Goal: Task Accomplishment & Management: Use online tool/utility

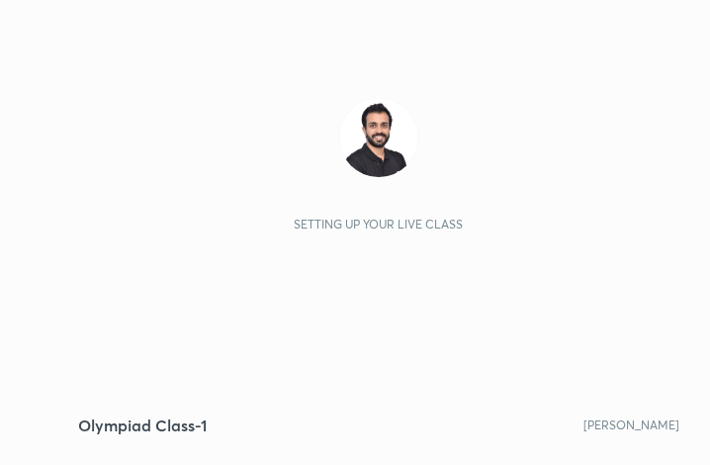
scroll to position [338, 631]
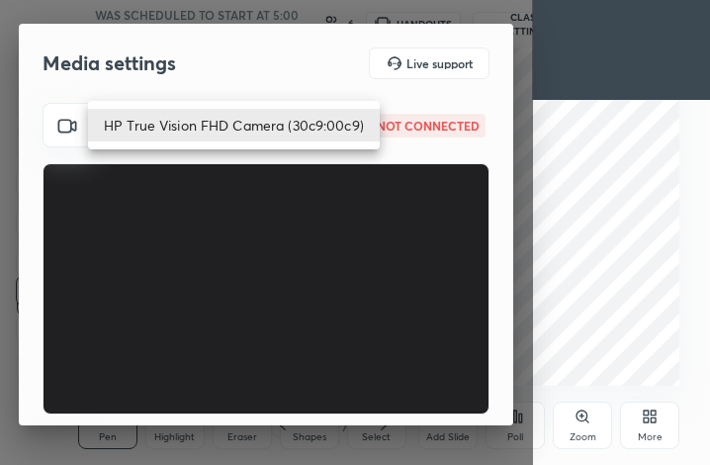
click at [253, 115] on body "1 2 3 4 5 6 7 C X Z C X Z E E Erase all H H Olympiad Class-1 WAS SCHEDULED TO S…" at bounding box center [355, 232] width 710 height 465
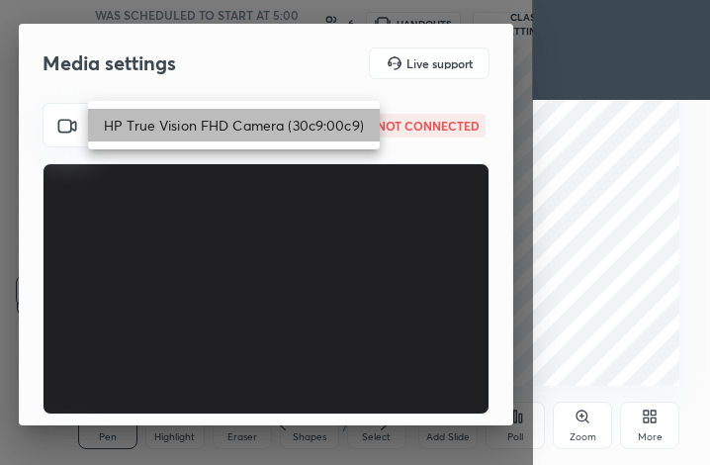
click at [251, 121] on li "HP True Vision FHD Camera (30c9:00c9)" at bounding box center [234, 125] width 292 height 33
type input "847e73a28c2565844ac7a8a42537d9ed9422a53bef02c7eac594efc5bfc8a476"
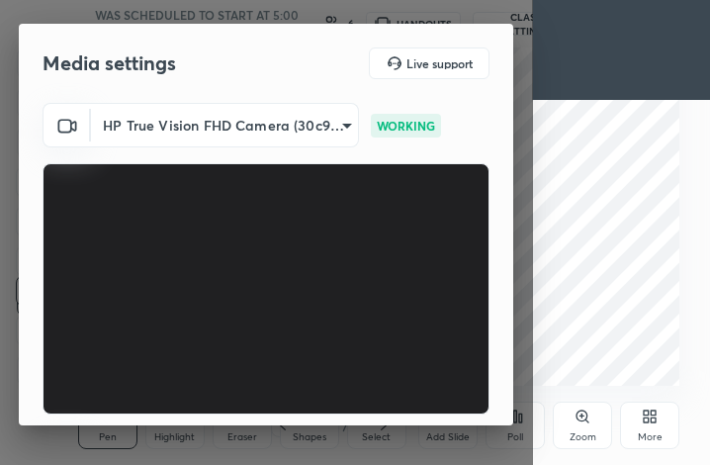
scroll to position [183, 0]
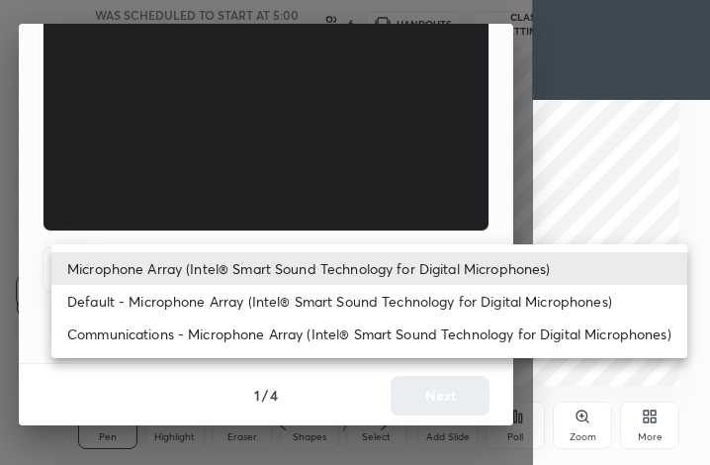
click at [319, 259] on body "1 2 3 4 5 6 7 C X Z C X Z E E Erase all H H Olympiad Class-1 WAS SCHEDULED TO S…" at bounding box center [355, 232] width 710 height 465
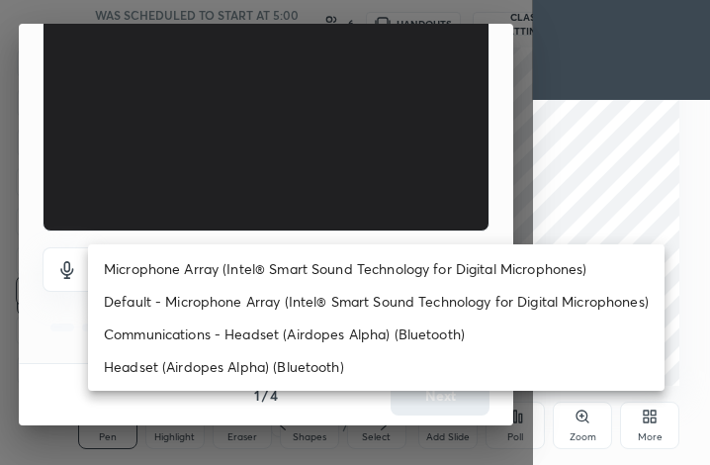
click at [237, 367] on li "Headset (Airdopes Alpha) (Bluetooth)" at bounding box center [376, 366] width 577 height 33
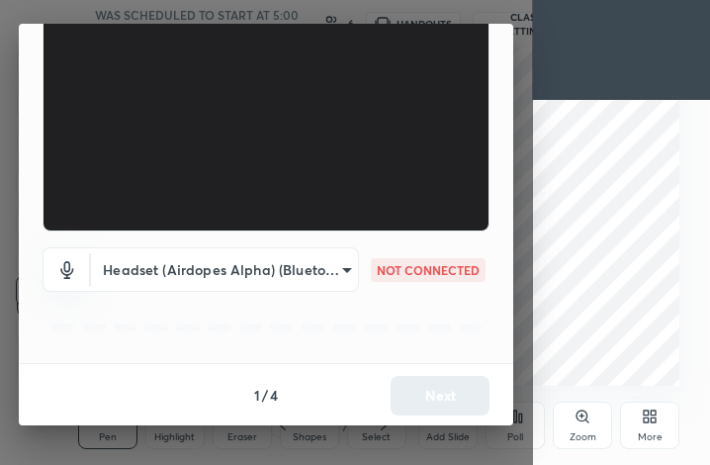
type input "b77c37f7547a765bbb84e85978ec890a4eddca958cf8cfe4212904e38c3f9acd"
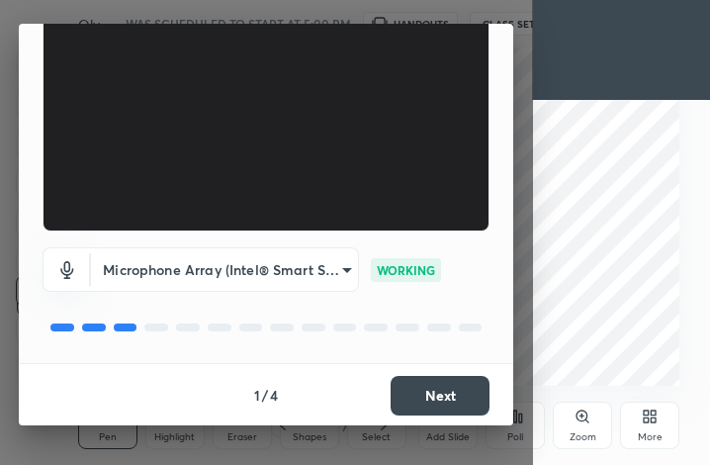
scroll to position [182, 0]
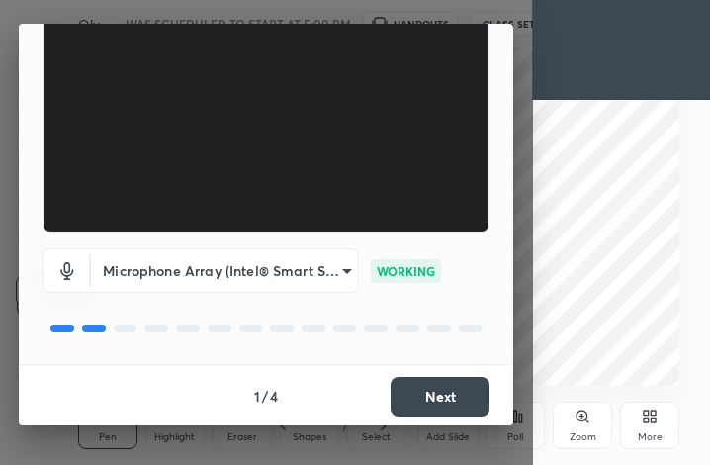
drag, startPoint x: 0, startPoint y: 0, endPoint x: 407, endPoint y: 385, distance: 560.4
click at [407, 385] on button "Next" at bounding box center [440, 397] width 99 height 40
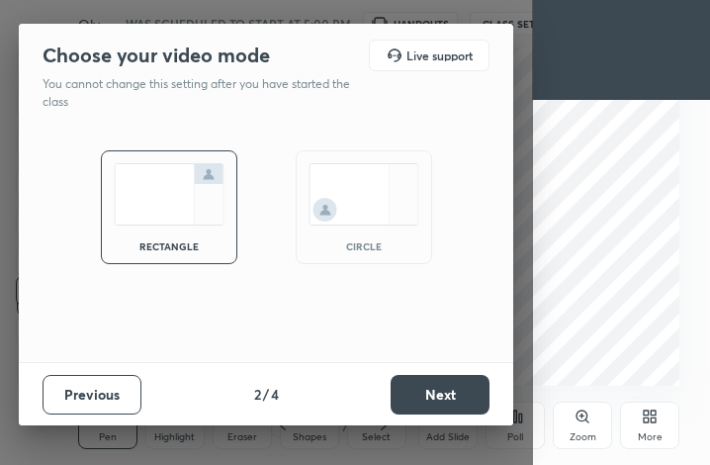
click at [407, 385] on button "Next" at bounding box center [440, 395] width 99 height 40
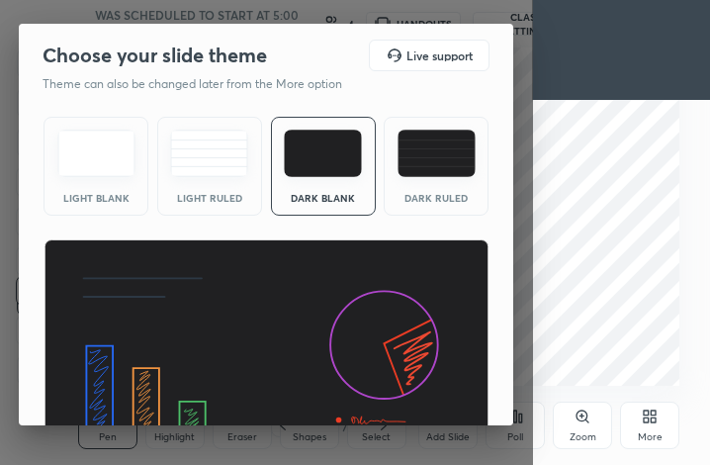
scroll to position [128, 0]
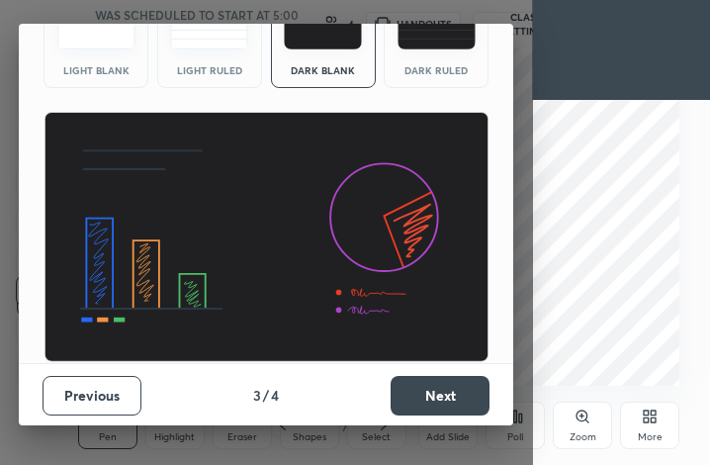
click at [442, 389] on button "Next" at bounding box center [440, 396] width 99 height 40
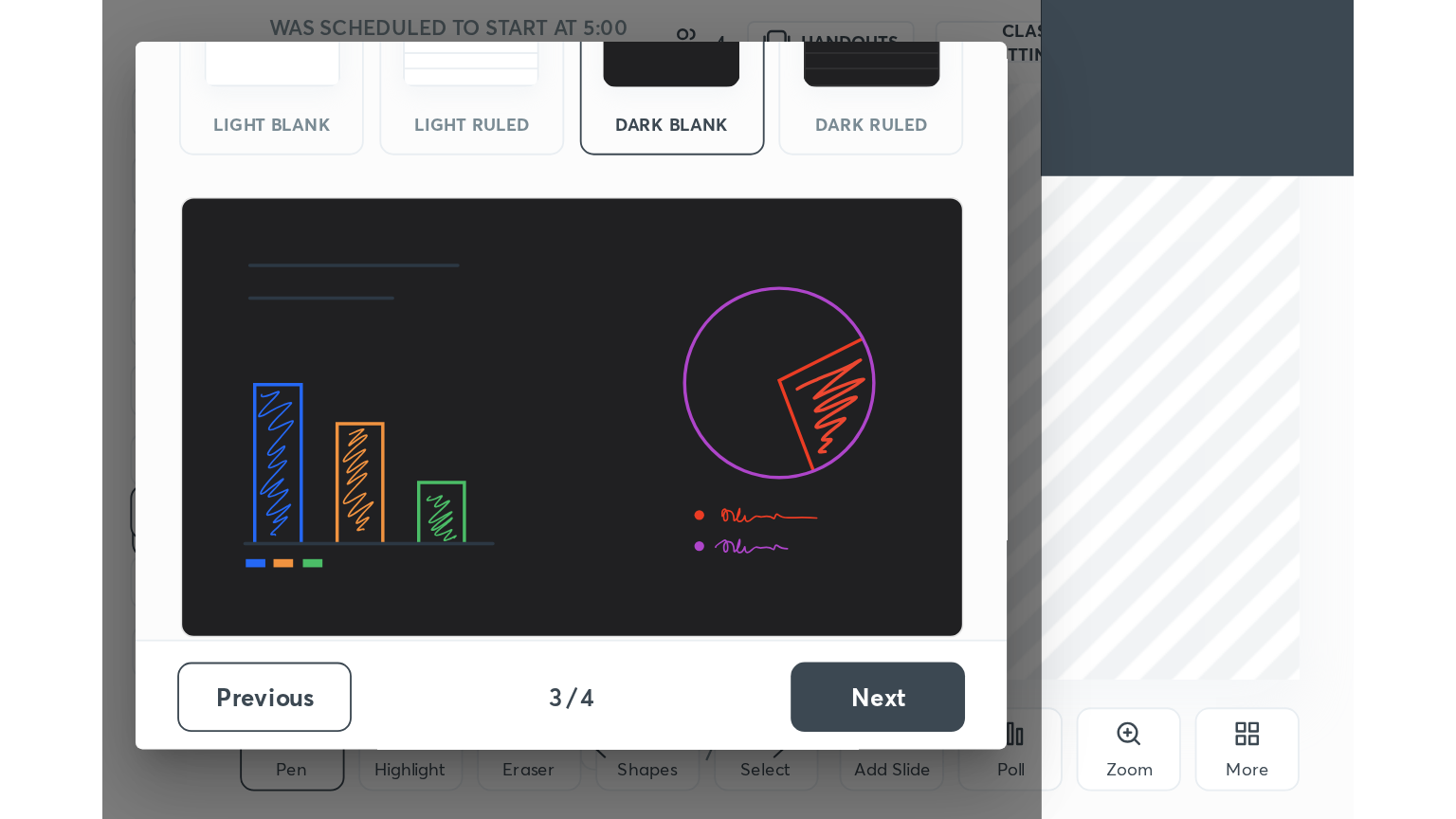
scroll to position [0, 0]
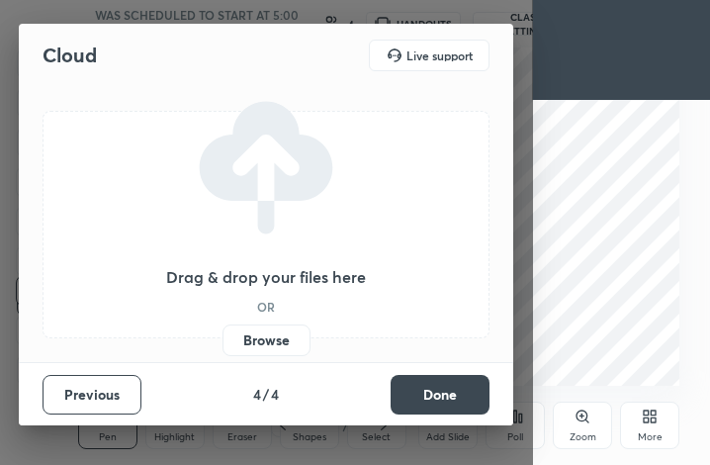
click at [442, 389] on button "Done" at bounding box center [440, 395] width 99 height 40
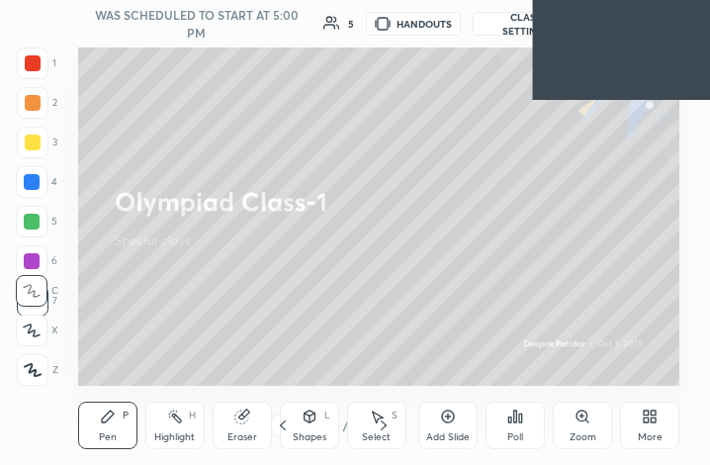
click at [652, 420] on icon at bounding box center [654, 419] width 5 height 5
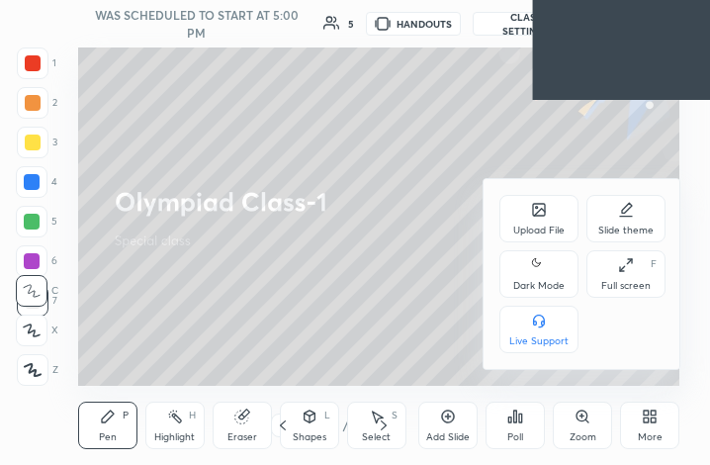
click at [613, 259] on div "Full screen F" at bounding box center [625, 273] width 79 height 47
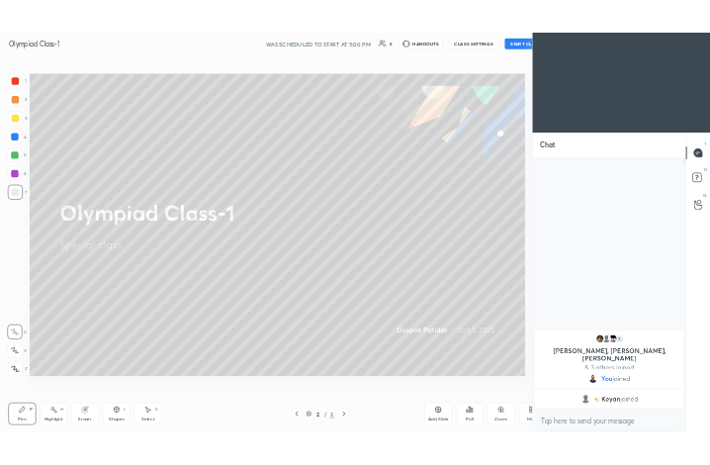
scroll to position [98165, 97833]
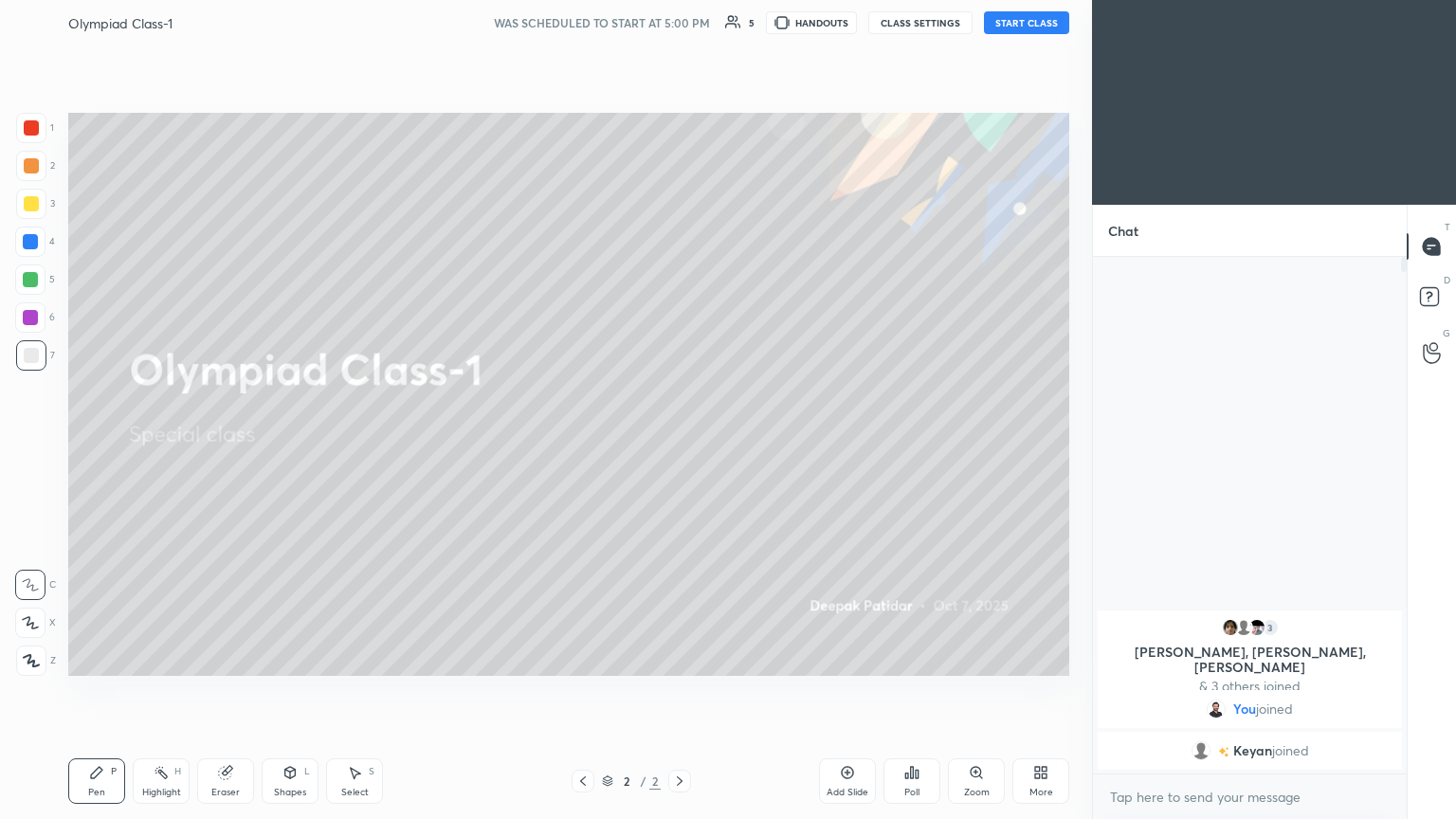
click at [680, 21] on button "START CLASS" at bounding box center [1027, 23] width 85 height 23
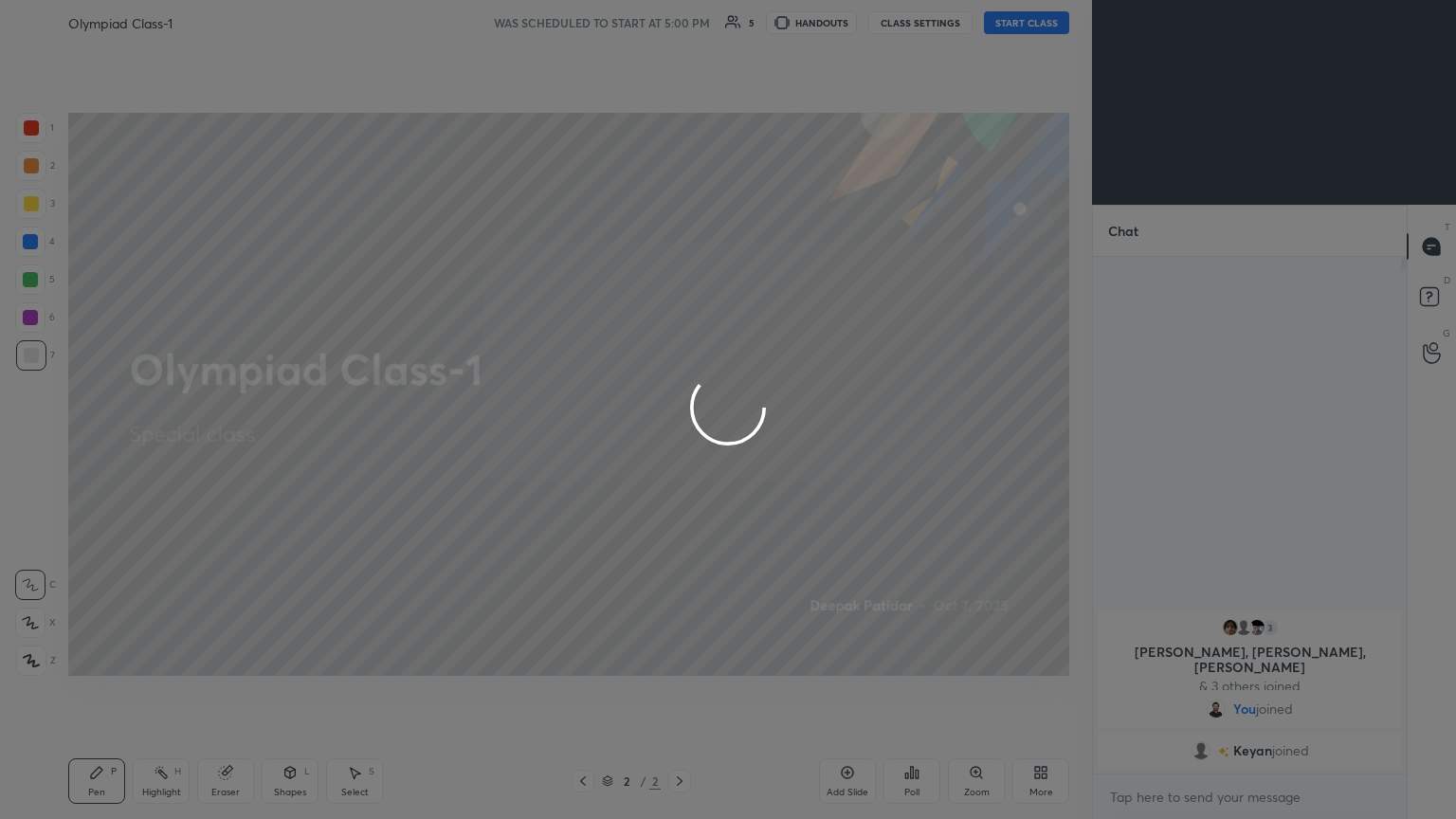
type textarea "x"
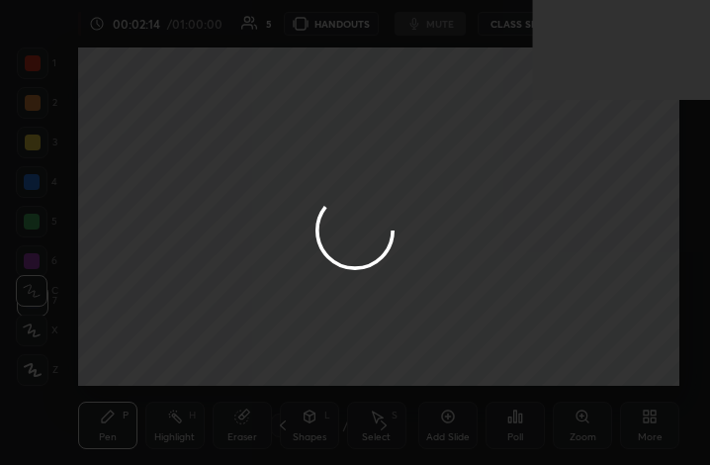
scroll to position [338, 630]
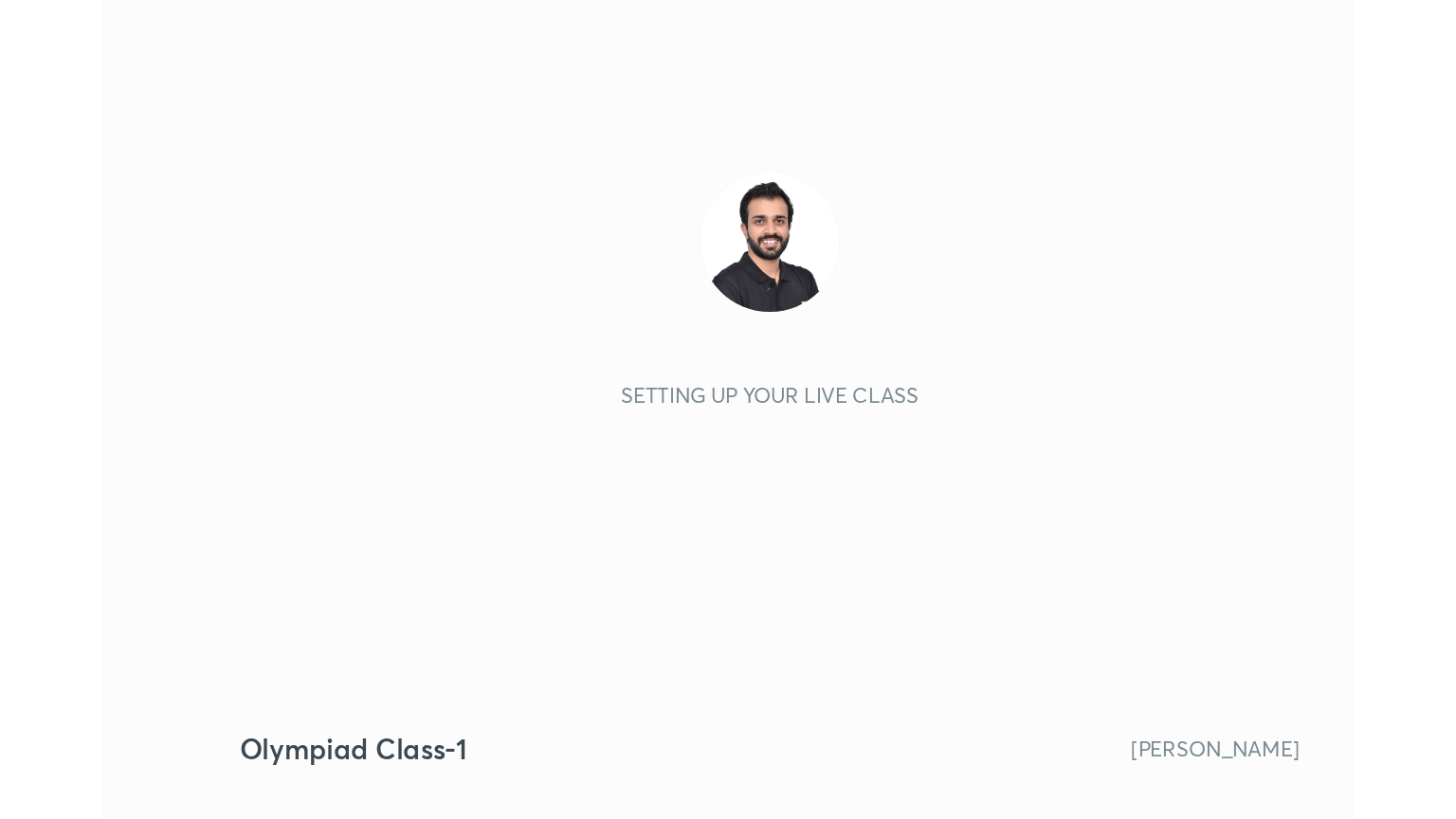
scroll to position [324, 605]
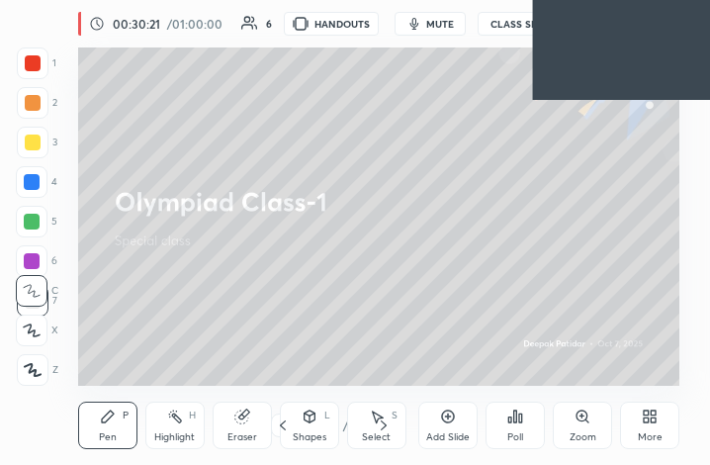
click at [629, 409] on div "More" at bounding box center [649, 425] width 59 height 47
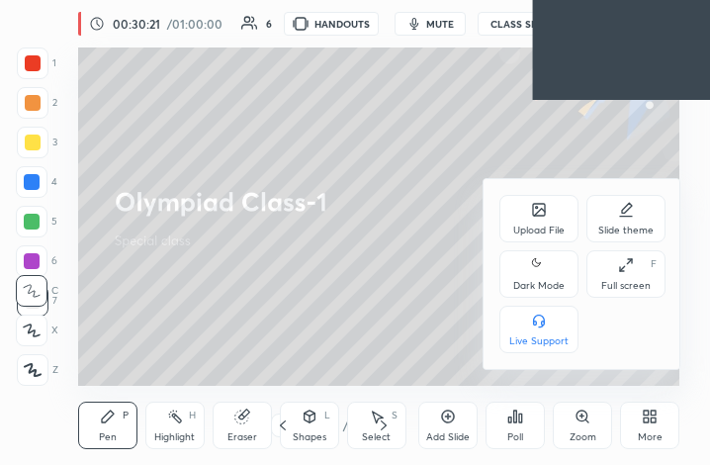
click at [621, 276] on div "Full screen F" at bounding box center [625, 273] width 79 height 47
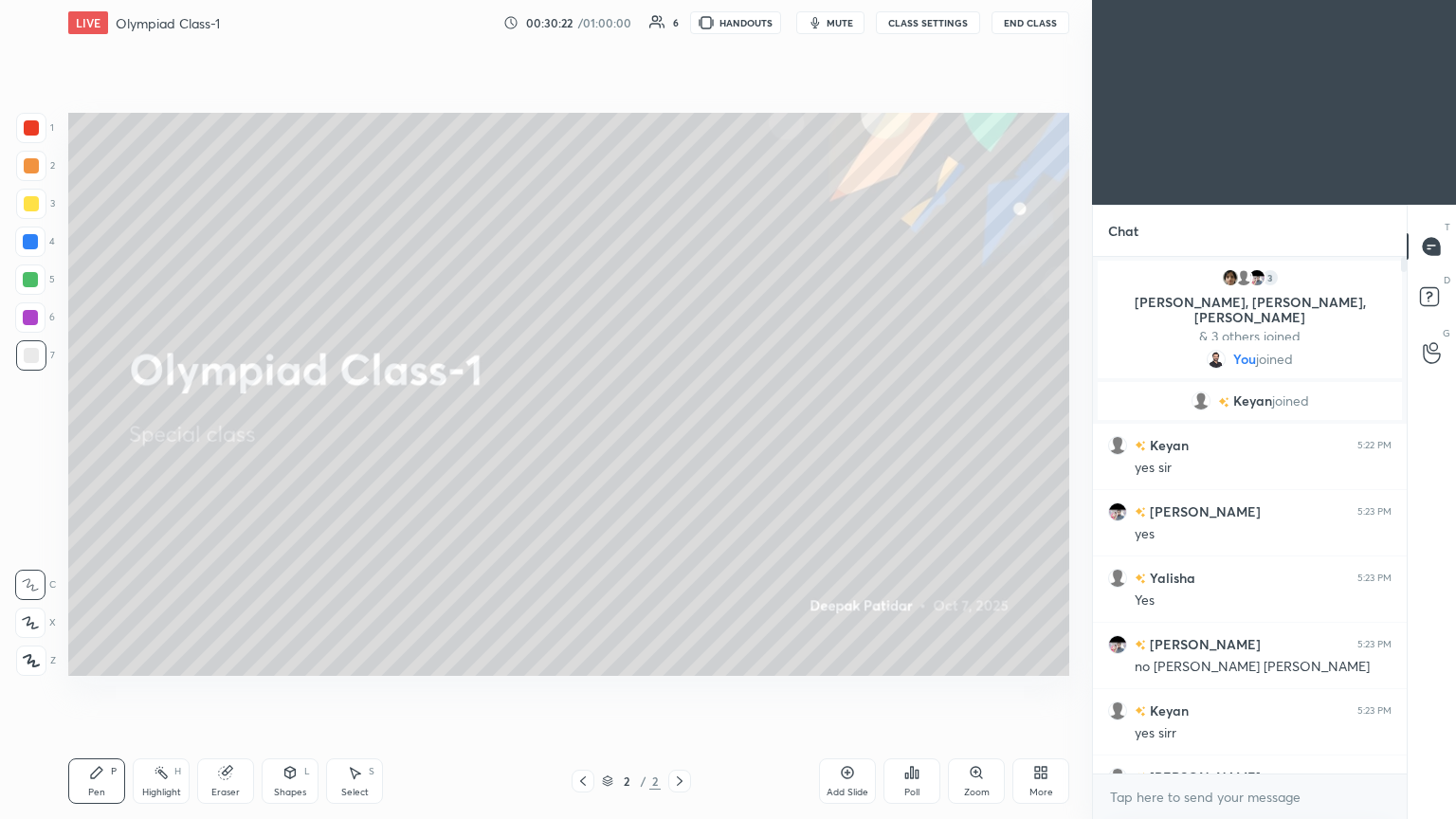
scroll to position [94142, 93775]
click at [680, 445] on div "More" at bounding box center [1040, 781] width 57 height 45
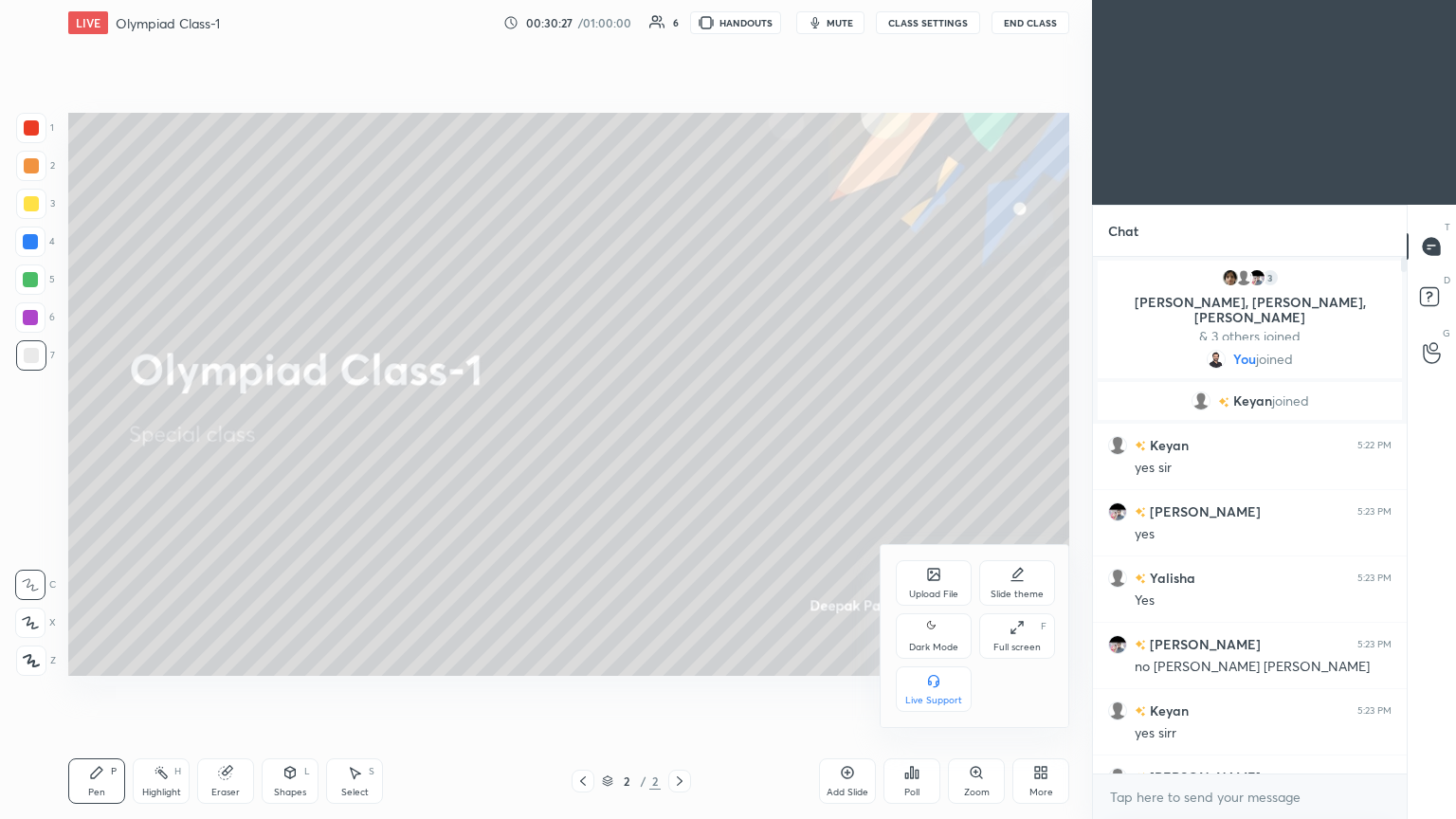
click at [680, 445] on div "Dark Mode" at bounding box center [933, 647] width 49 height 10
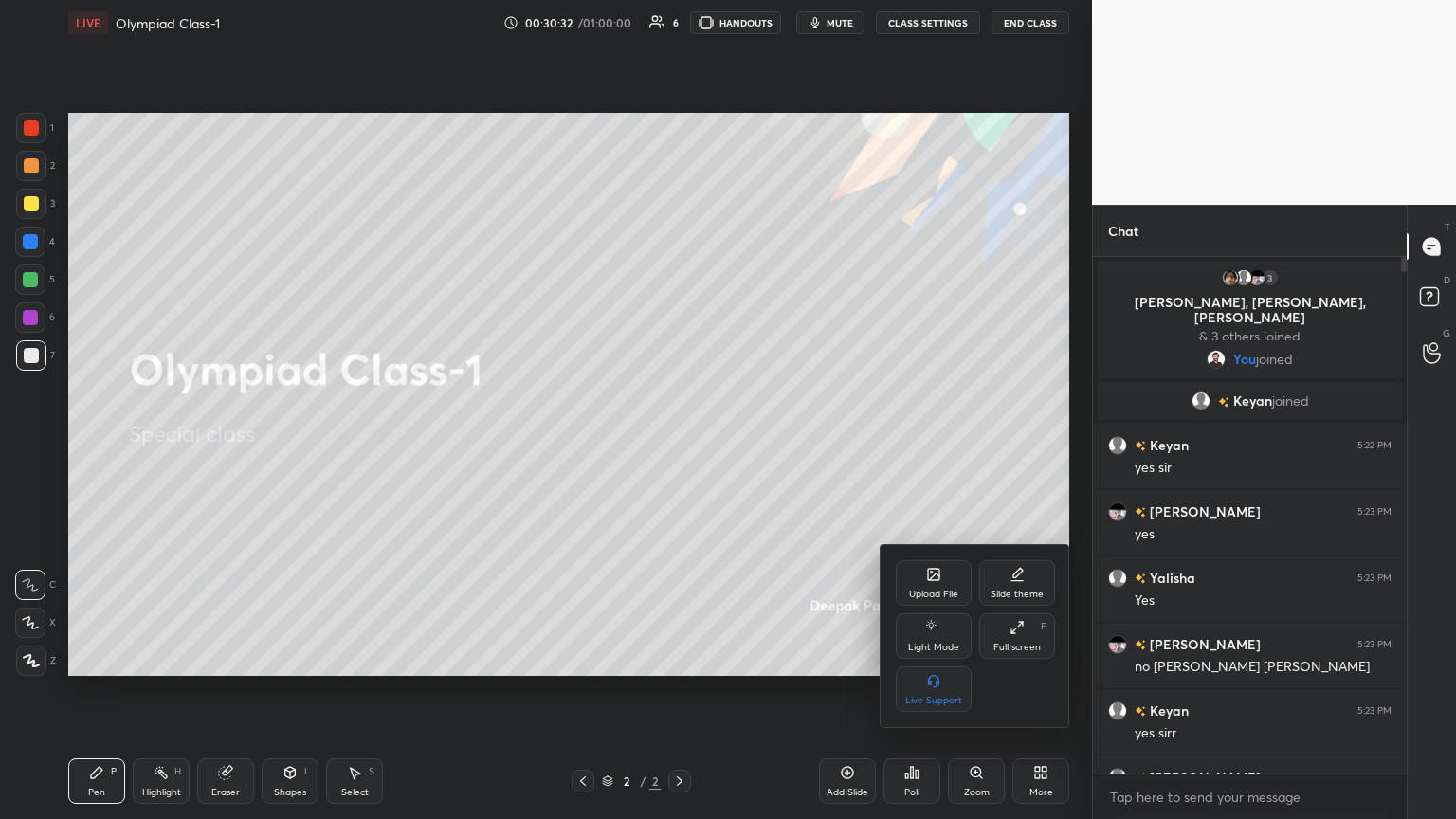
click at [680, 445] on div at bounding box center [728, 410] width 1456 height 819
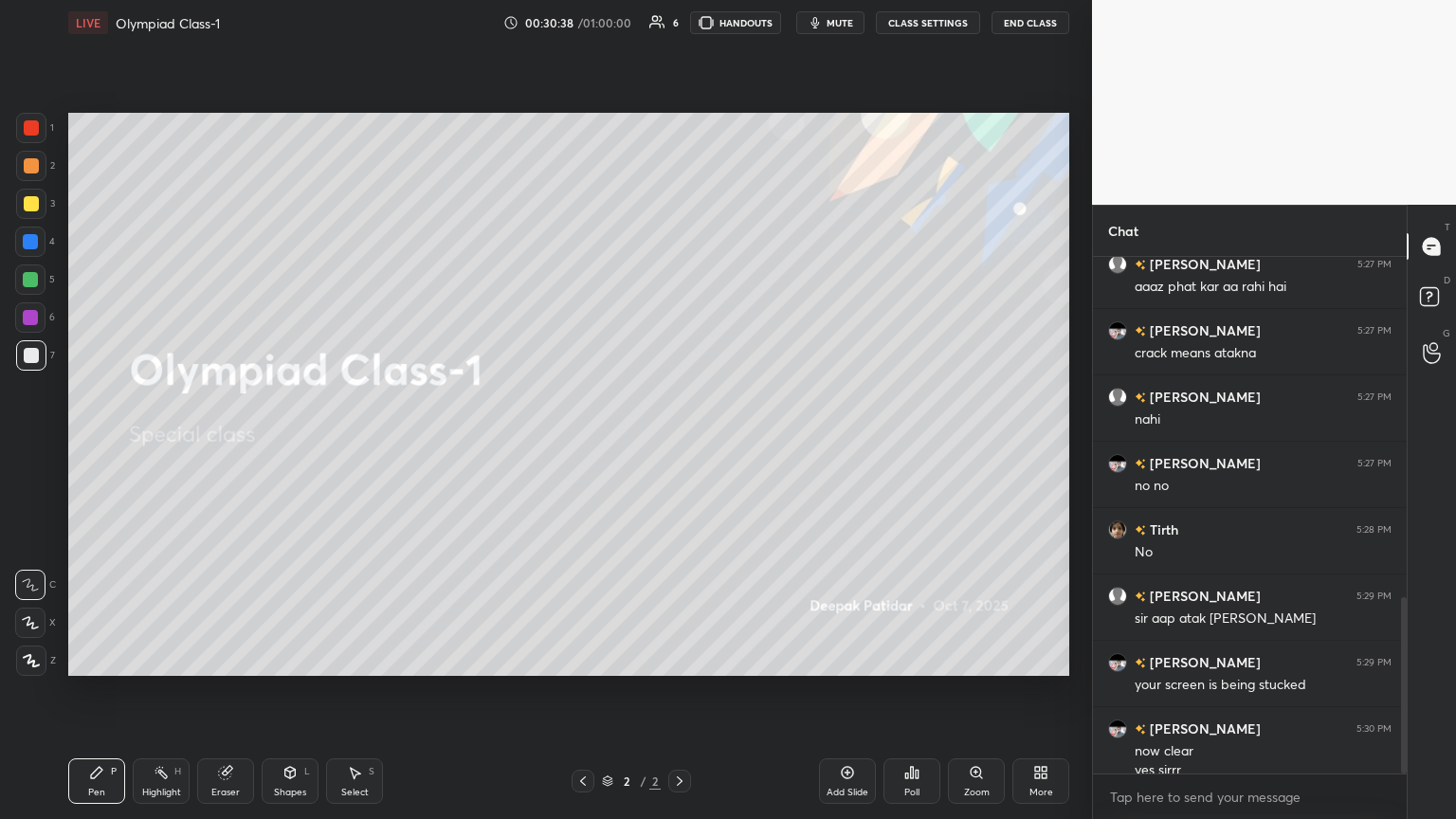
scroll to position [996, 0]
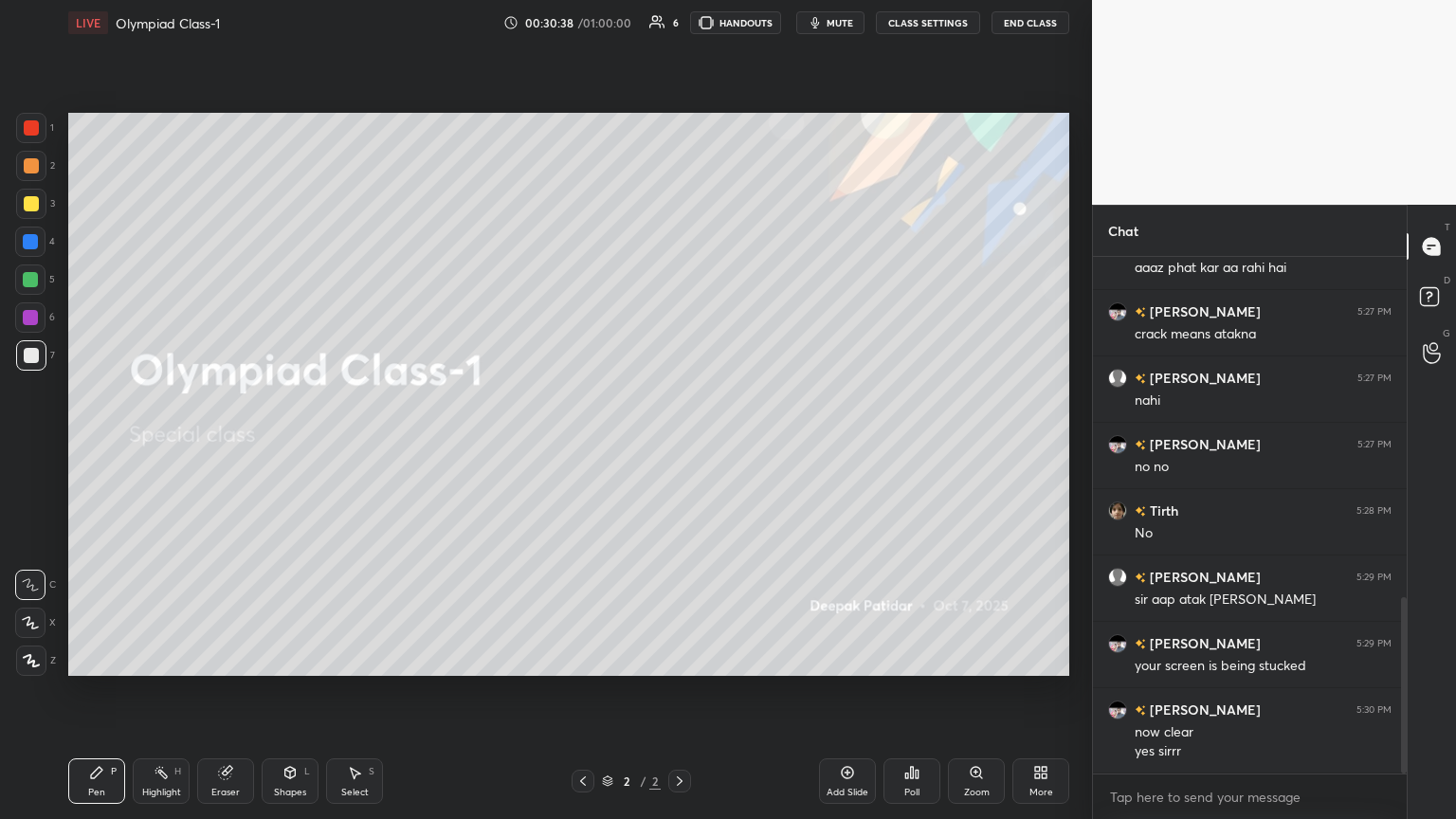
click at [680, 445] on div "Add Slide" at bounding box center [846, 781] width 57 height 45
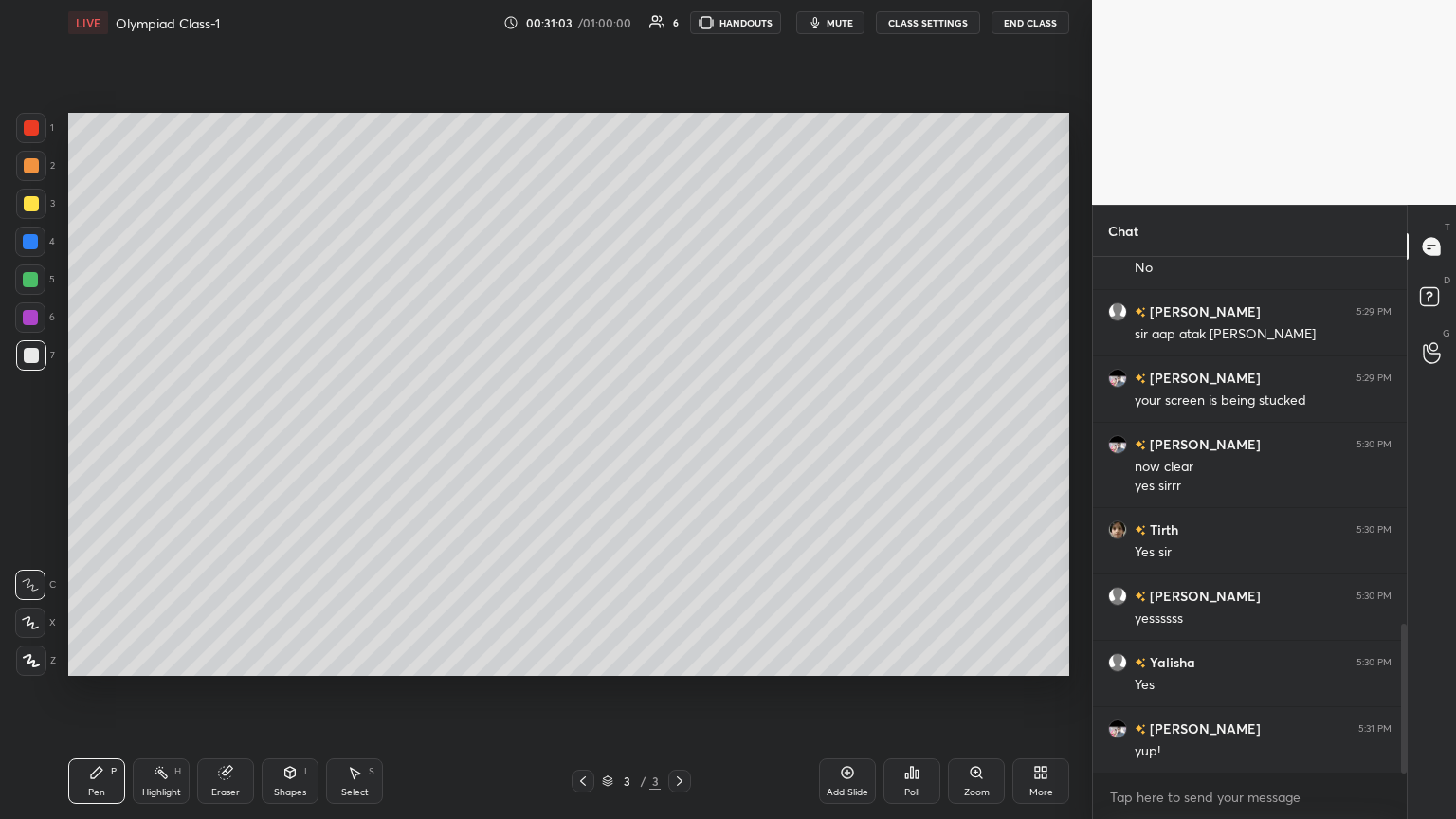
scroll to position [1328, 0]
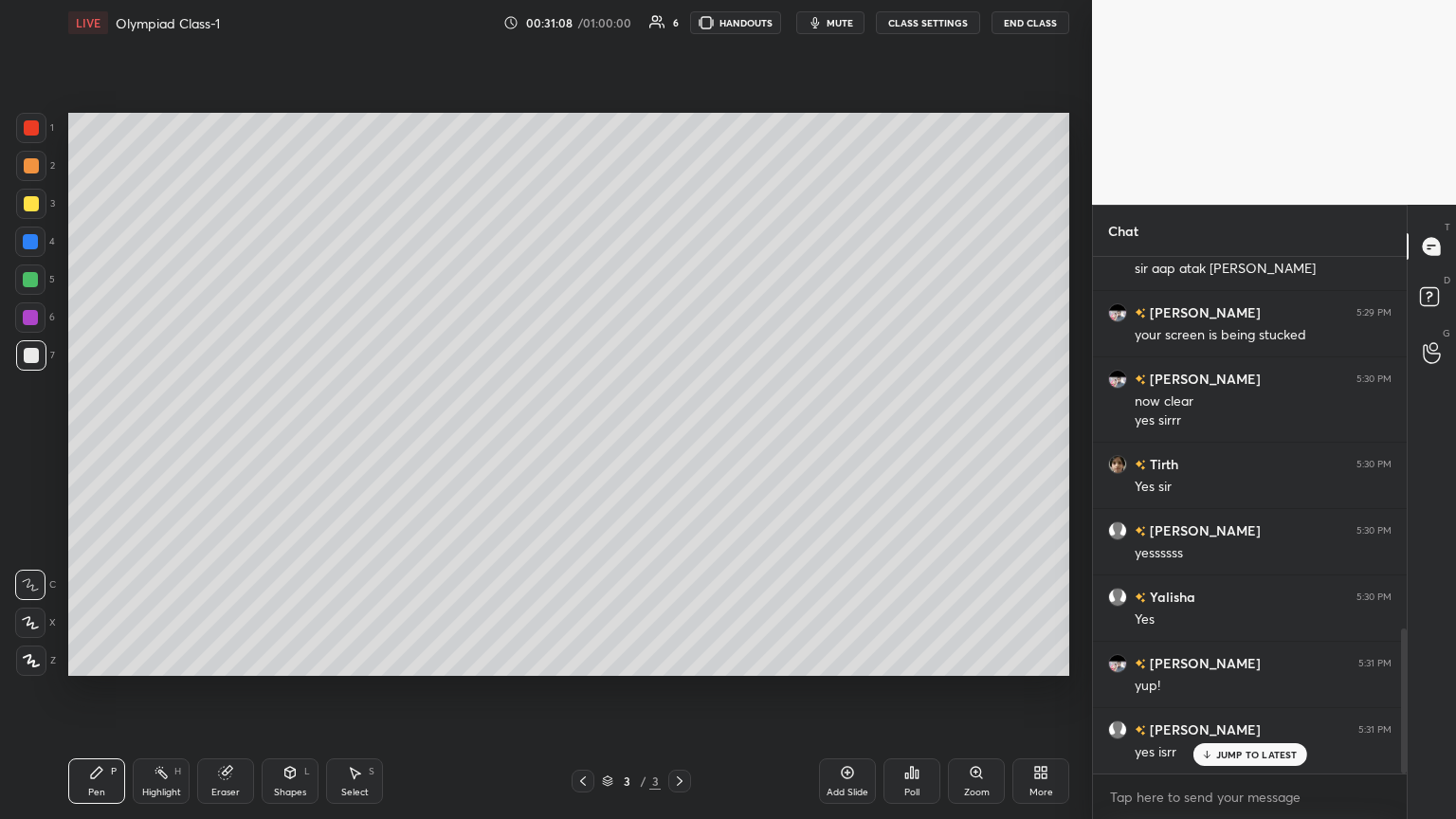
click at [680, 445] on div "Add Slide" at bounding box center [846, 781] width 57 height 45
click at [680, 445] on div "More" at bounding box center [1040, 781] width 57 height 45
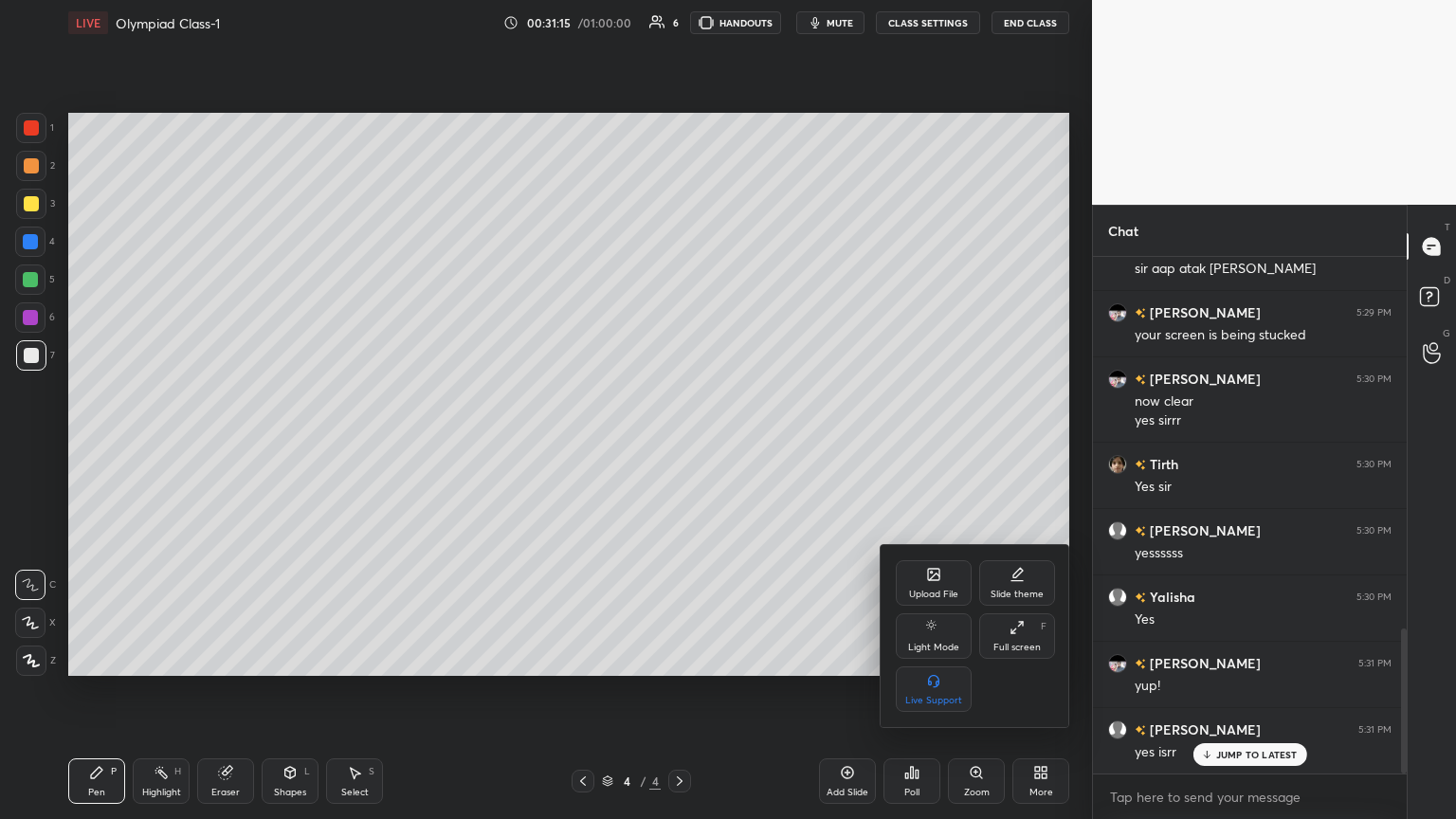
click at [680, 445] on div "Upload File" at bounding box center [934, 582] width 76 height 45
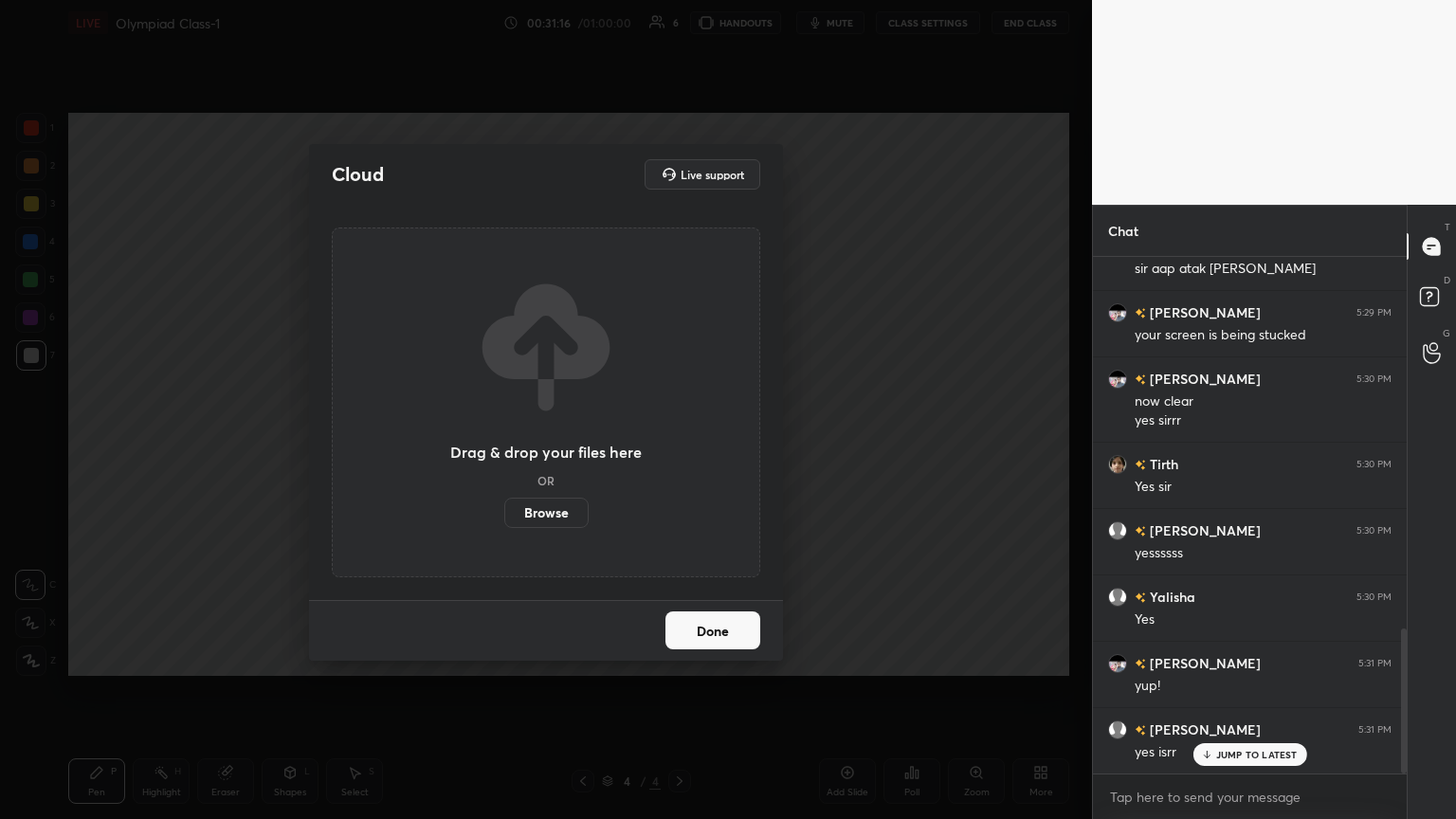
click at [680, 445] on button "Done" at bounding box center [712, 631] width 95 height 38
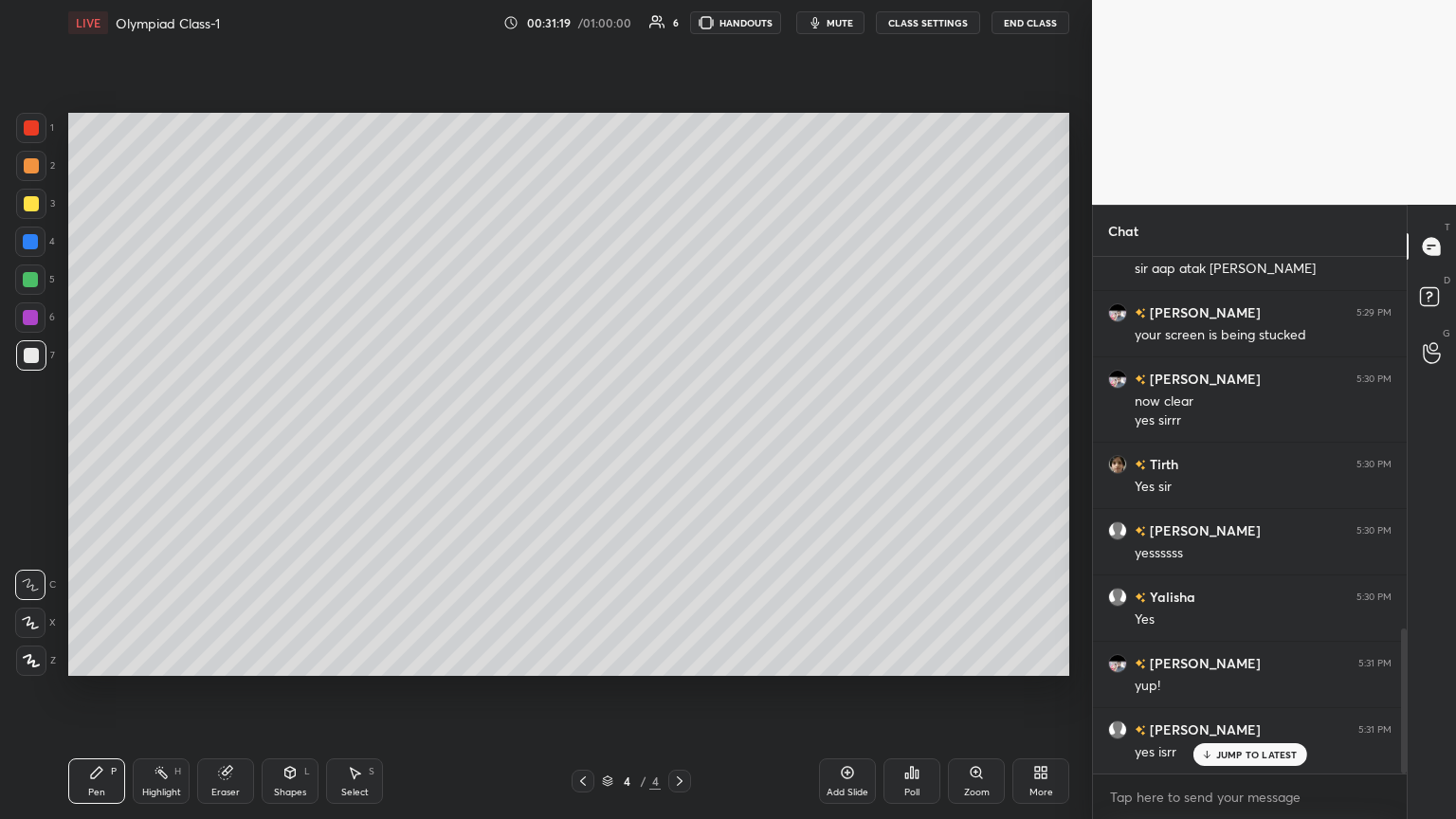
click at [680, 445] on div "More" at bounding box center [1040, 781] width 57 height 45
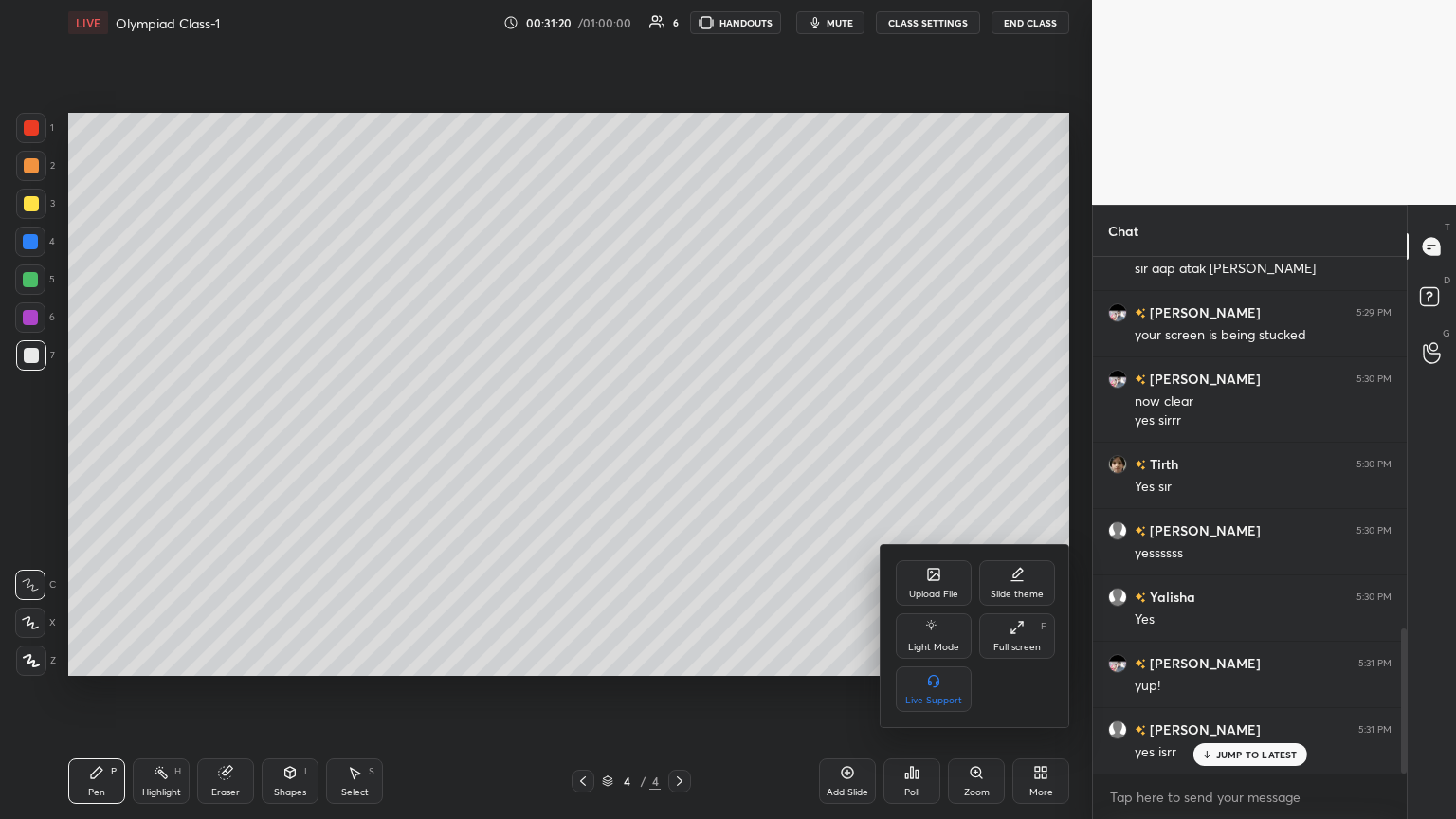
click at [680, 445] on div "Upload File" at bounding box center [934, 582] width 76 height 45
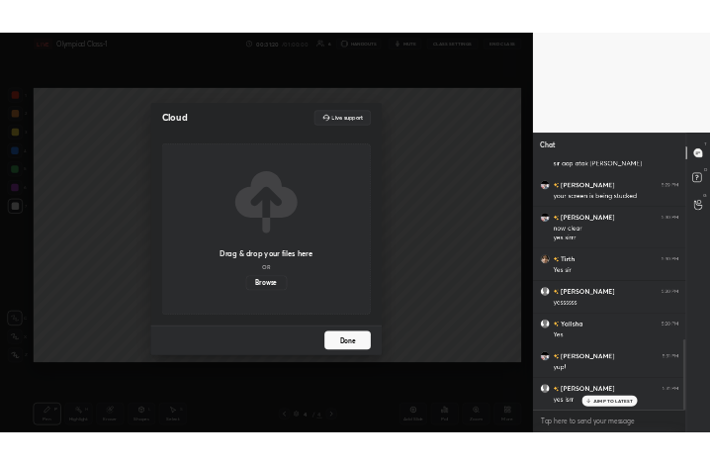
scroll to position [1455, 0]
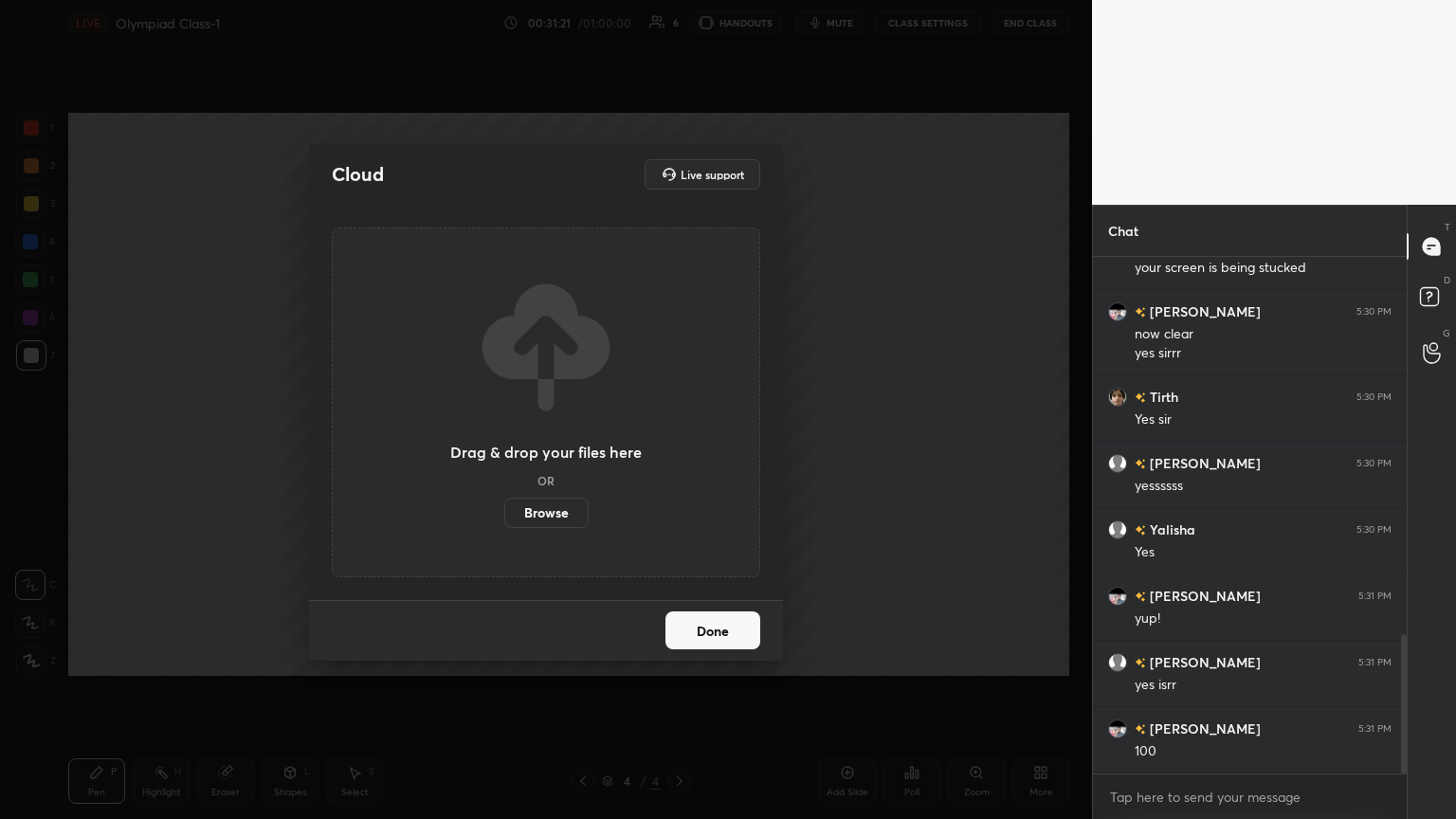
click at [545, 445] on label "Browse" at bounding box center [546, 513] width 84 height 31
click at [504, 445] on input "Browse" at bounding box center [504, 513] width 0 height 31
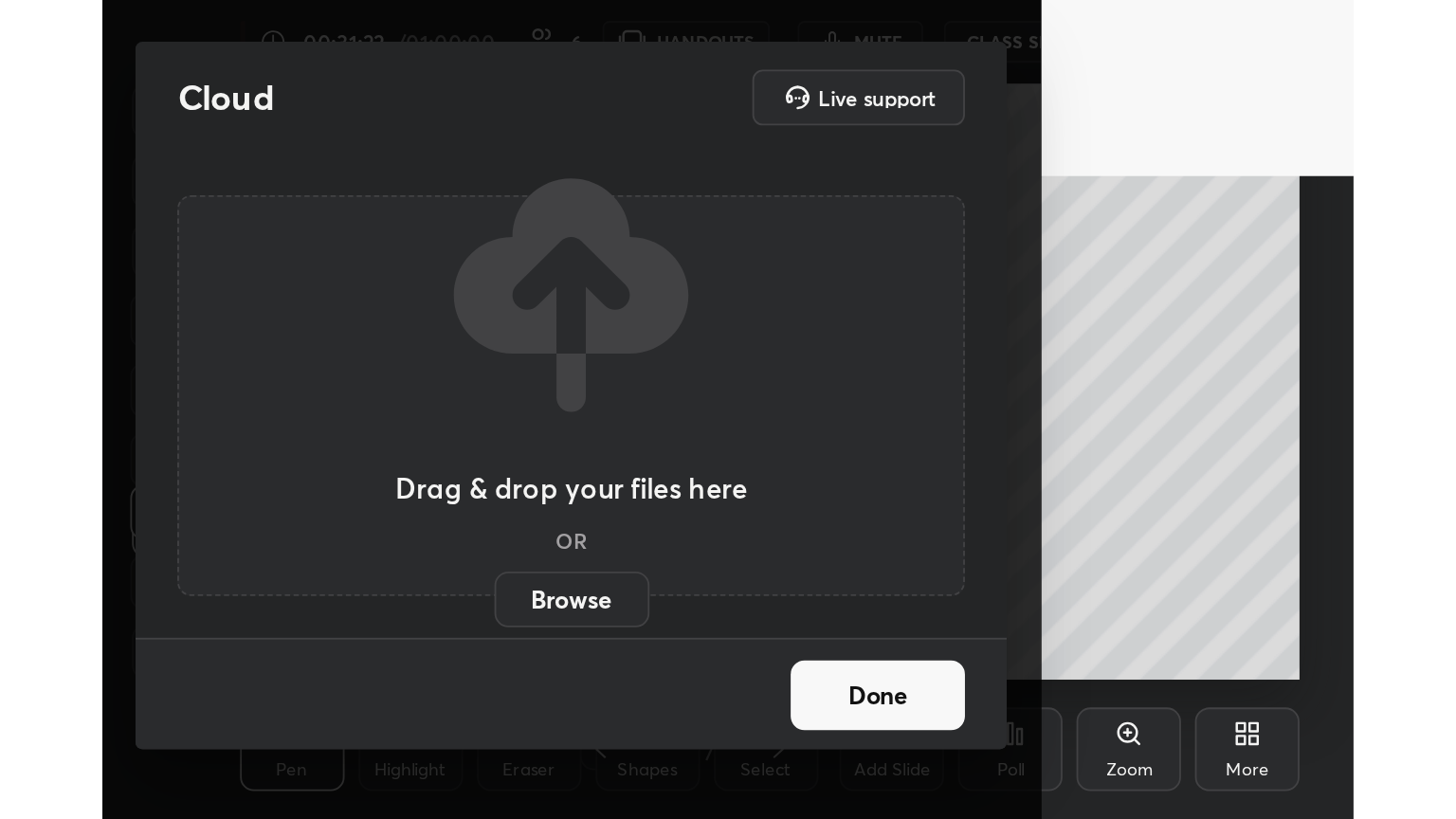
scroll to position [324, 604]
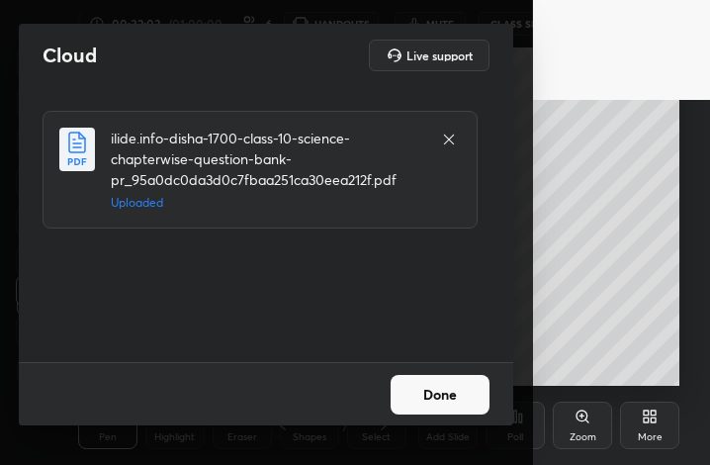
click at [429, 385] on button "Done" at bounding box center [440, 395] width 99 height 40
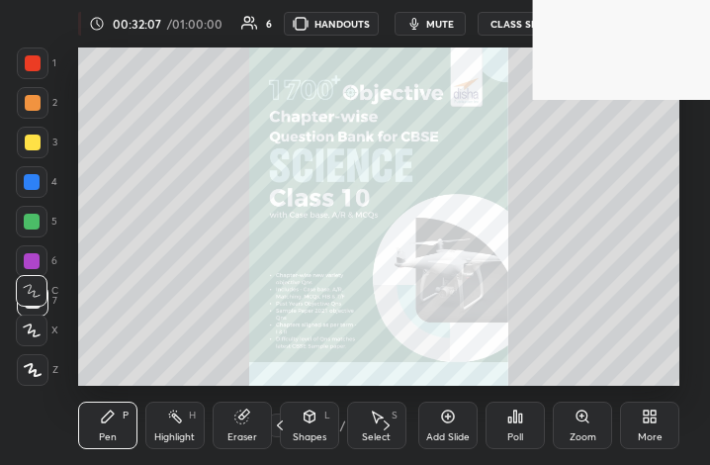
click at [676, 416] on div "More" at bounding box center [649, 425] width 59 height 47
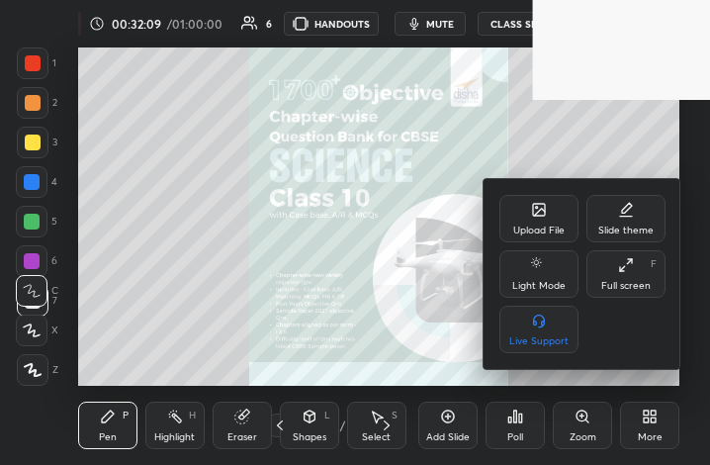
click at [629, 281] on div "Full screen" at bounding box center [625, 286] width 49 height 10
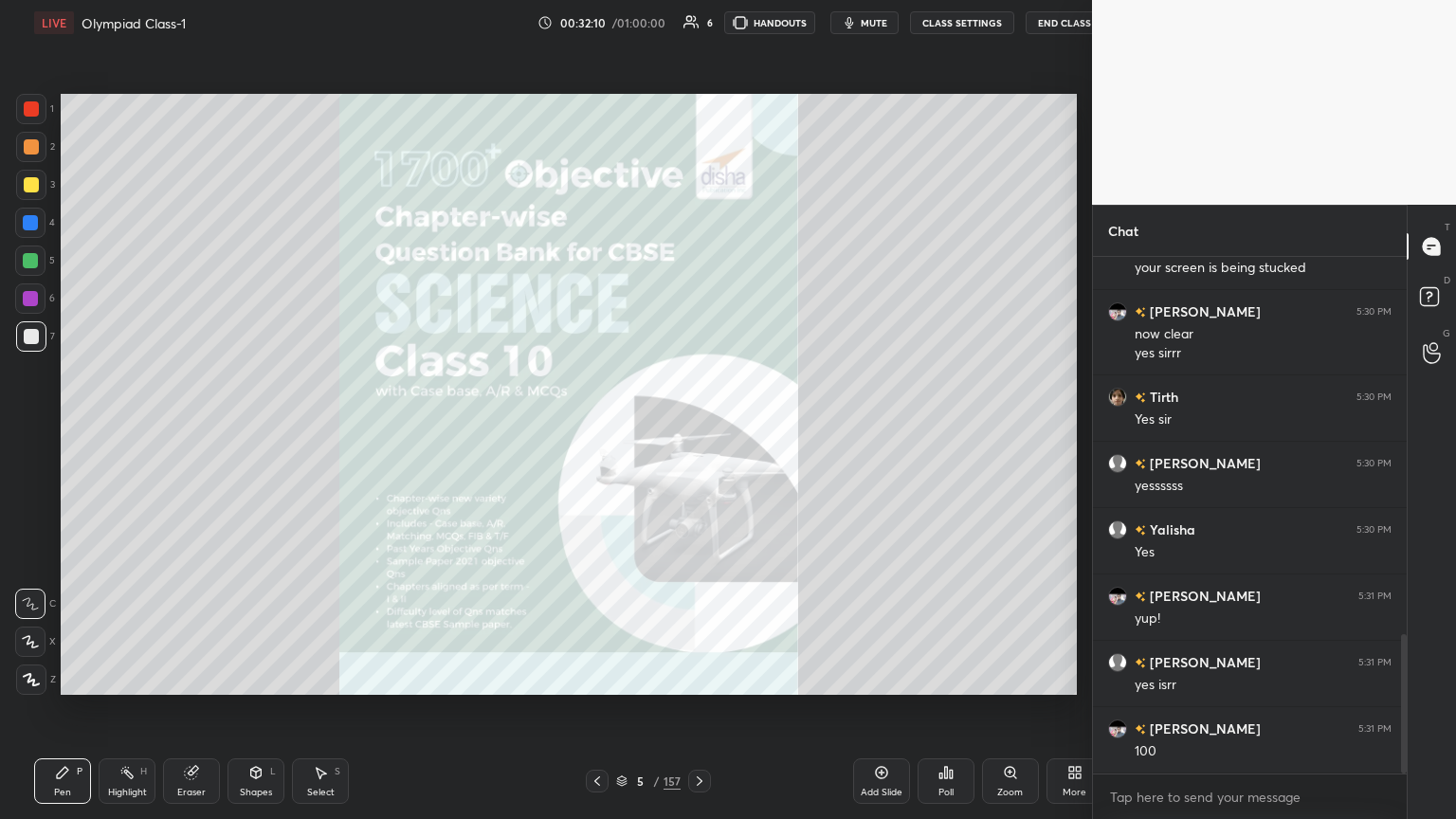
scroll to position [94142, 93775]
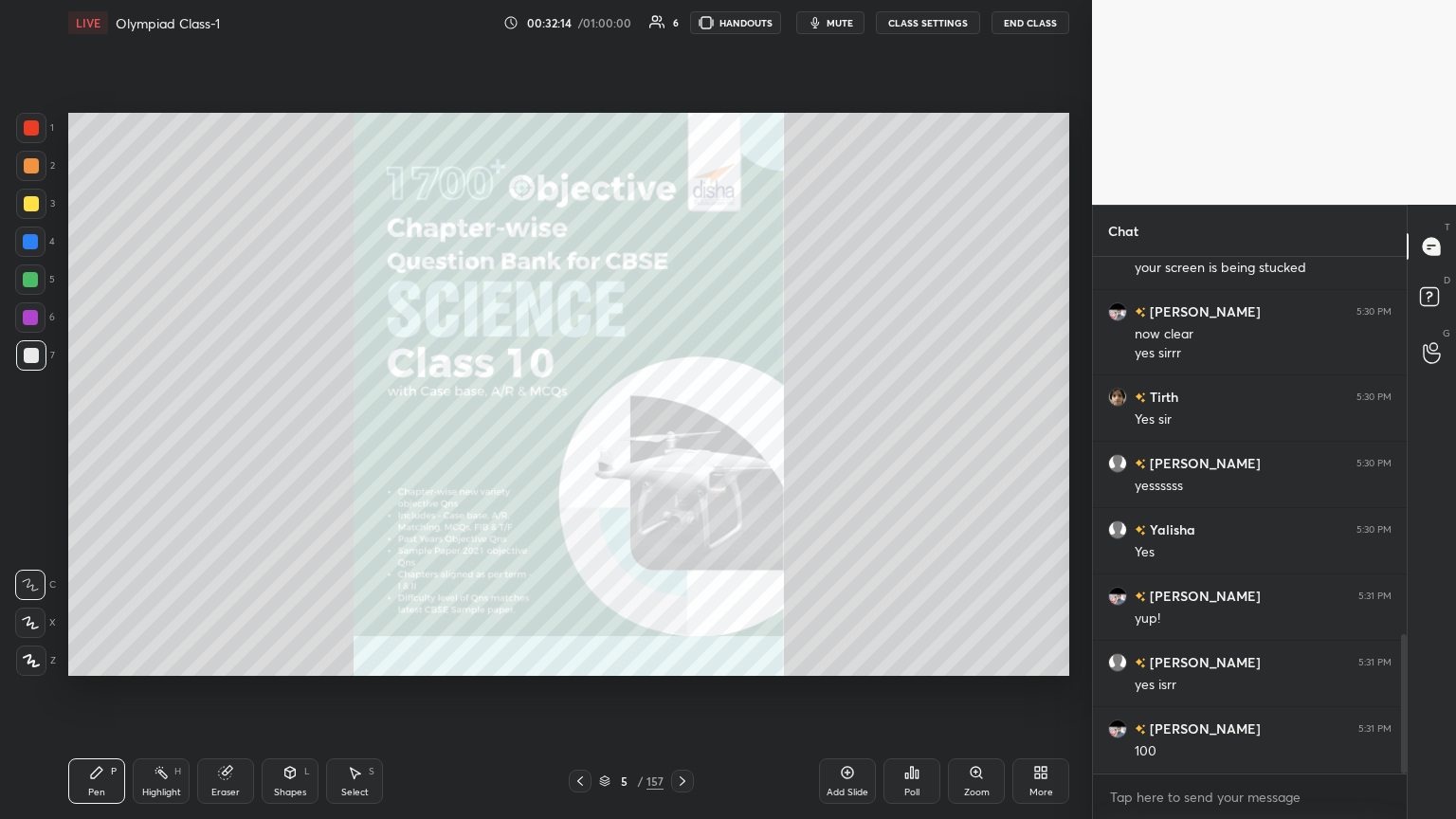
click at [36, 136] on div at bounding box center [32, 129] width 31 height 31
click at [22, 445] on icon at bounding box center [31, 623] width 17 height 13
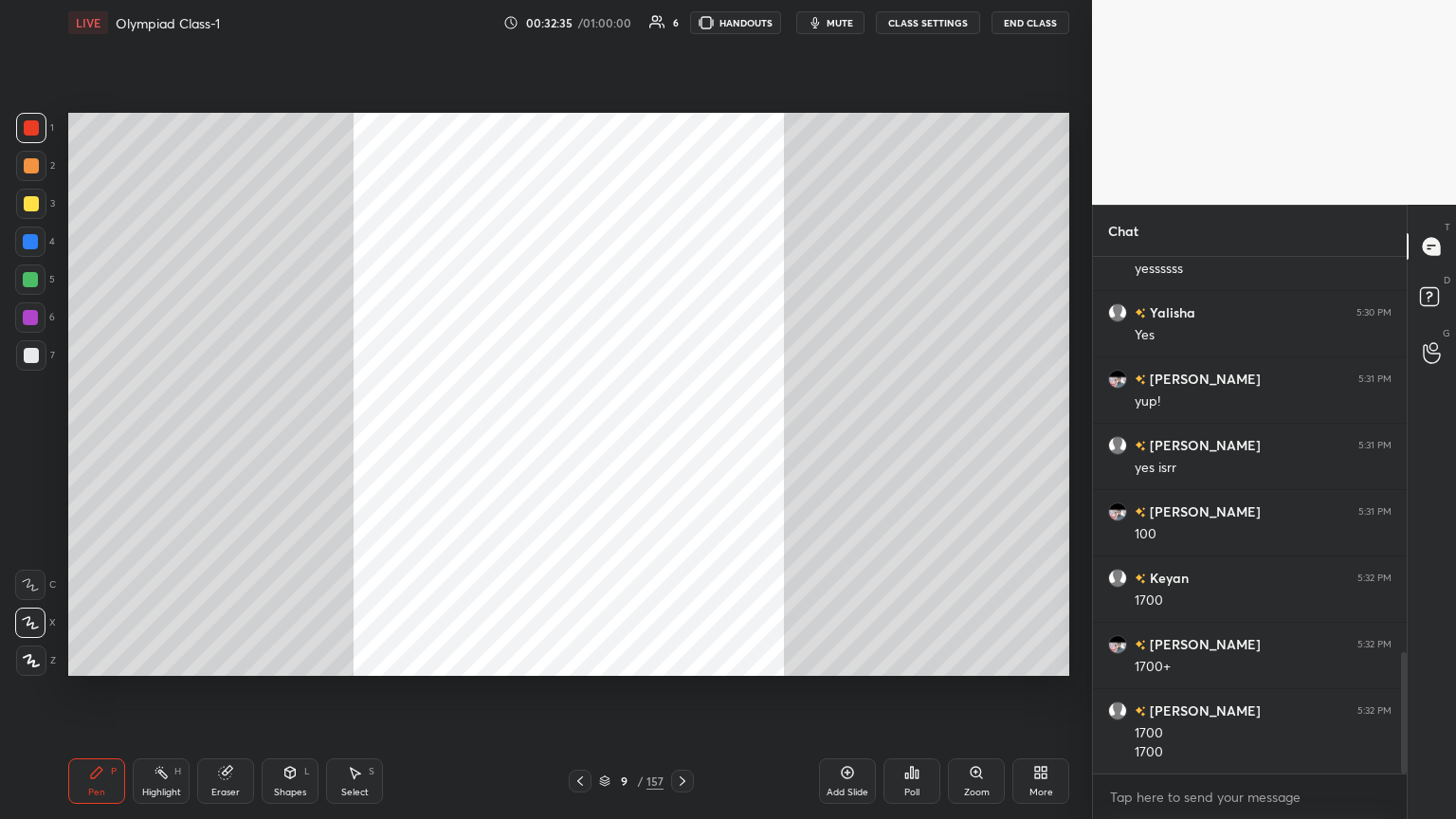
scroll to position [1679, 0]
click at [680, 445] on div at bounding box center [682, 782] width 23 height 23
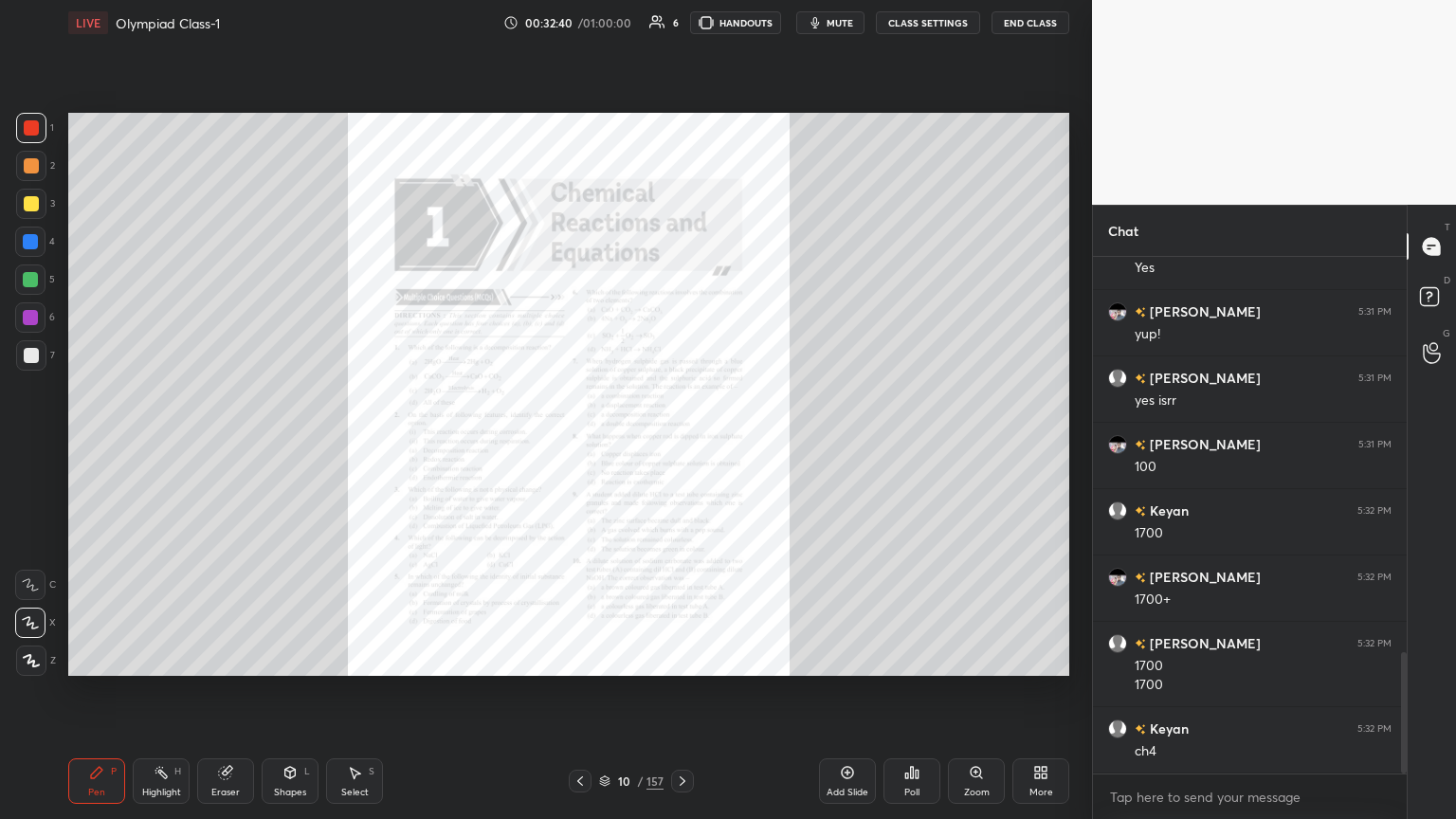
click at [680, 445] on div "Add Slide" at bounding box center [846, 781] width 57 height 45
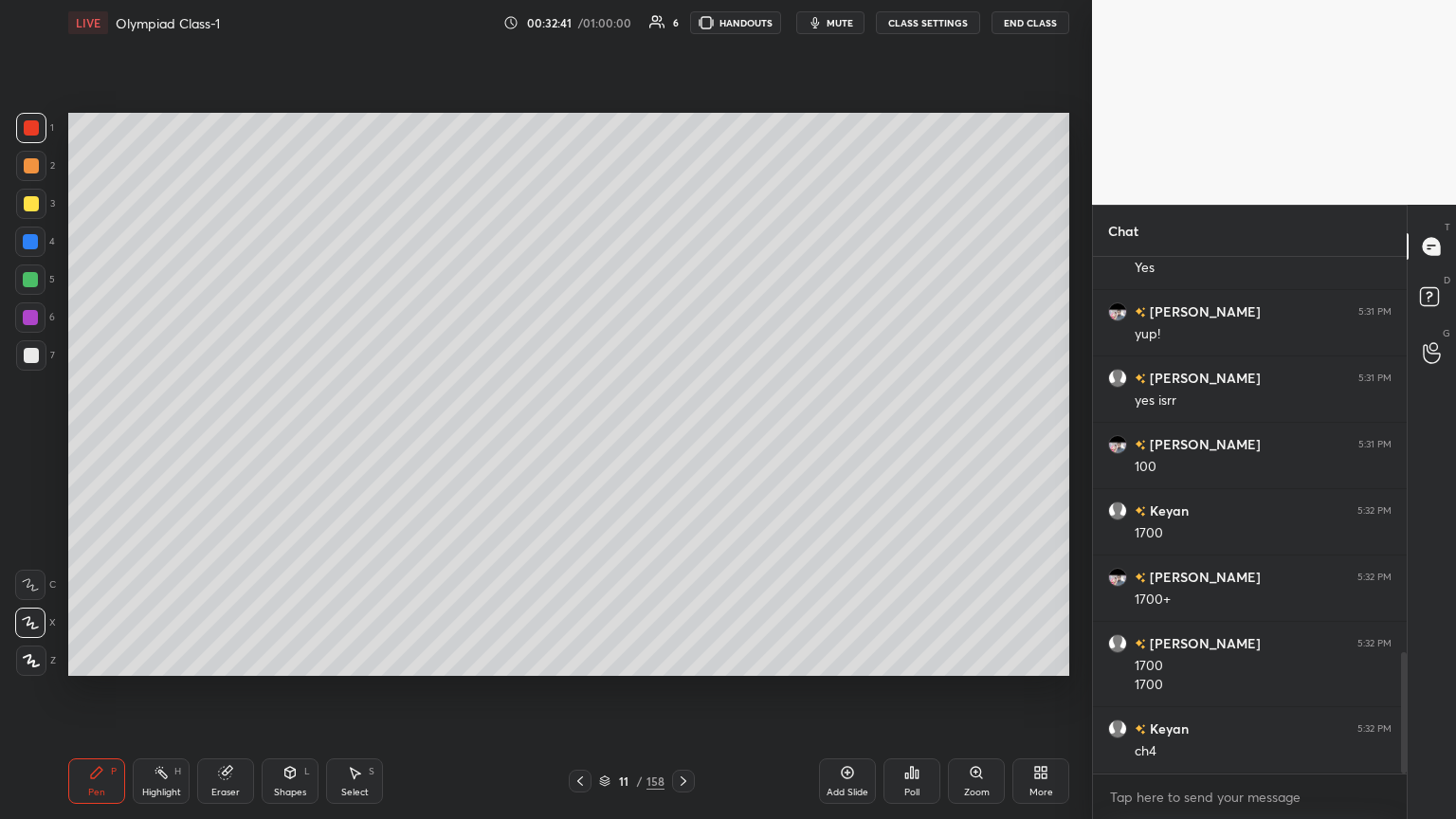
click at [576, 445] on icon at bounding box center [580, 782] width 15 height 15
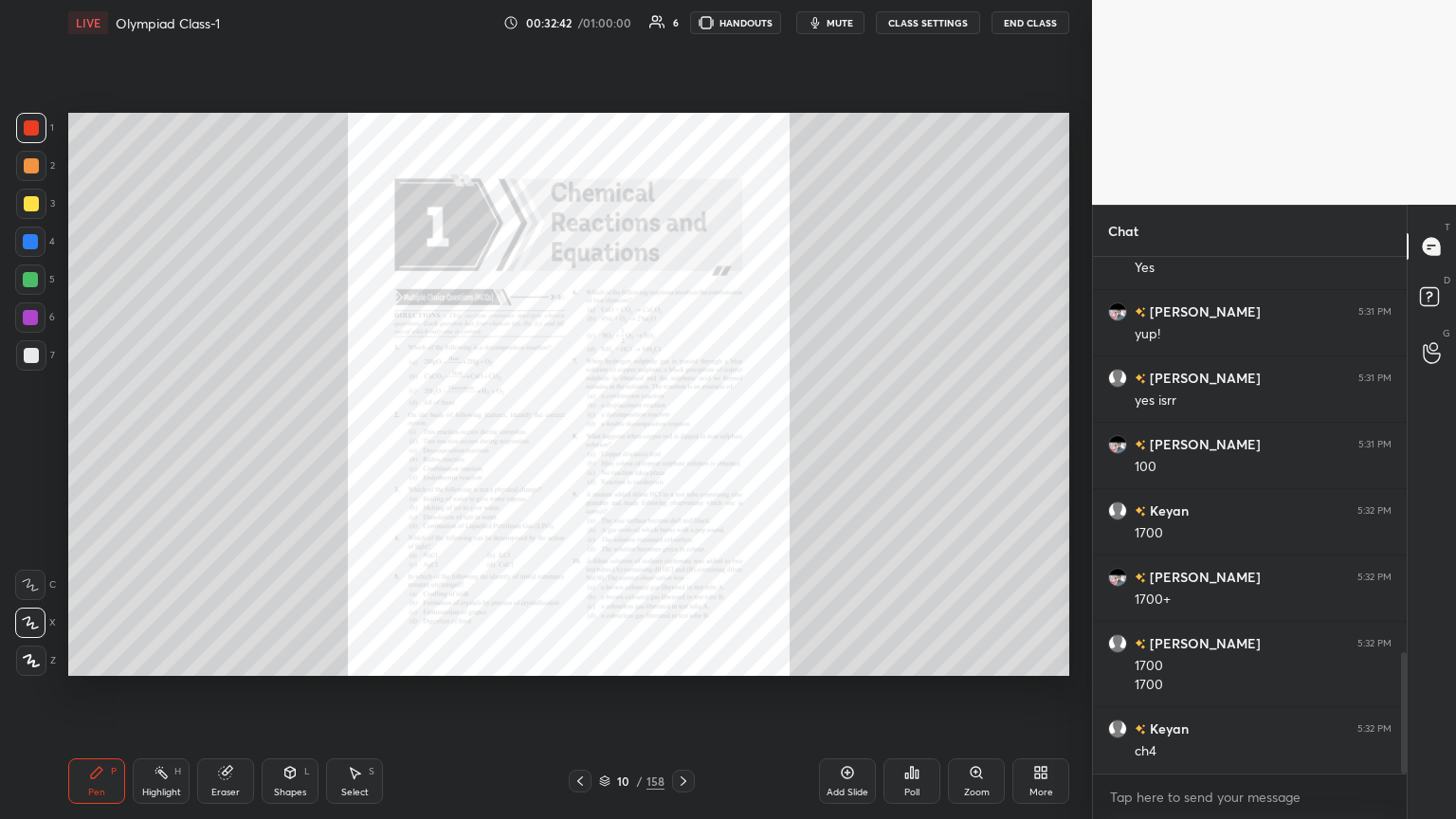
click at [680, 445] on div "Zoom" at bounding box center [976, 781] width 57 height 45
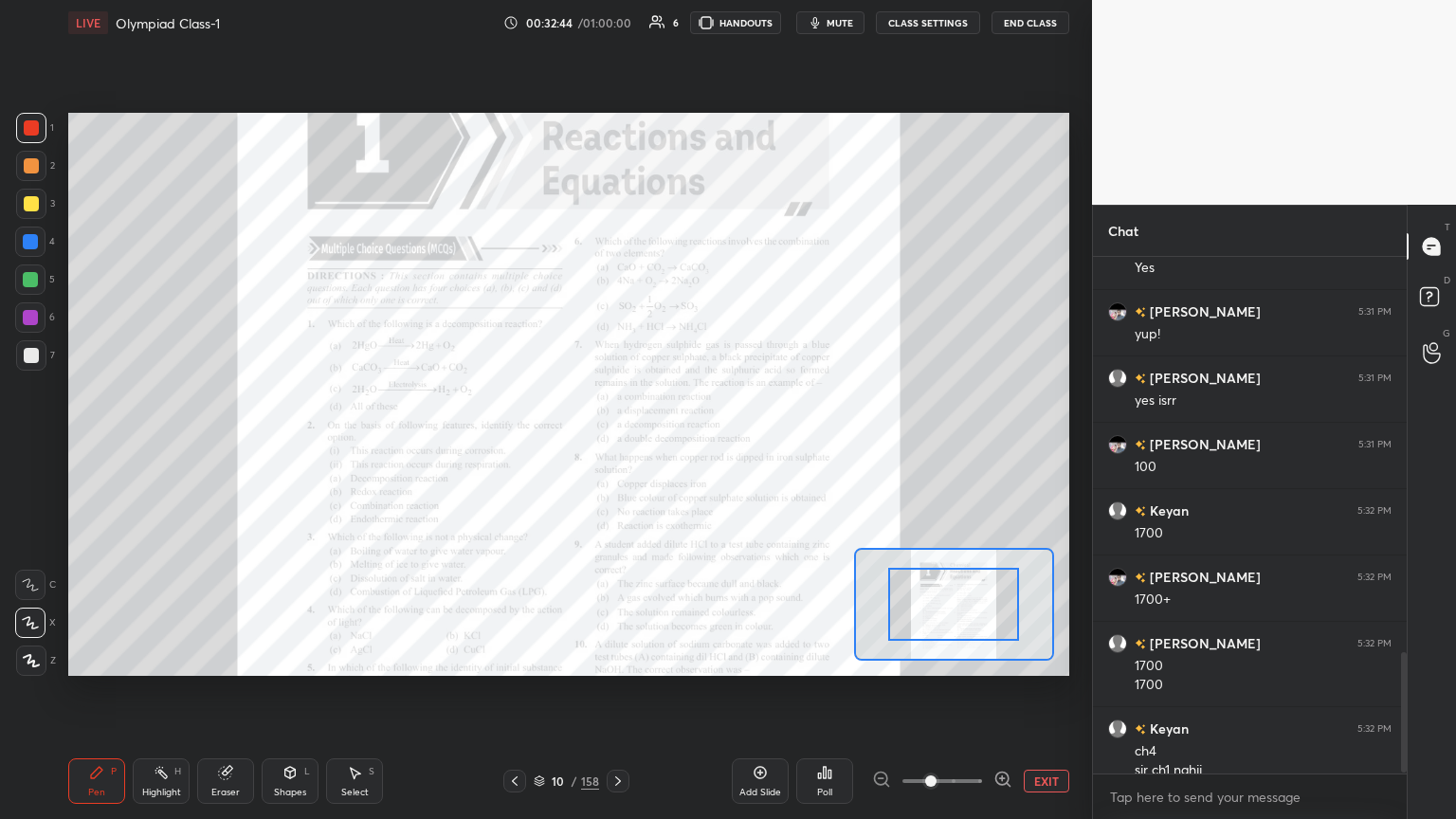
scroll to position [1698, 0]
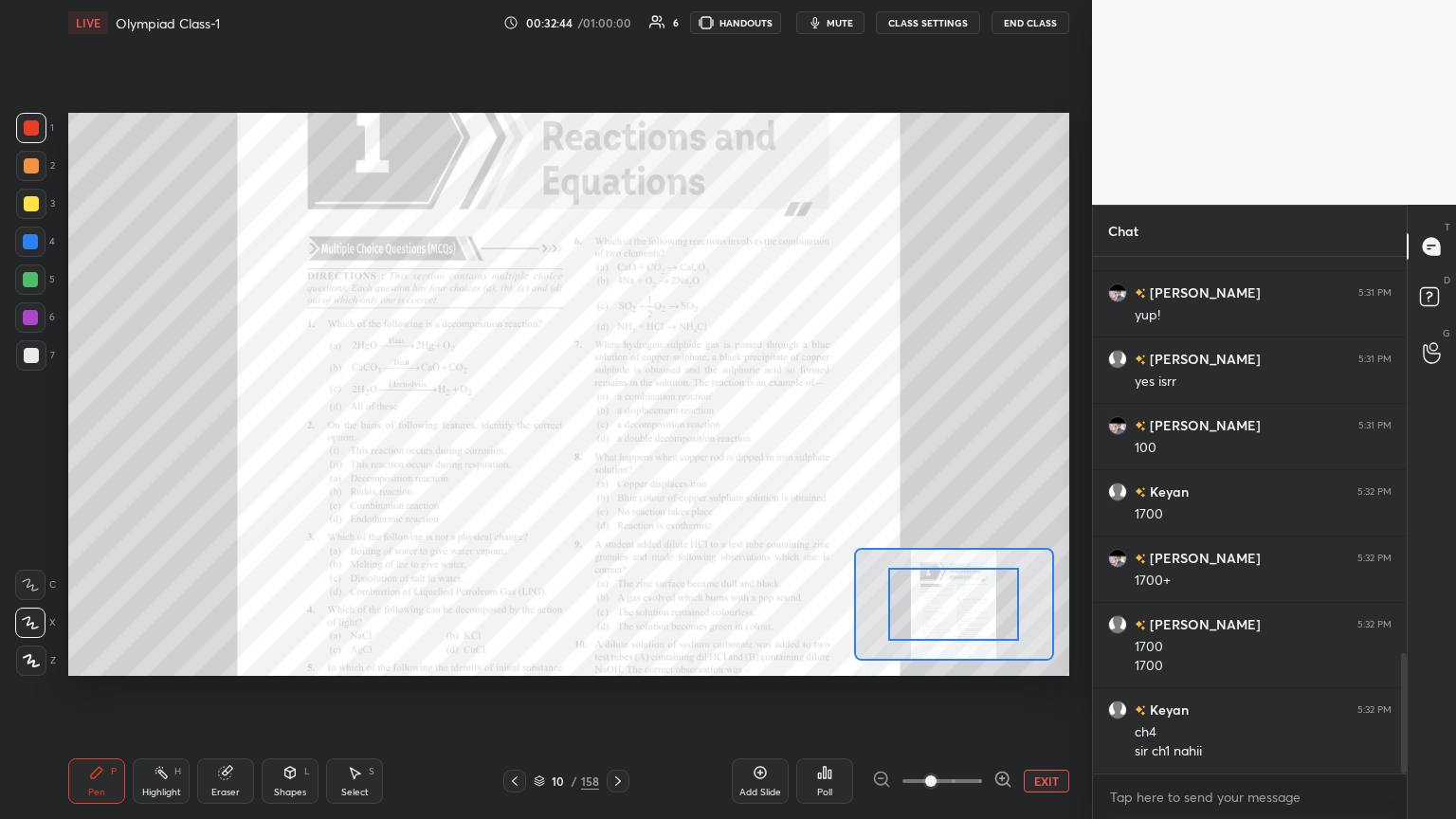
click at [680, 445] on icon at bounding box center [1003, 780] width 19 height 19
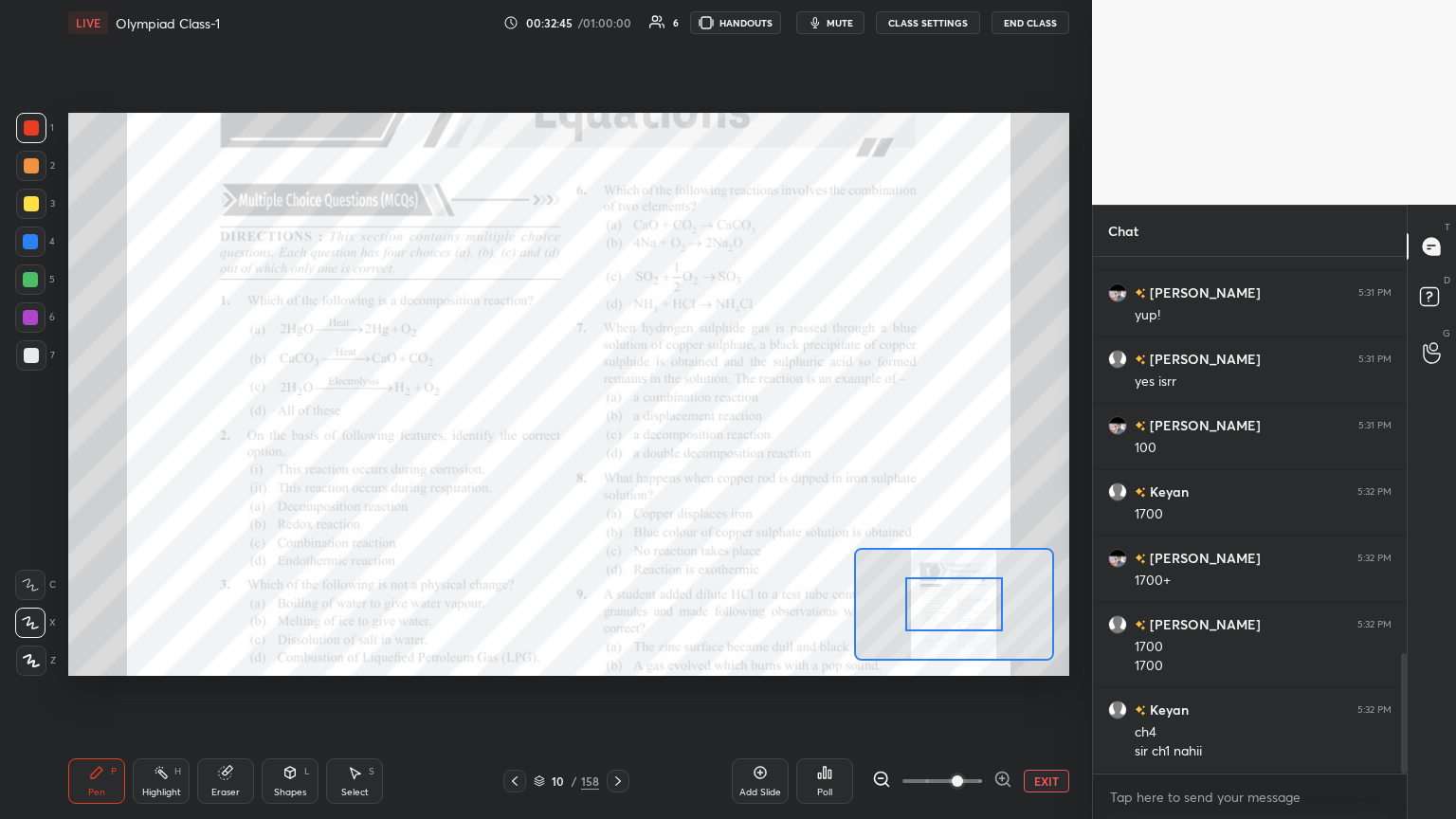
click at [680, 445] on icon at bounding box center [1003, 780] width 19 height 19
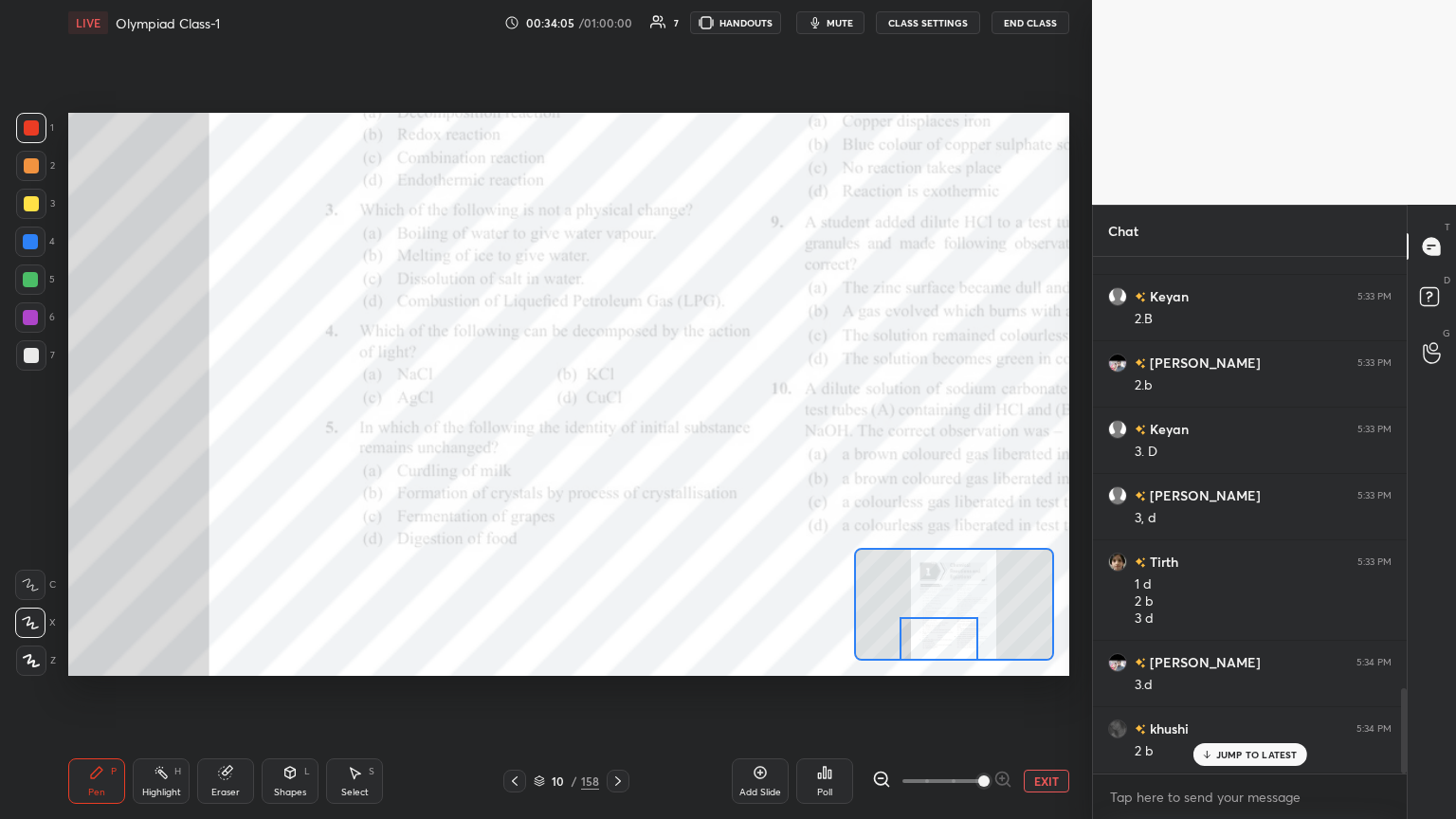
scroll to position [2621, 0]
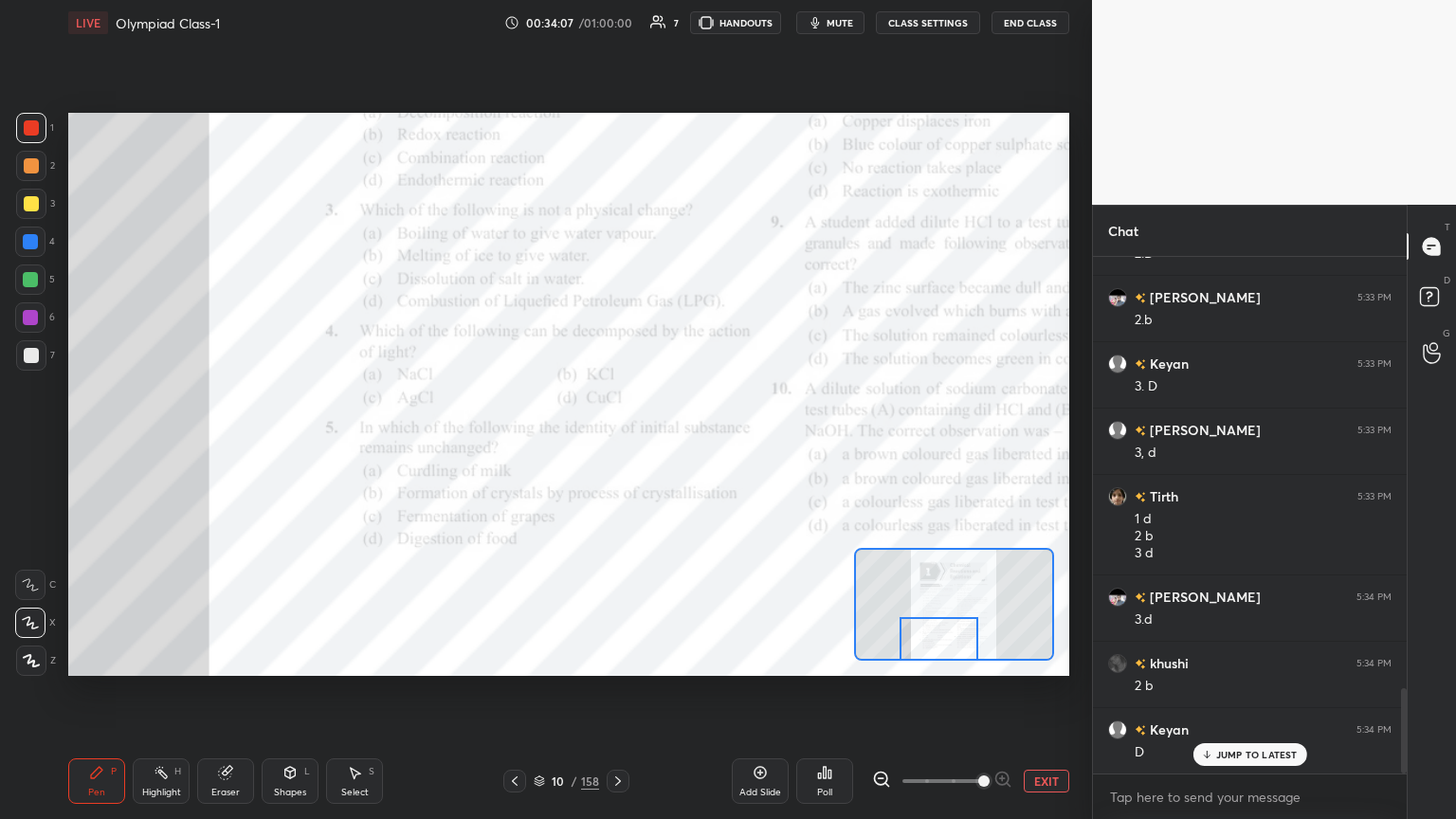
click at [21, 445] on div at bounding box center [32, 661] width 31 height 31
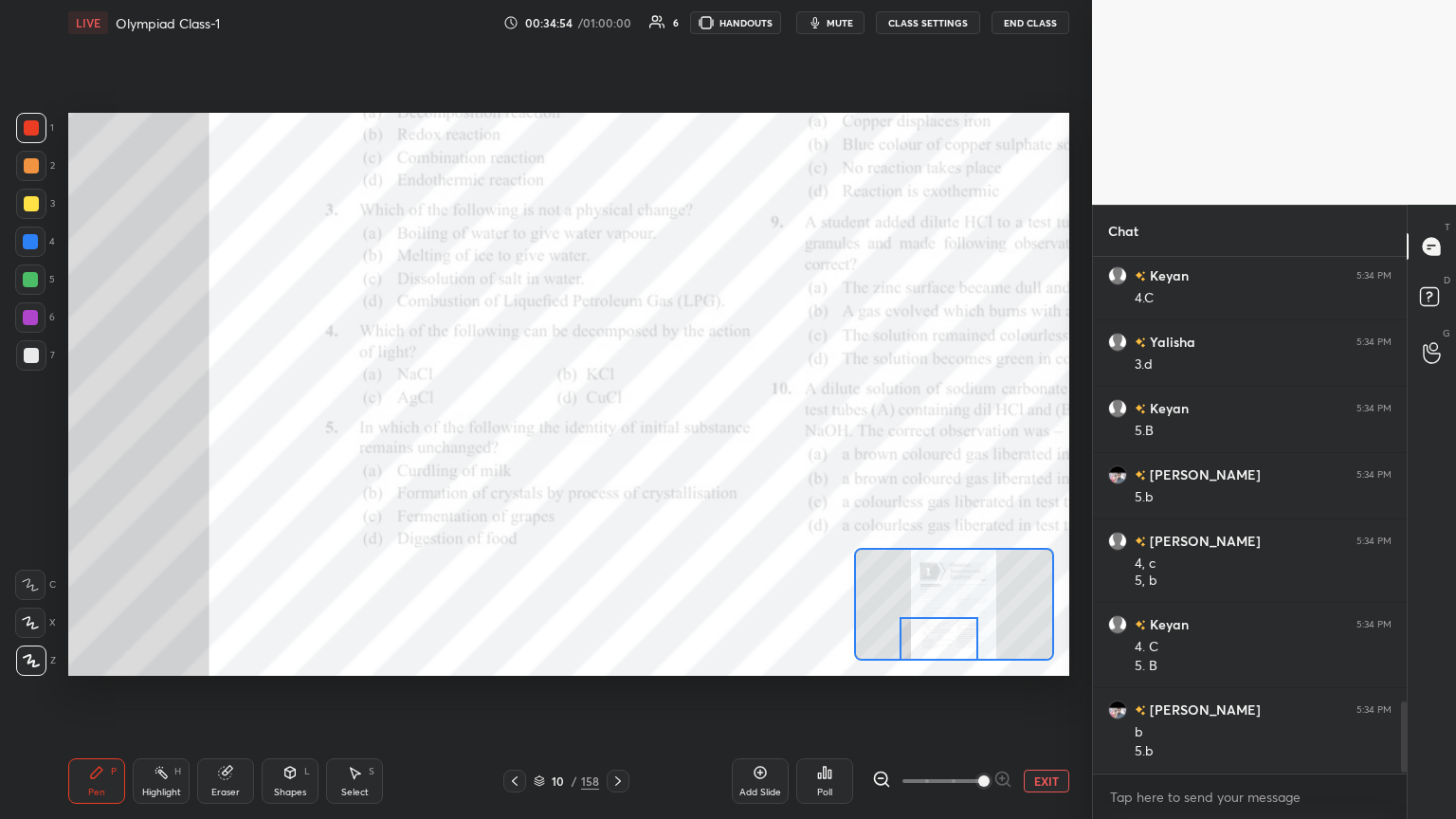
scroll to position [3274, 0]
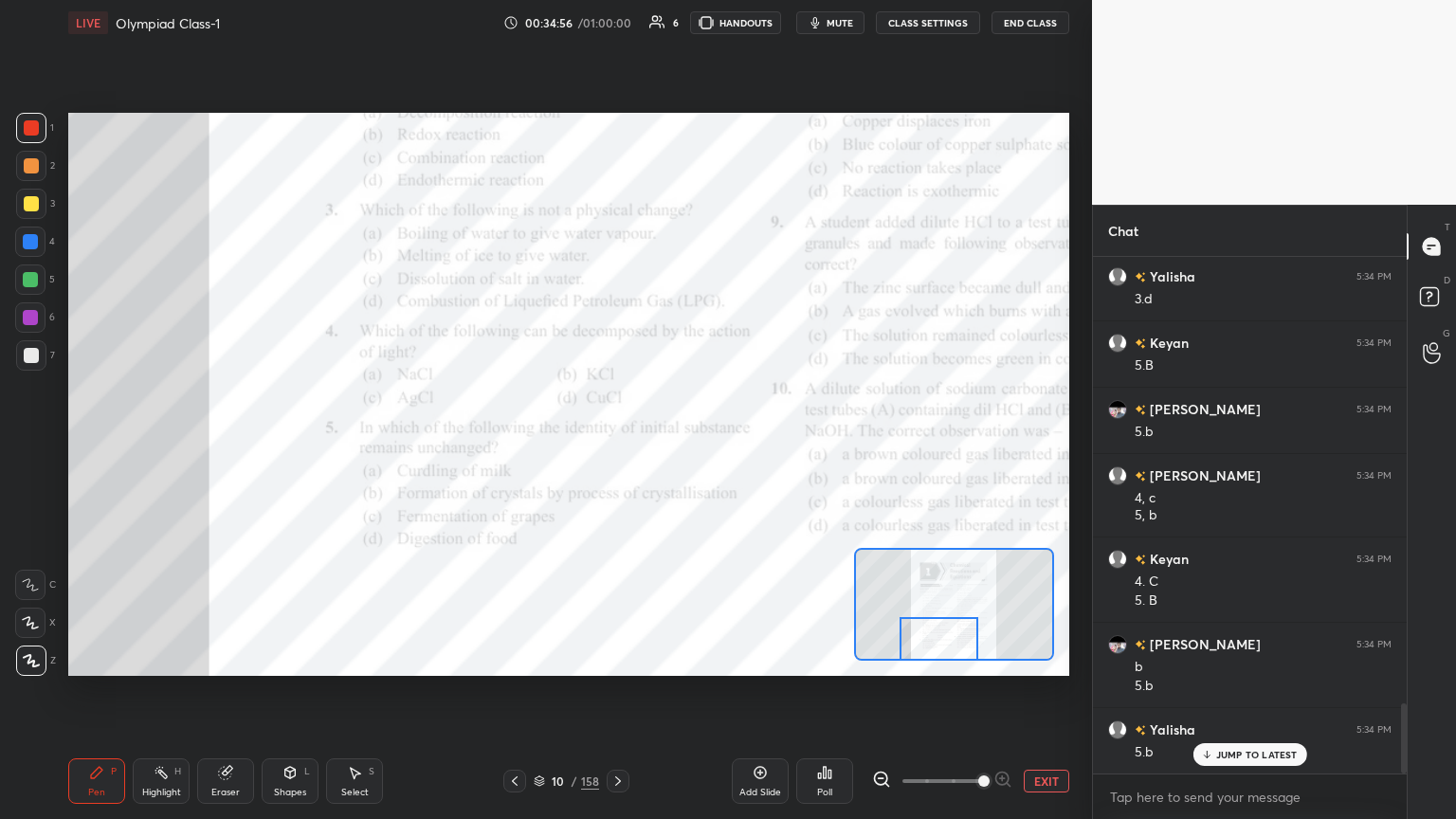
click at [220, 445] on div "Eraser" at bounding box center [225, 781] width 57 height 45
click at [31, 445] on span "Erase all" at bounding box center [31, 661] width 29 height 13
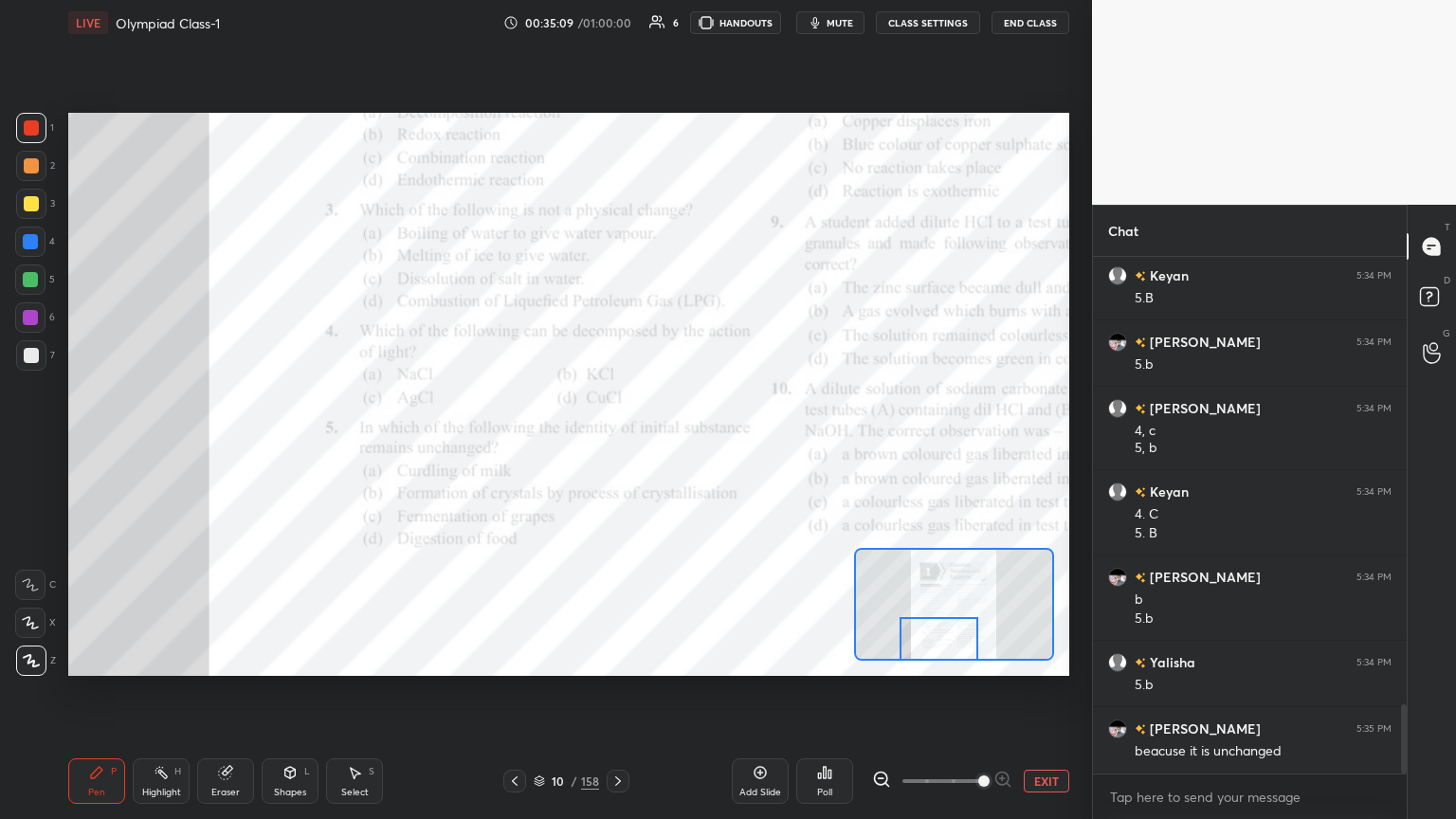
click at [227, 445] on div "Eraser" at bounding box center [226, 793] width 29 height 10
click at [34, 445] on div "Erase all" at bounding box center [31, 661] width 31 height 31
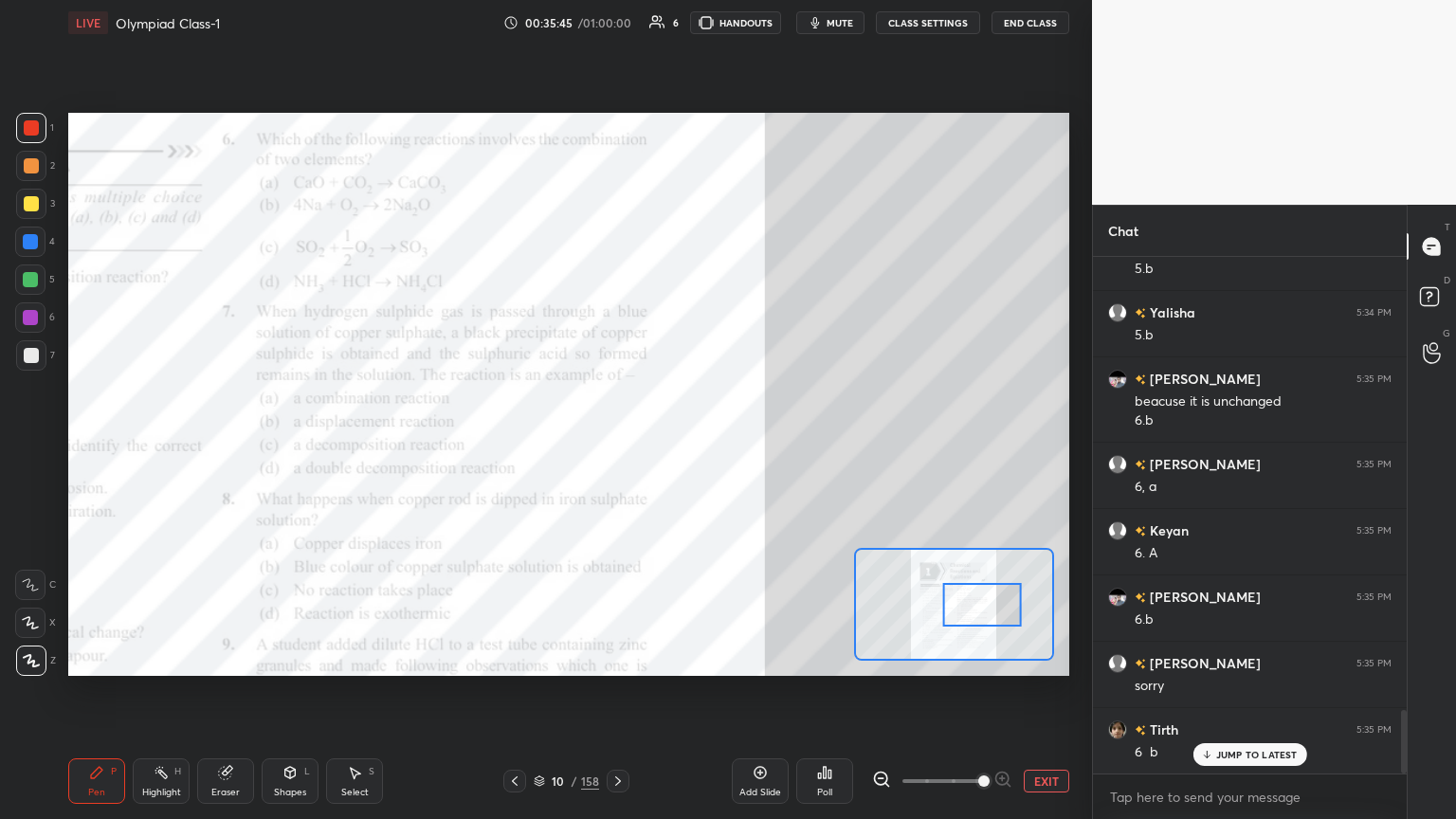
scroll to position [3758, 0]
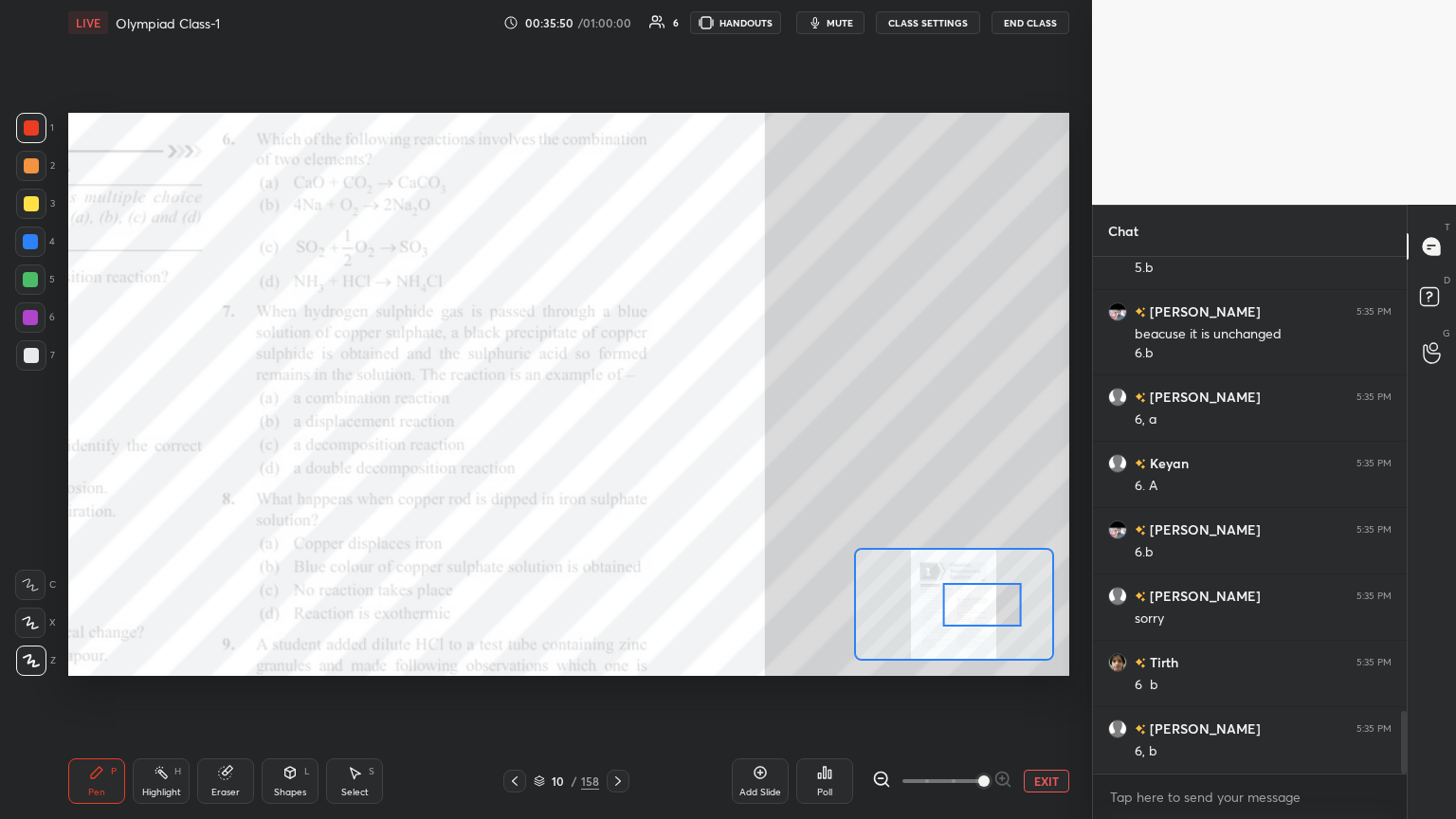
click at [224, 445] on icon at bounding box center [224, 773] width 12 height 12
click at [33, 445] on span "Erase all" at bounding box center [31, 661] width 29 height 13
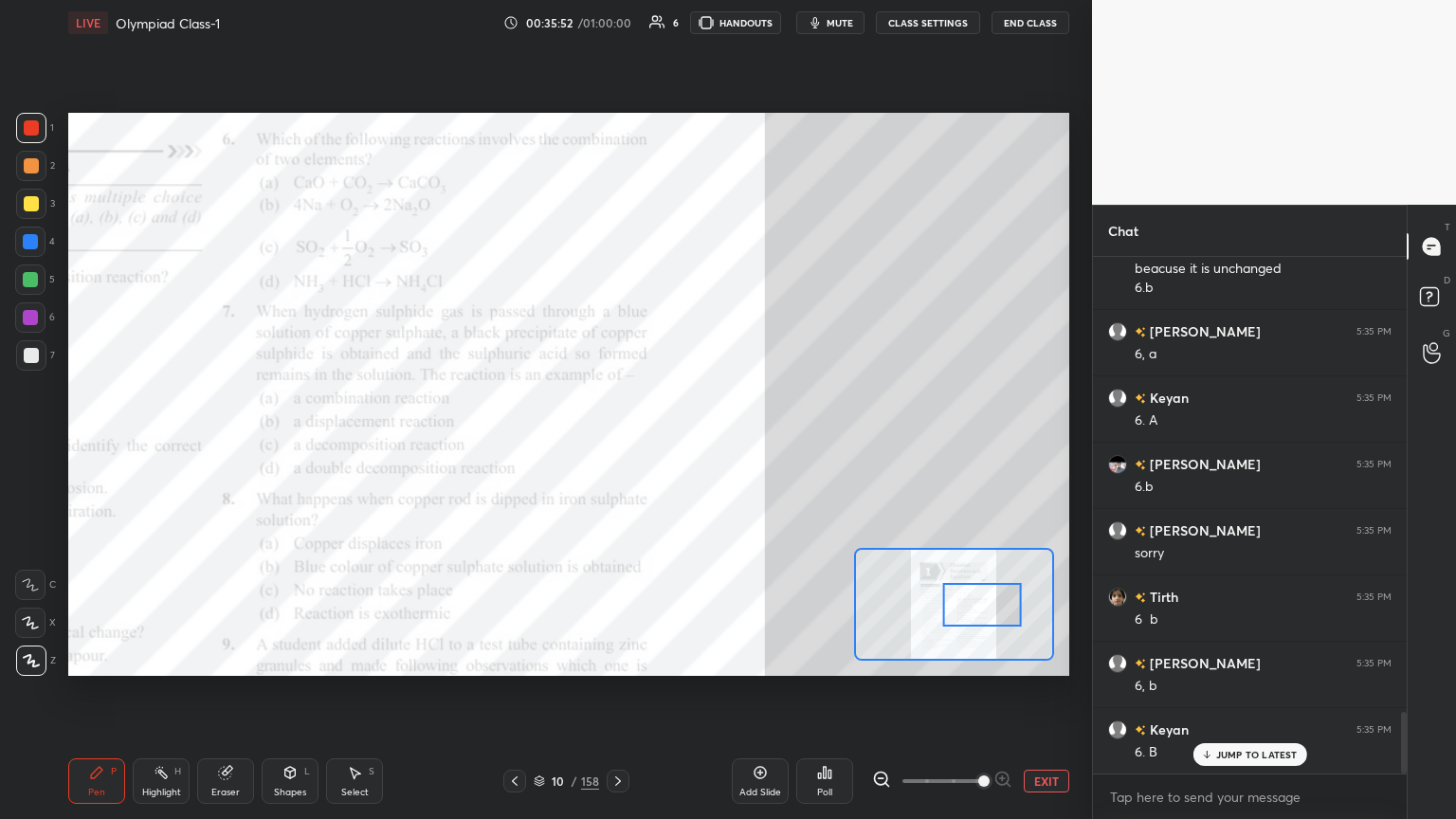
scroll to position [3892, 0]
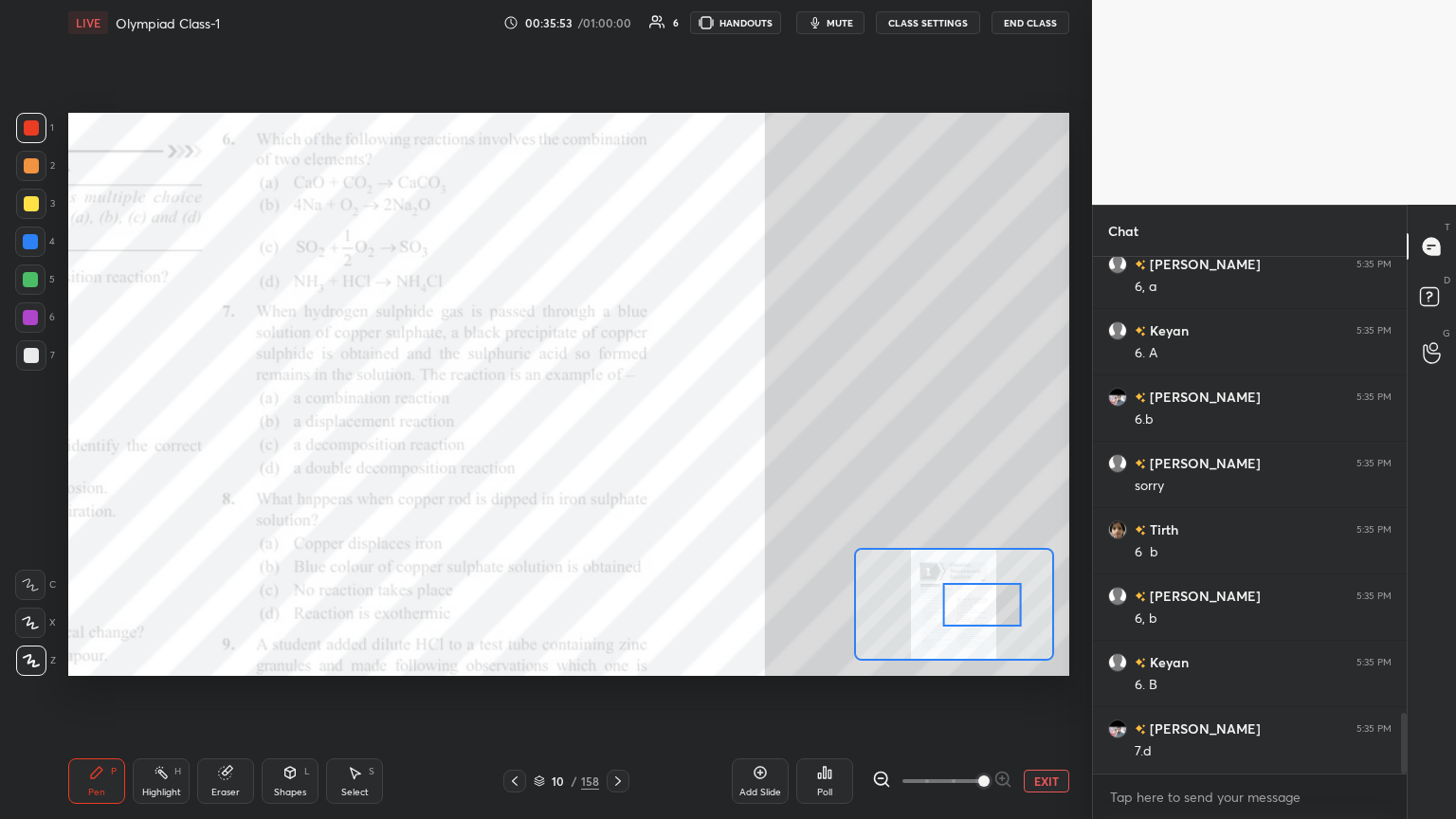
click at [36, 445] on icon at bounding box center [31, 623] width 17 height 13
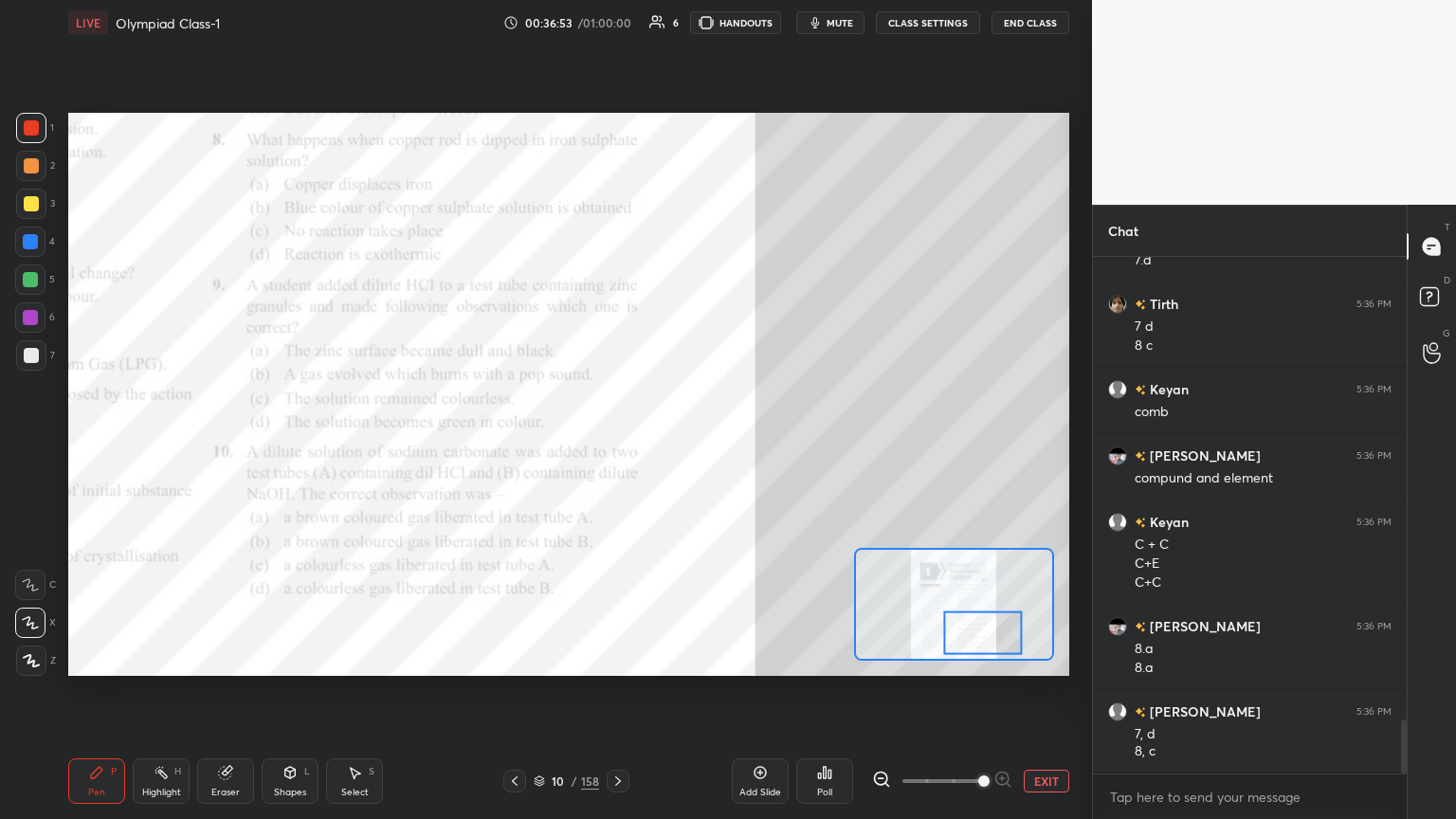
scroll to position [4449, 0]
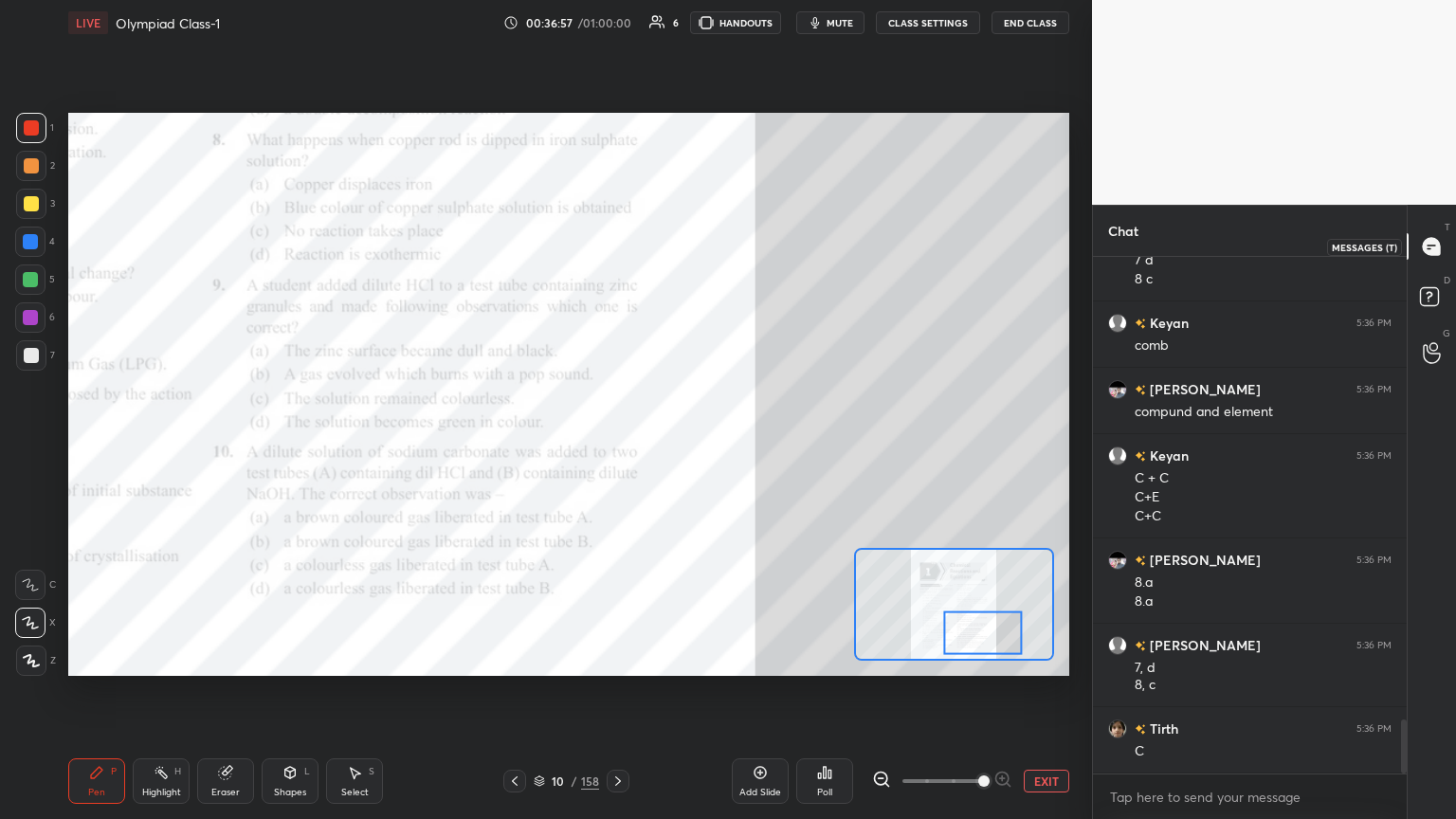
click at [680, 237] on icon at bounding box center [1431, 246] width 20 height 20
click at [680, 129] on video at bounding box center [1274, 103] width 364 height 205
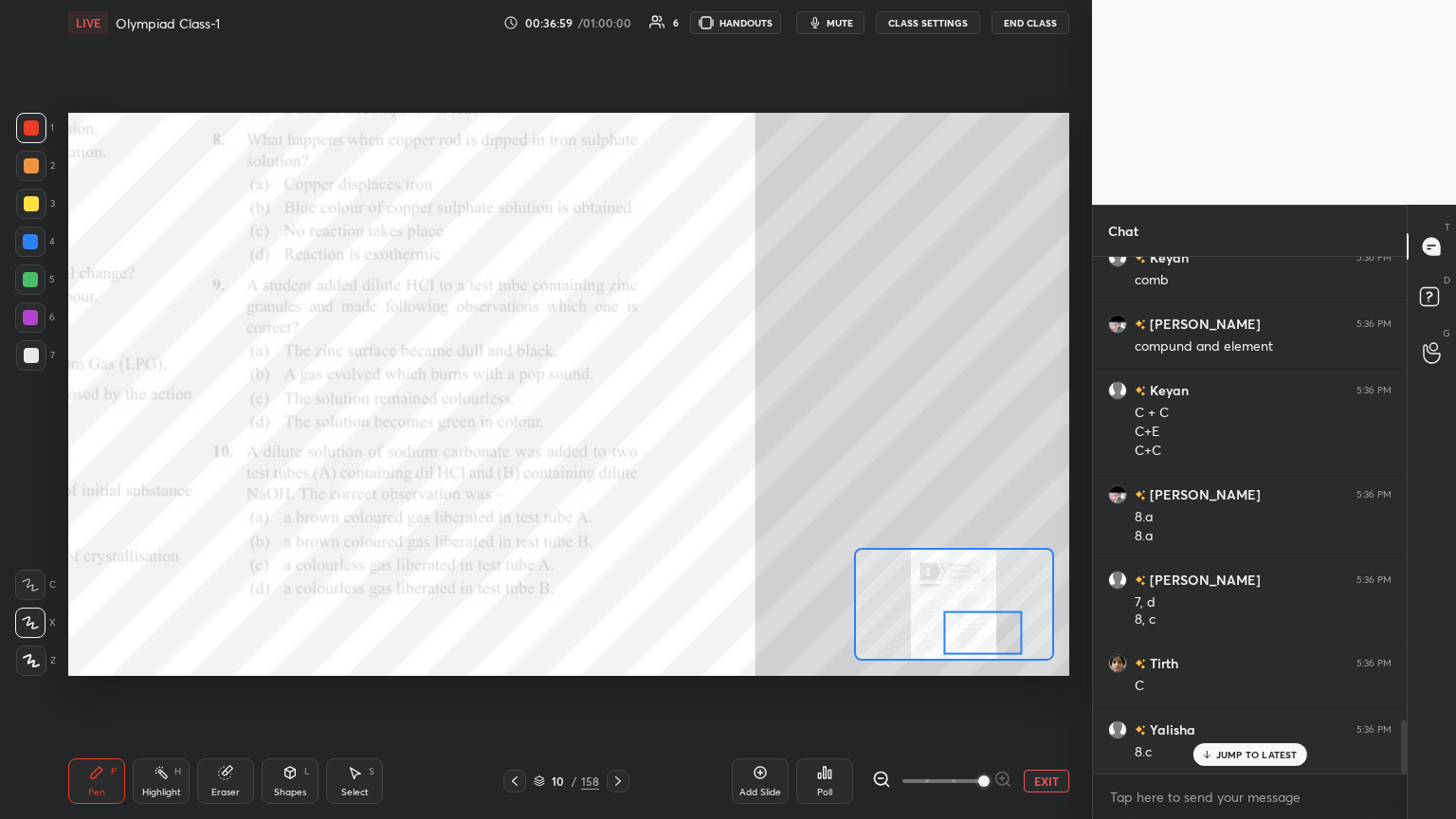
click at [680, 122] on video at bounding box center [1274, 103] width 364 height 205
click at [680, 445] on icon at bounding box center [881, 779] width 12 height 12
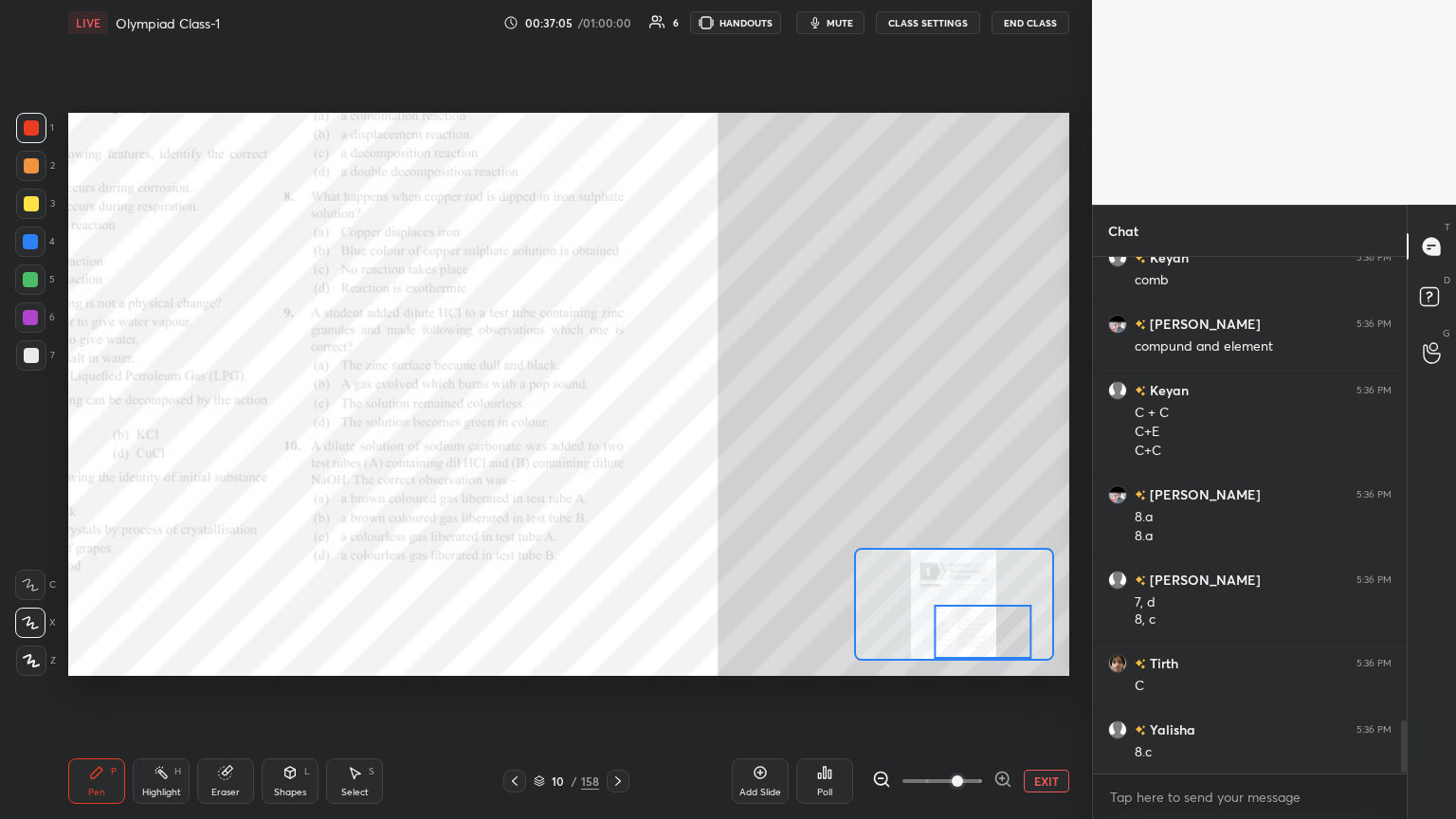
scroll to position [4582, 0]
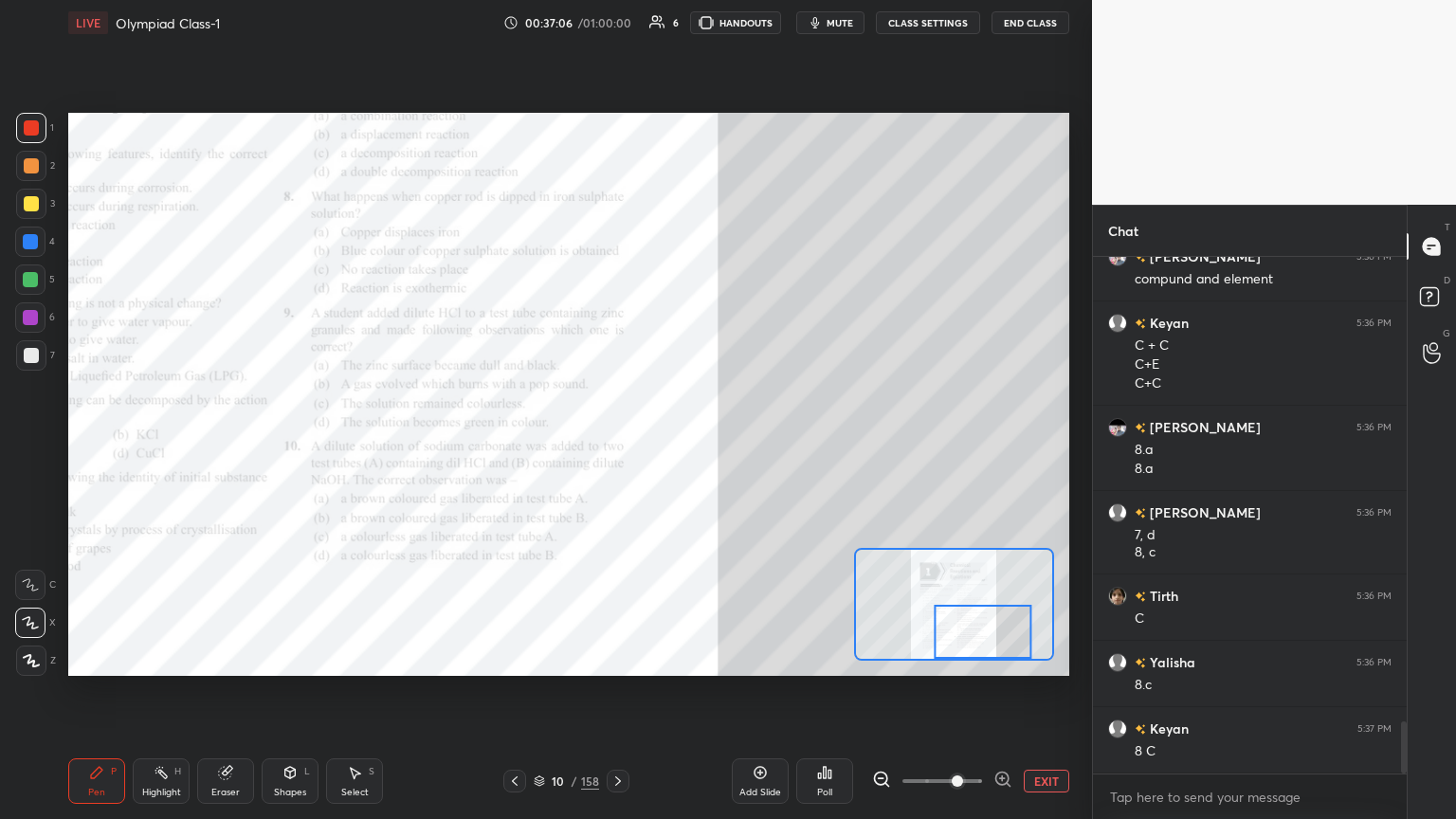
click at [680, 445] on icon at bounding box center [1002, 779] width 0 height 5
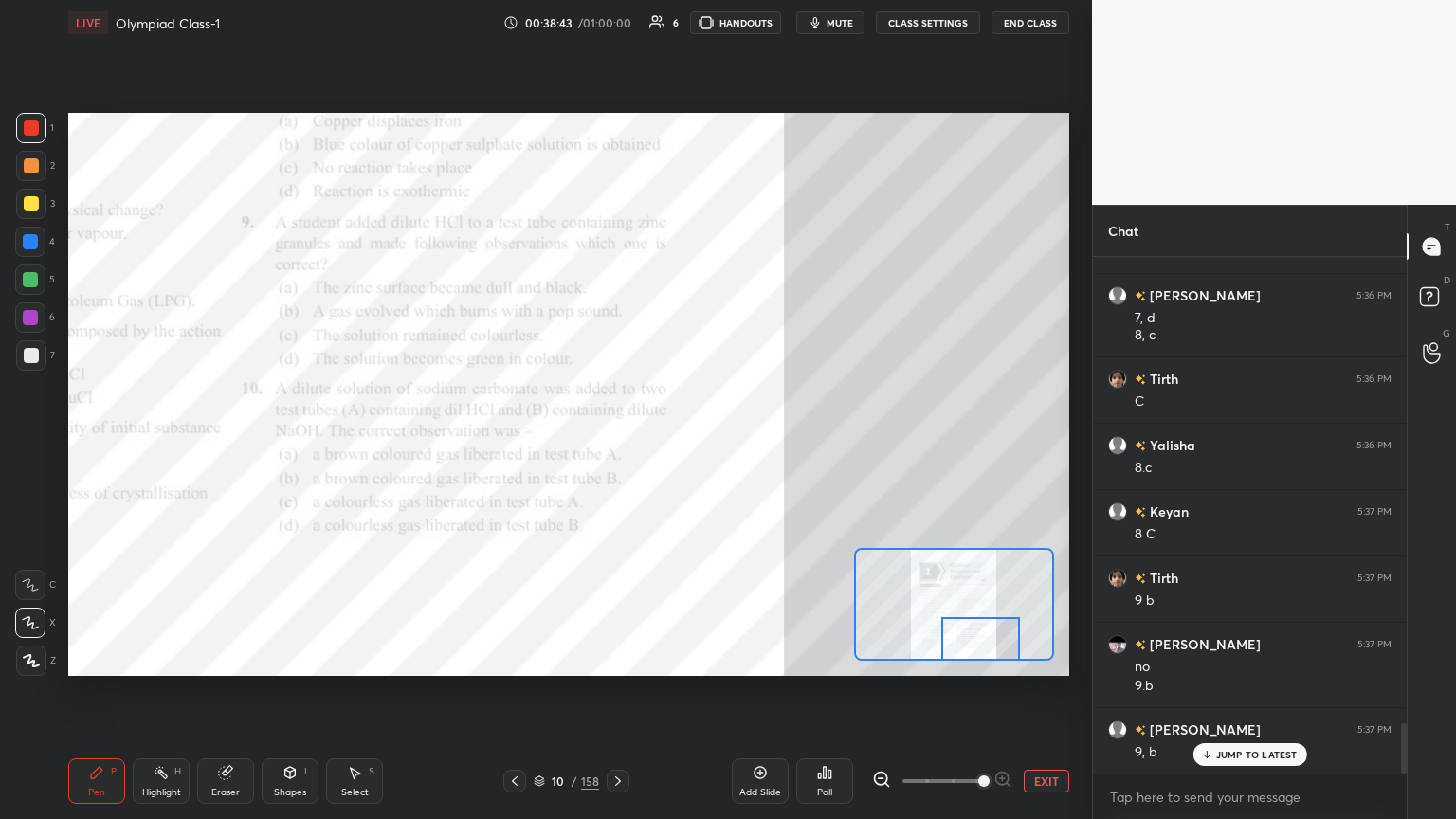
scroll to position [4866, 0]
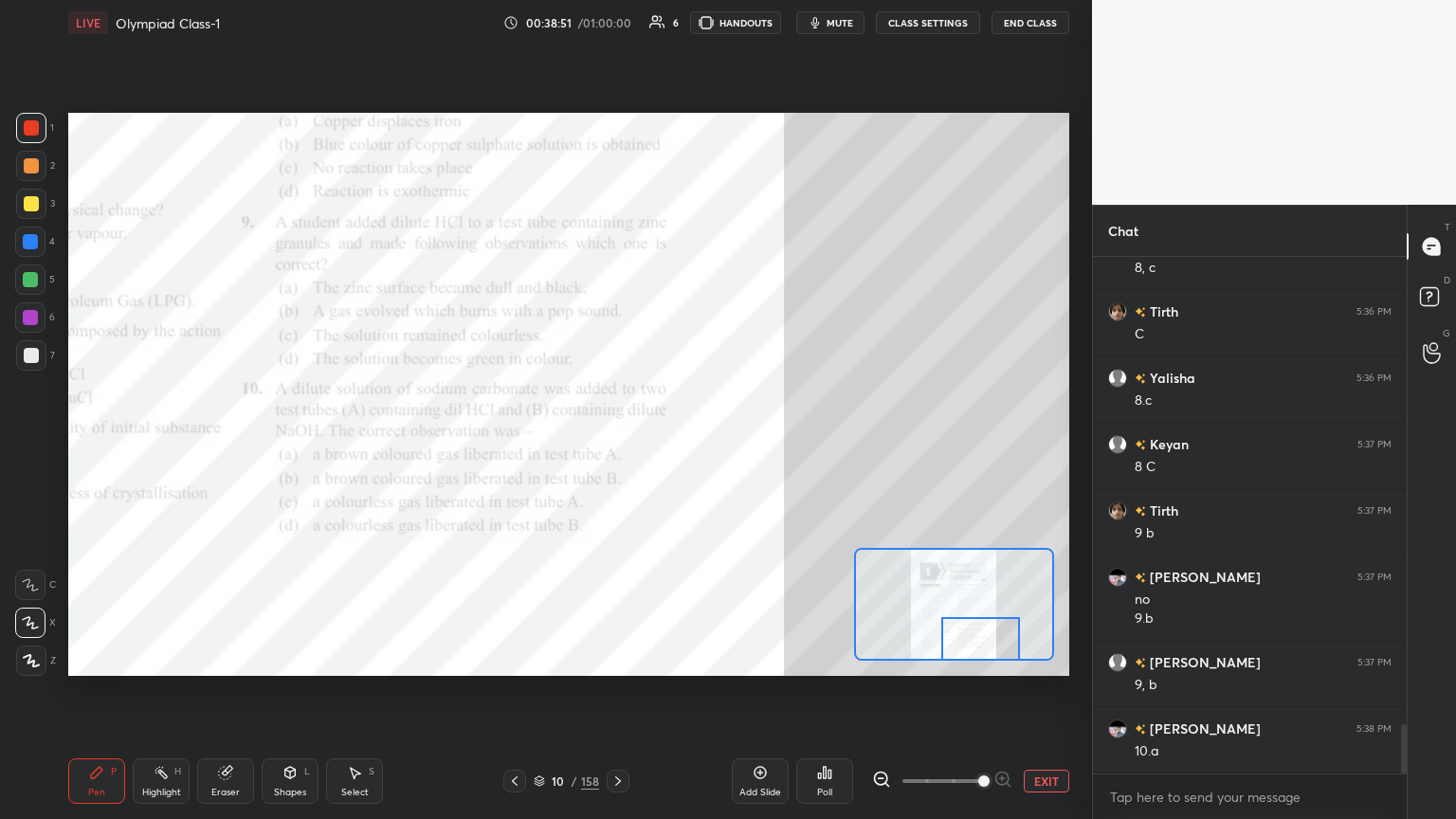
click at [222, 445] on div "Eraser" at bounding box center [225, 781] width 57 height 45
click at [31, 445] on span "Erase all" at bounding box center [31, 661] width 29 height 13
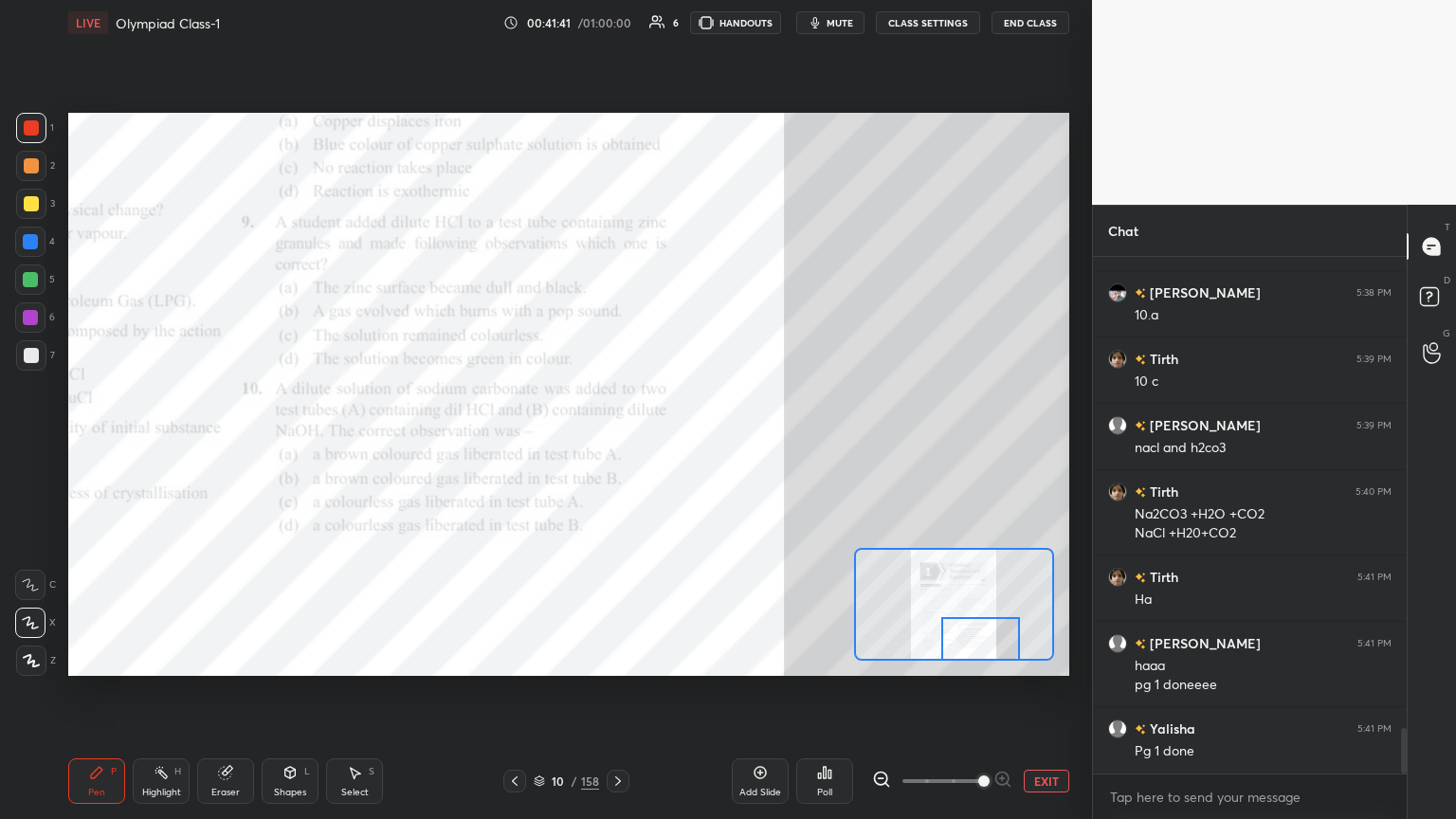
scroll to position [5368, 0]
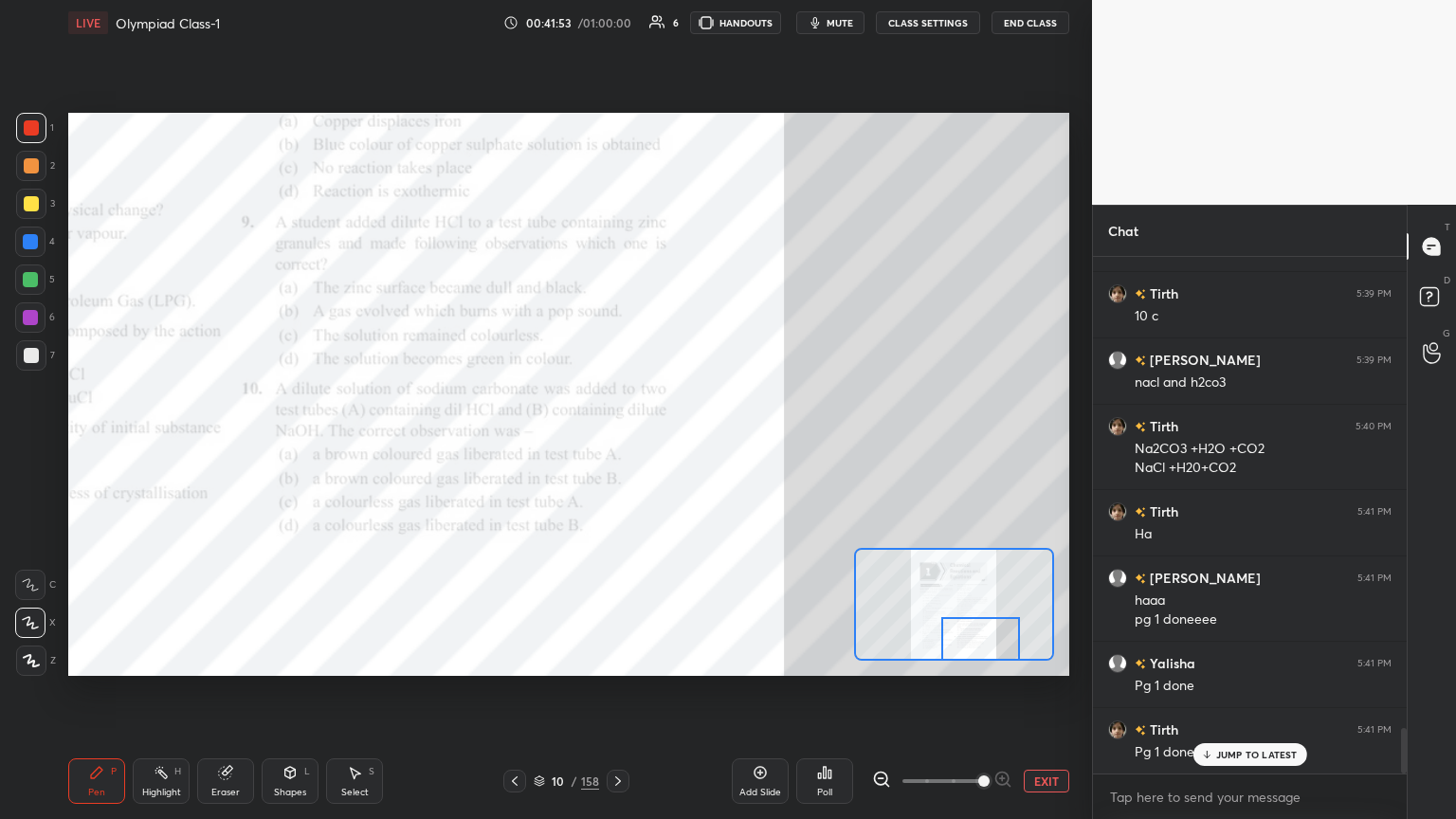
click at [609, 445] on div at bounding box center [618, 782] width 23 height 23
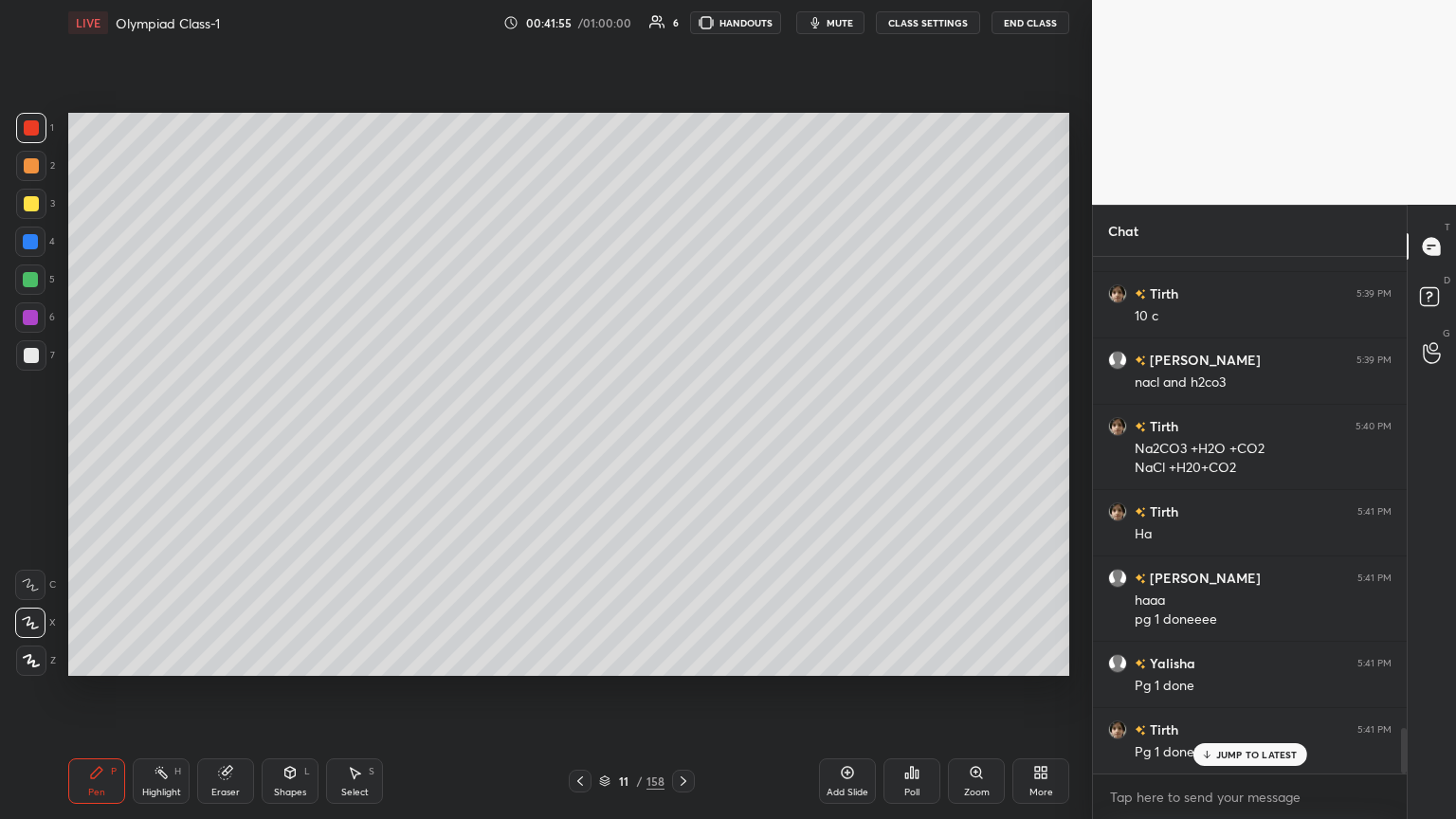
click at [680, 445] on icon at bounding box center [683, 782] width 15 height 15
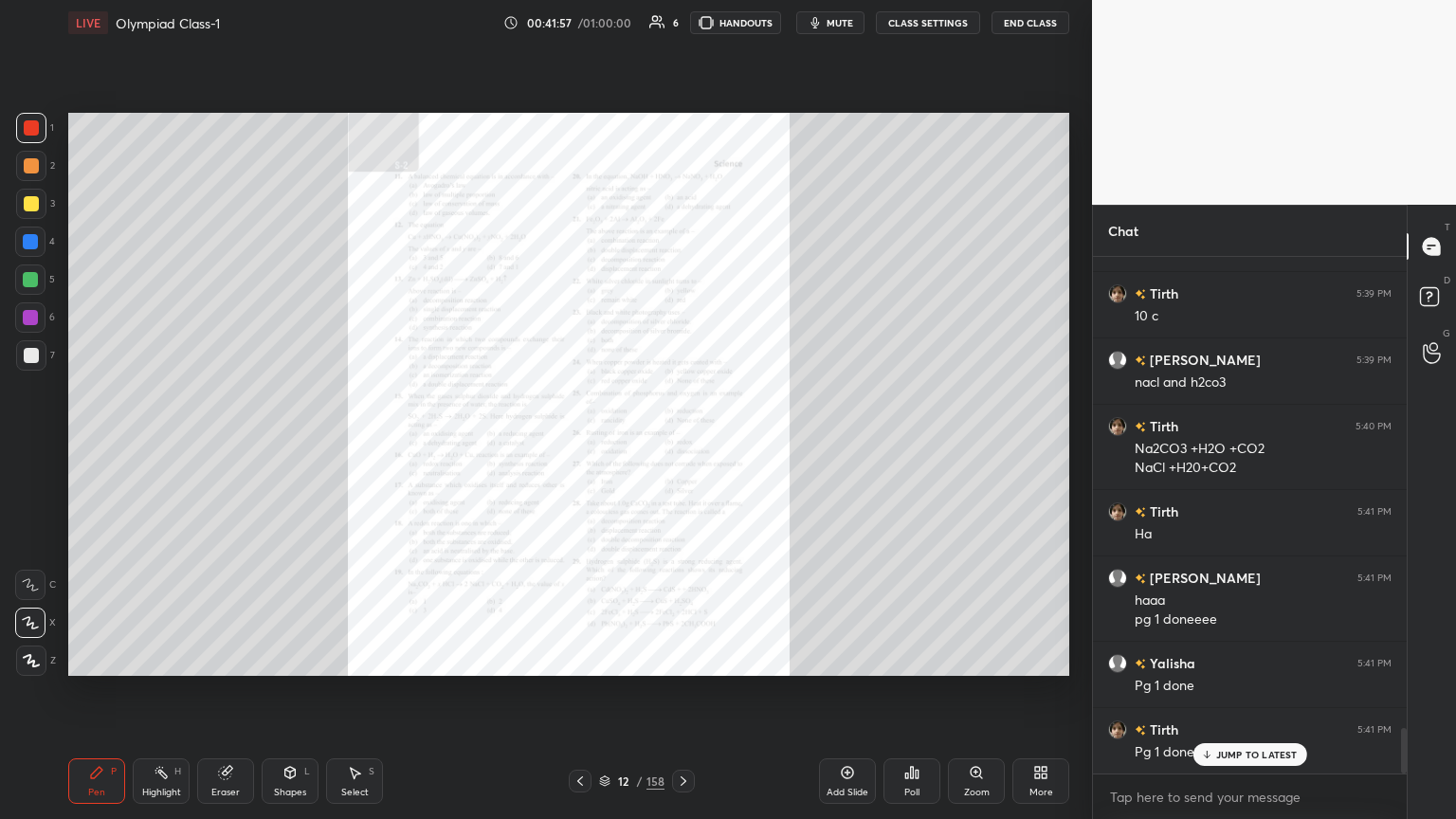
click at [680, 445] on div "Zoom" at bounding box center [976, 781] width 57 height 45
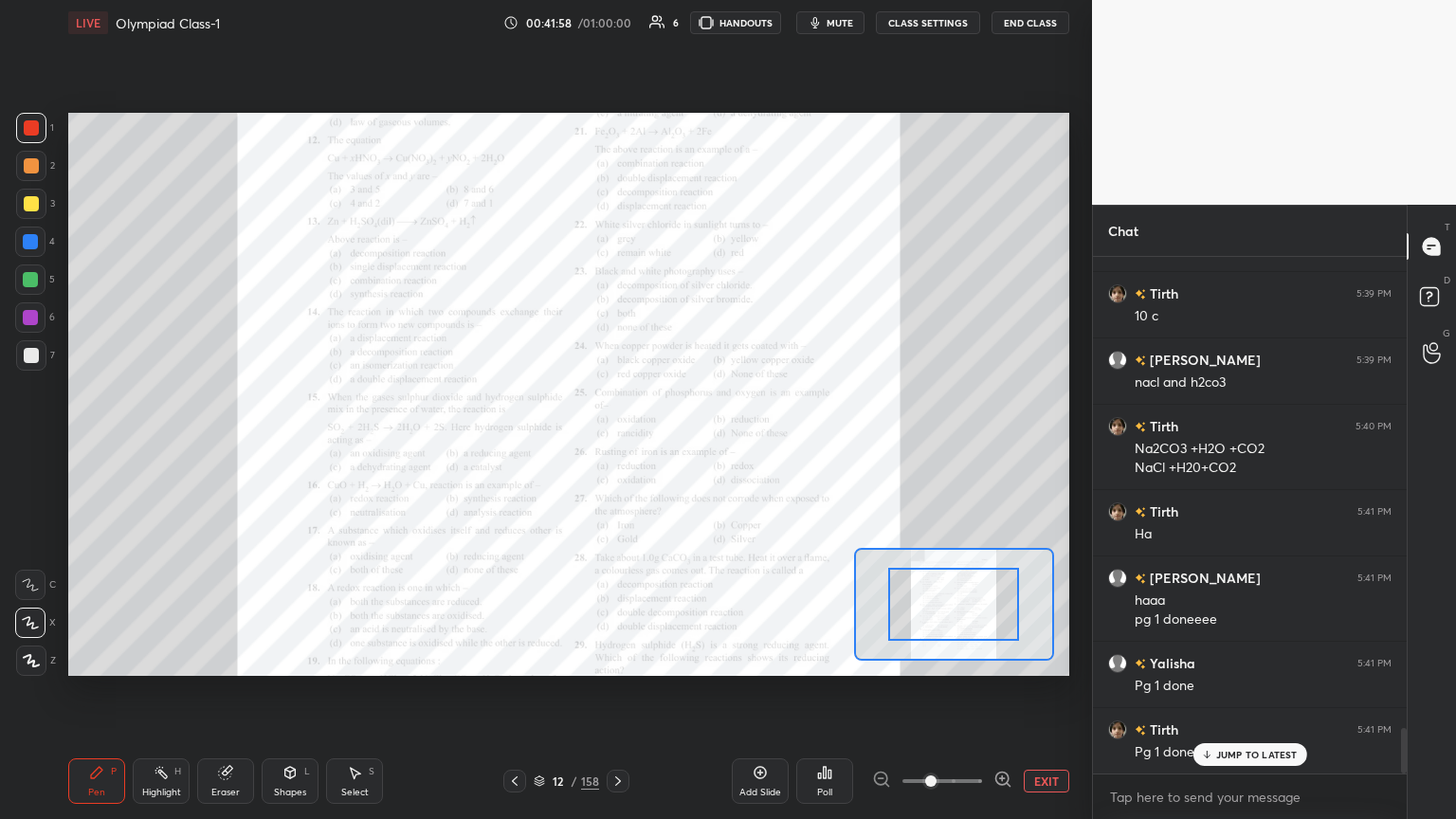
click at [680, 445] on icon at bounding box center [1003, 780] width 19 height 19
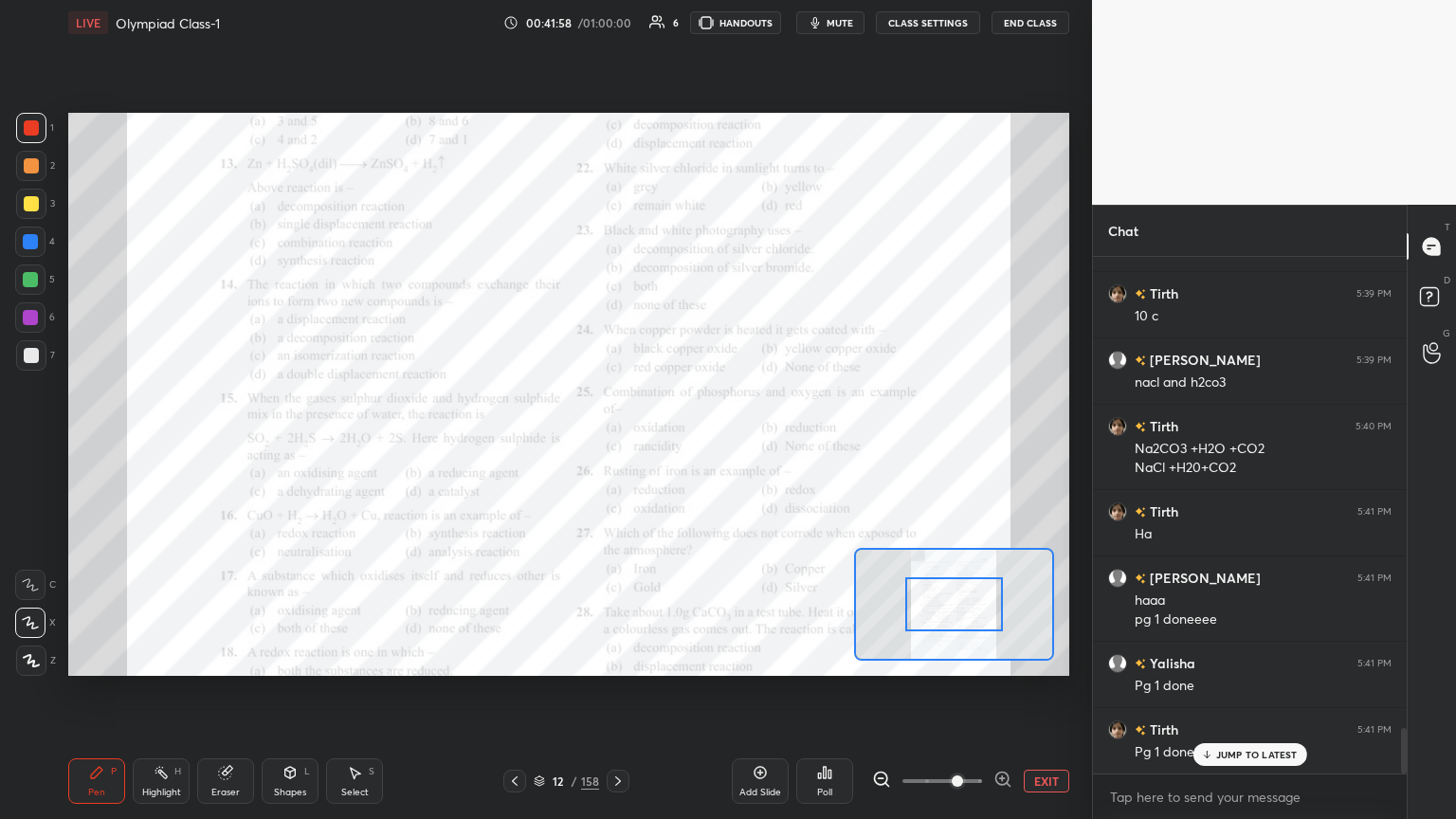
click at [680, 445] on icon at bounding box center [1003, 780] width 19 height 19
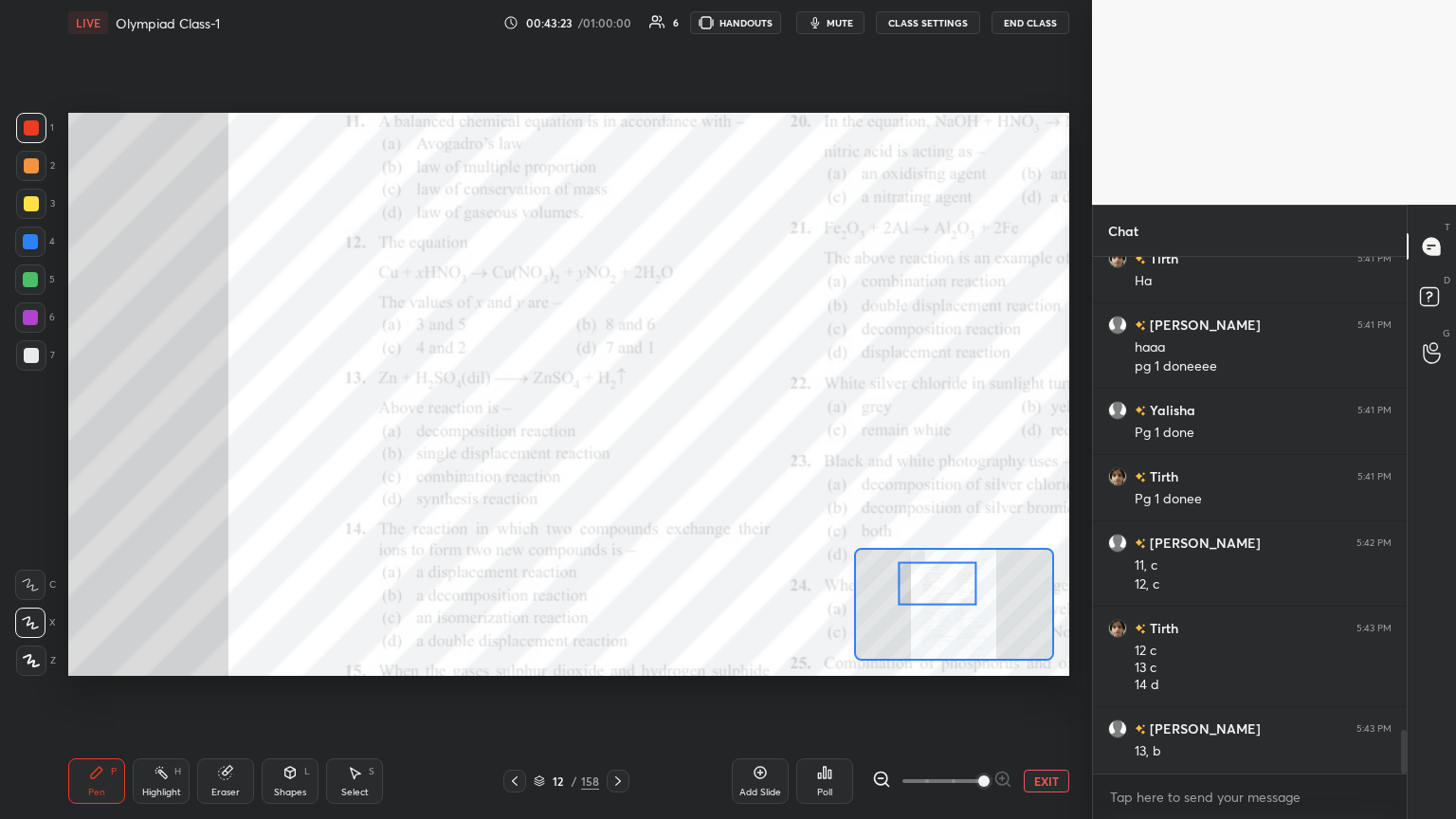
scroll to position [5667, 0]
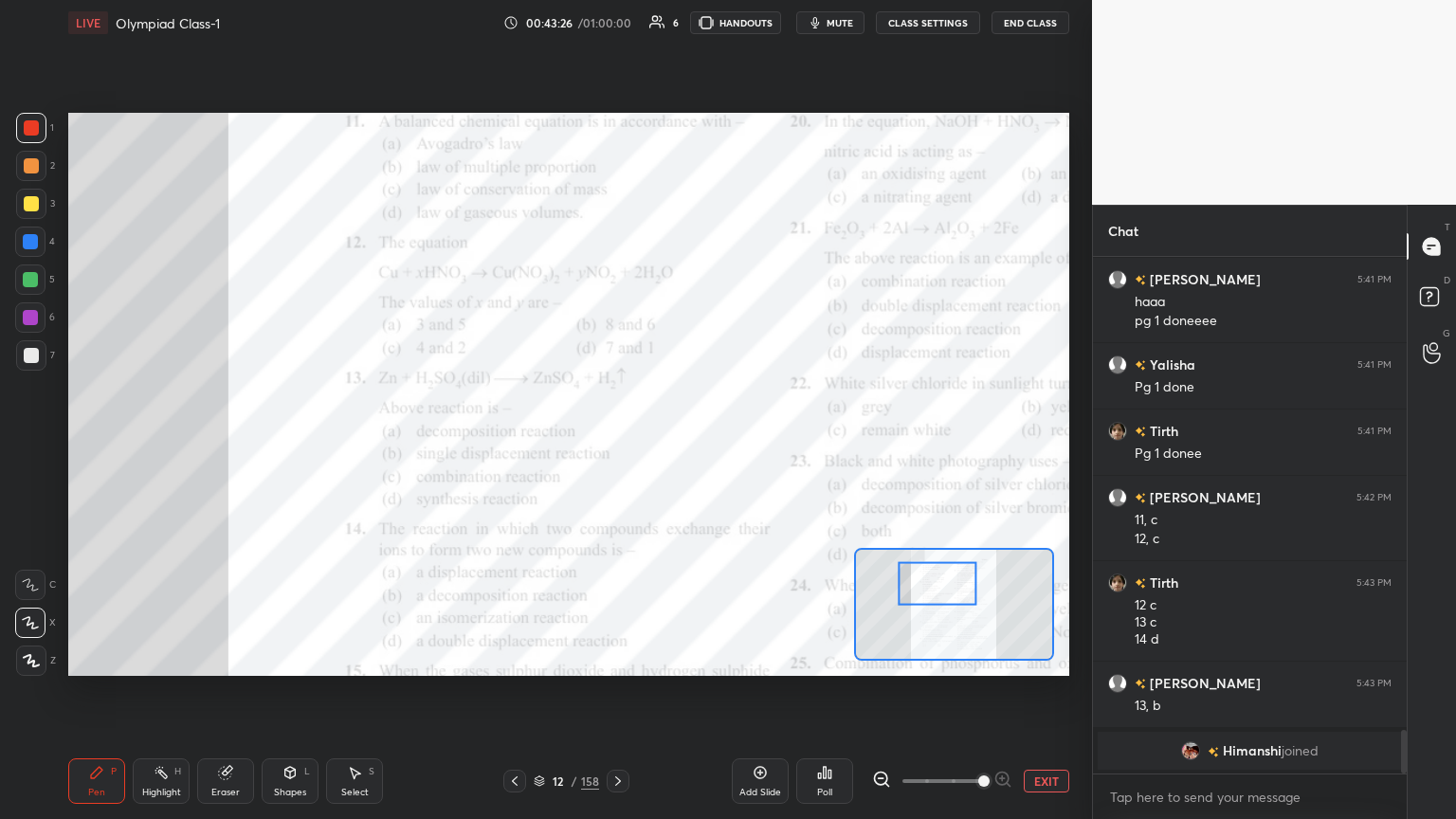
click at [32, 165] on div at bounding box center [32, 166] width 15 height 15
click at [35, 239] on div at bounding box center [31, 242] width 15 height 15
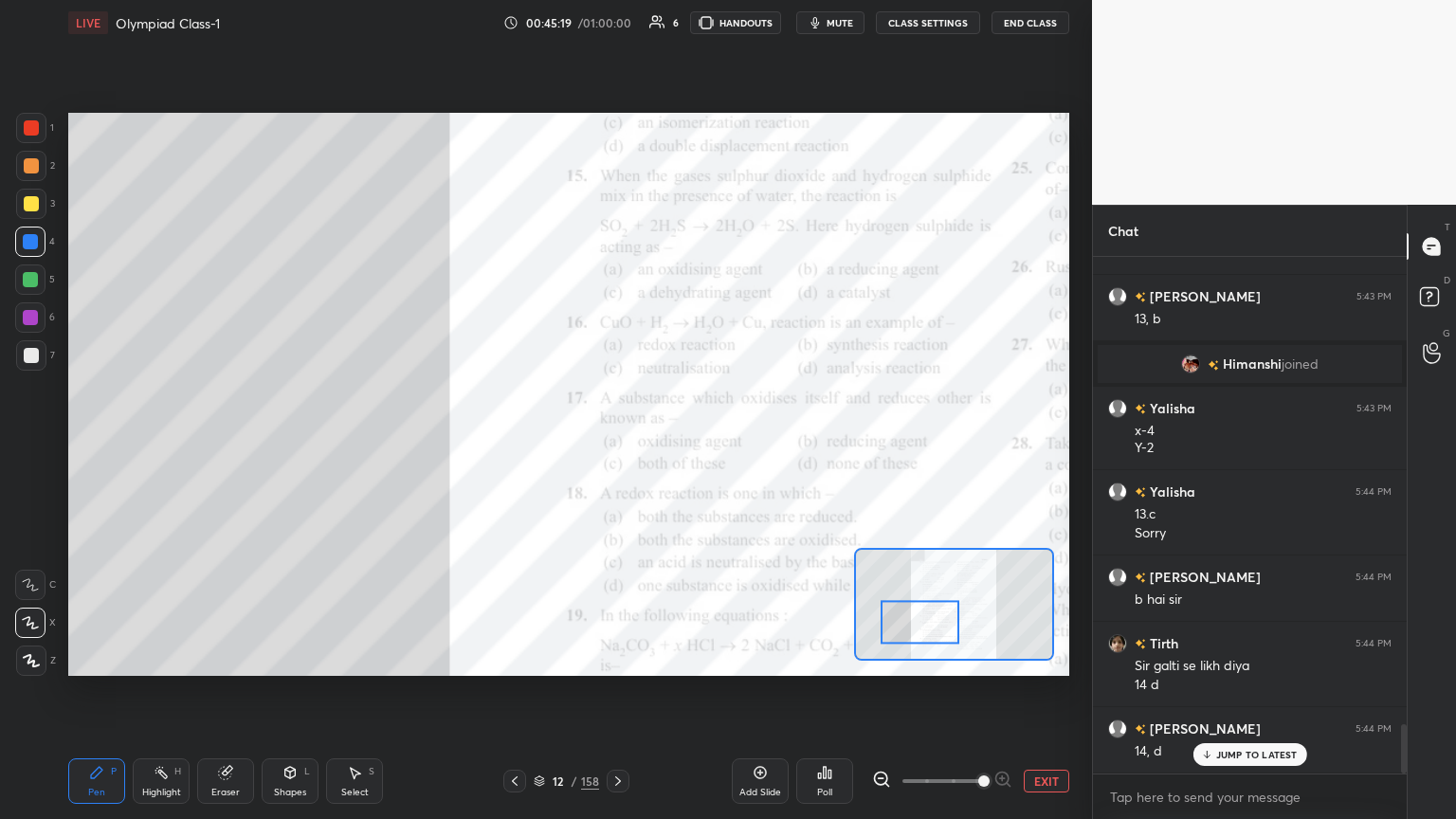
scroll to position [4898, 0]
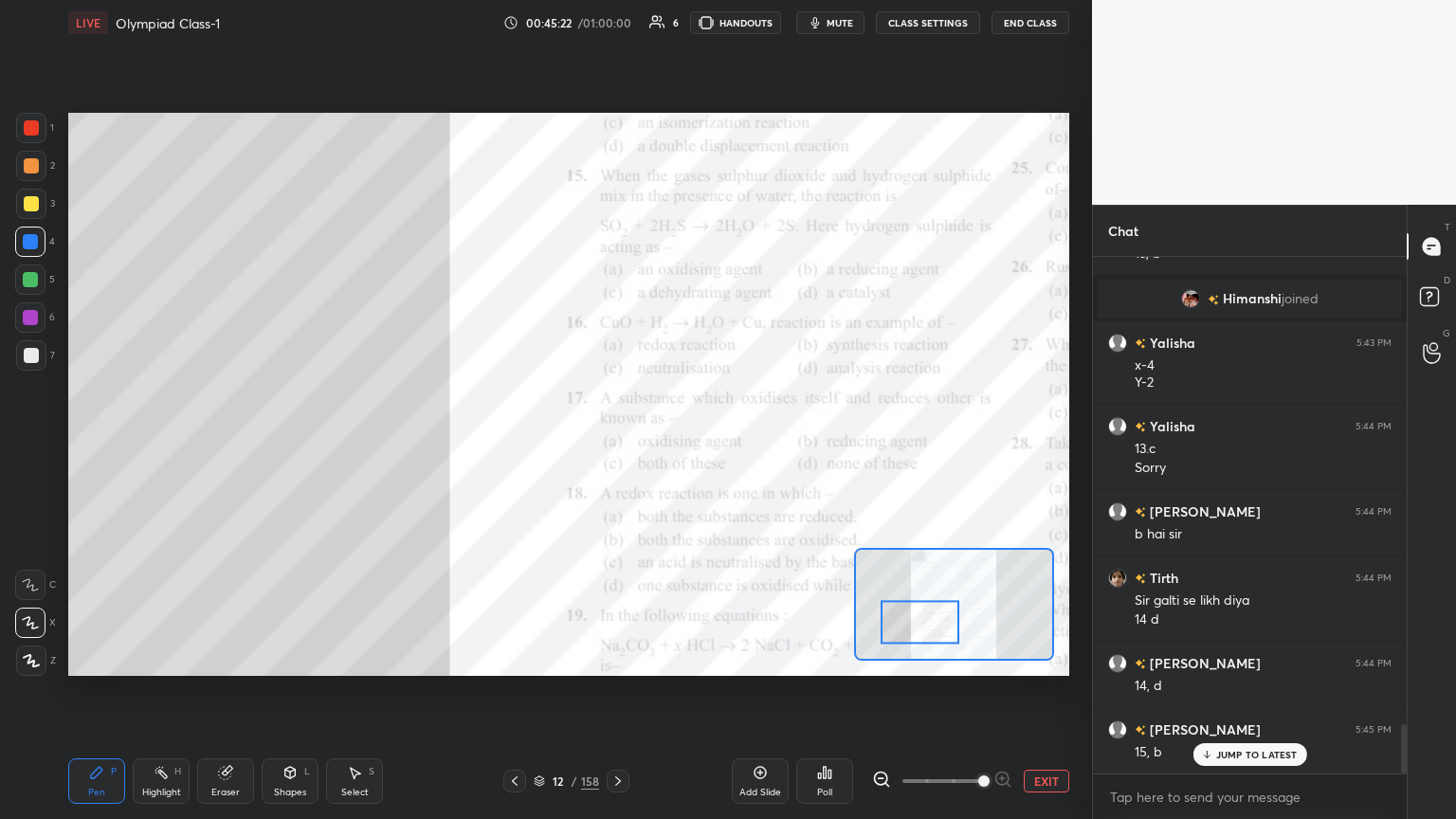
click at [35, 132] on div at bounding box center [32, 129] width 15 height 15
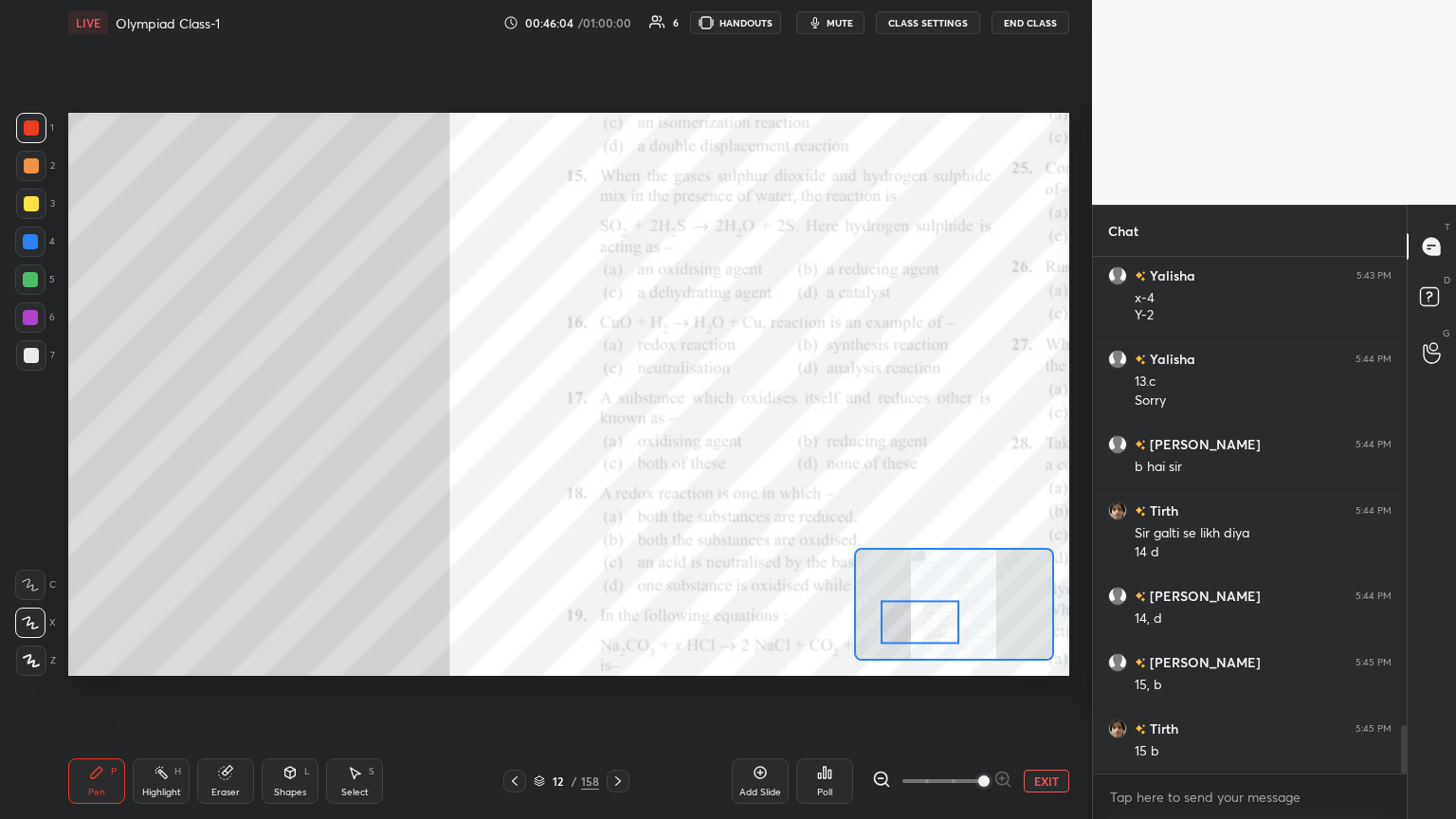
scroll to position [5030, 0]
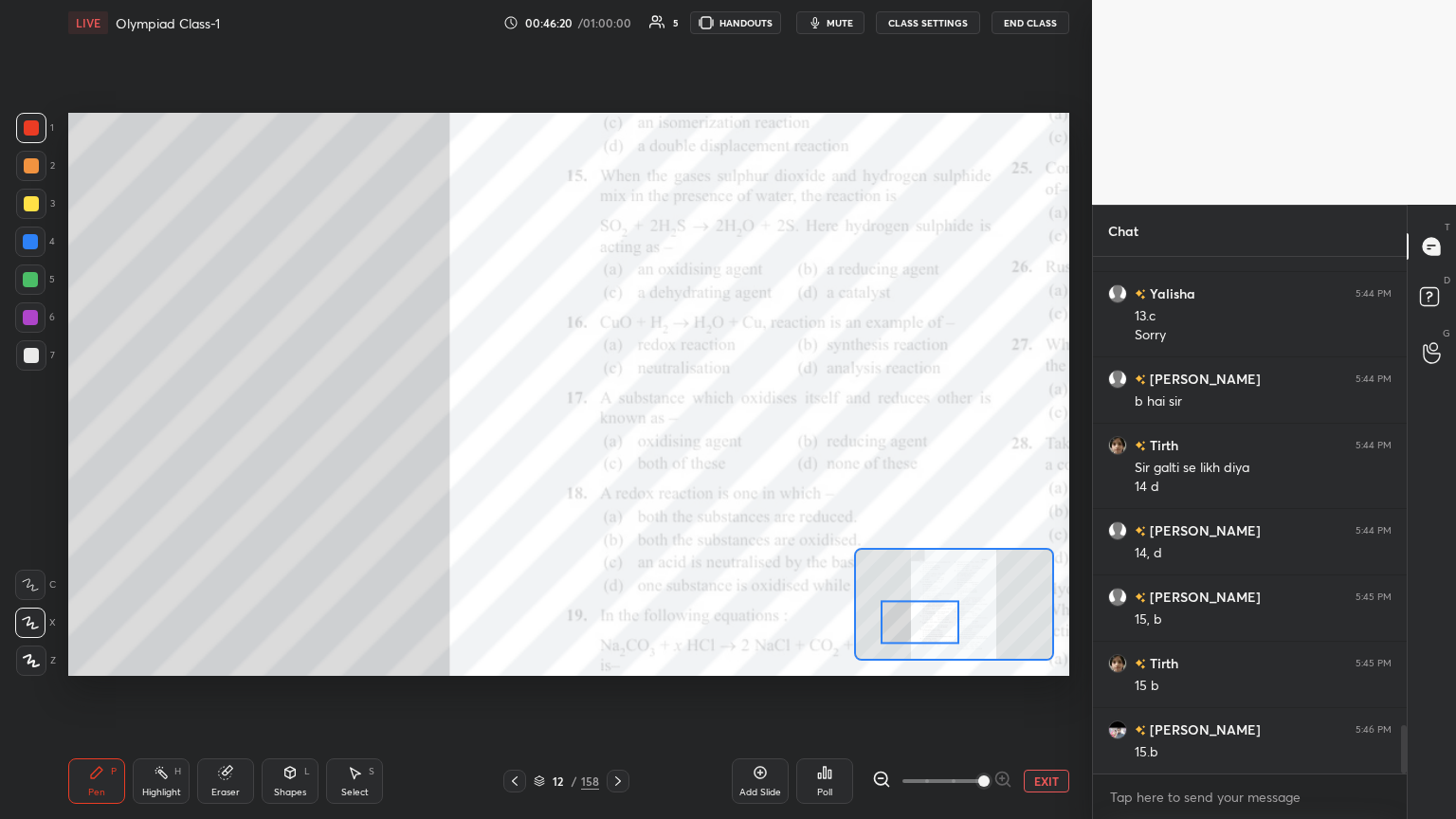
click at [17, 159] on div at bounding box center [32, 166] width 31 height 31
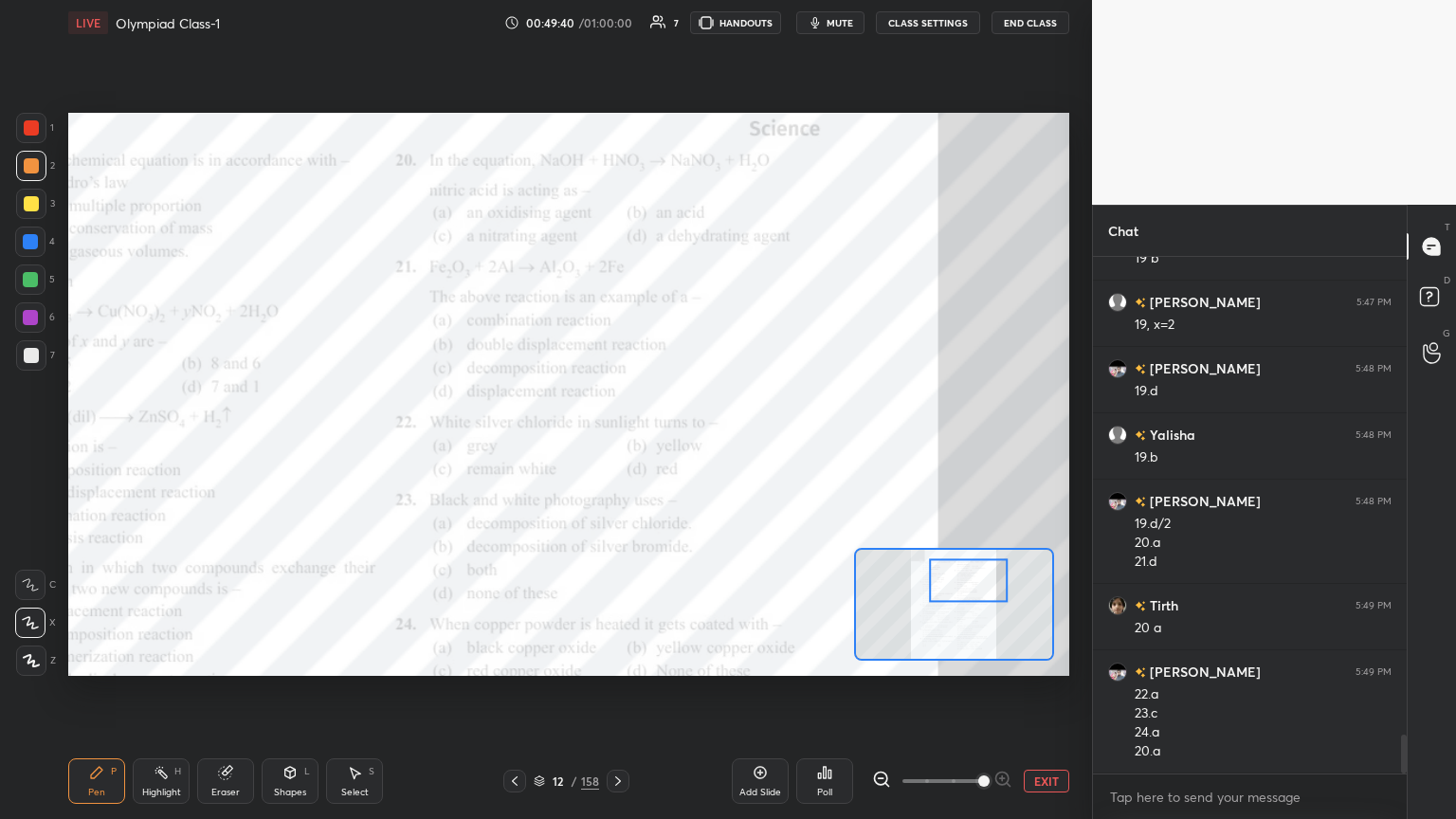
scroll to position [6338, 0]
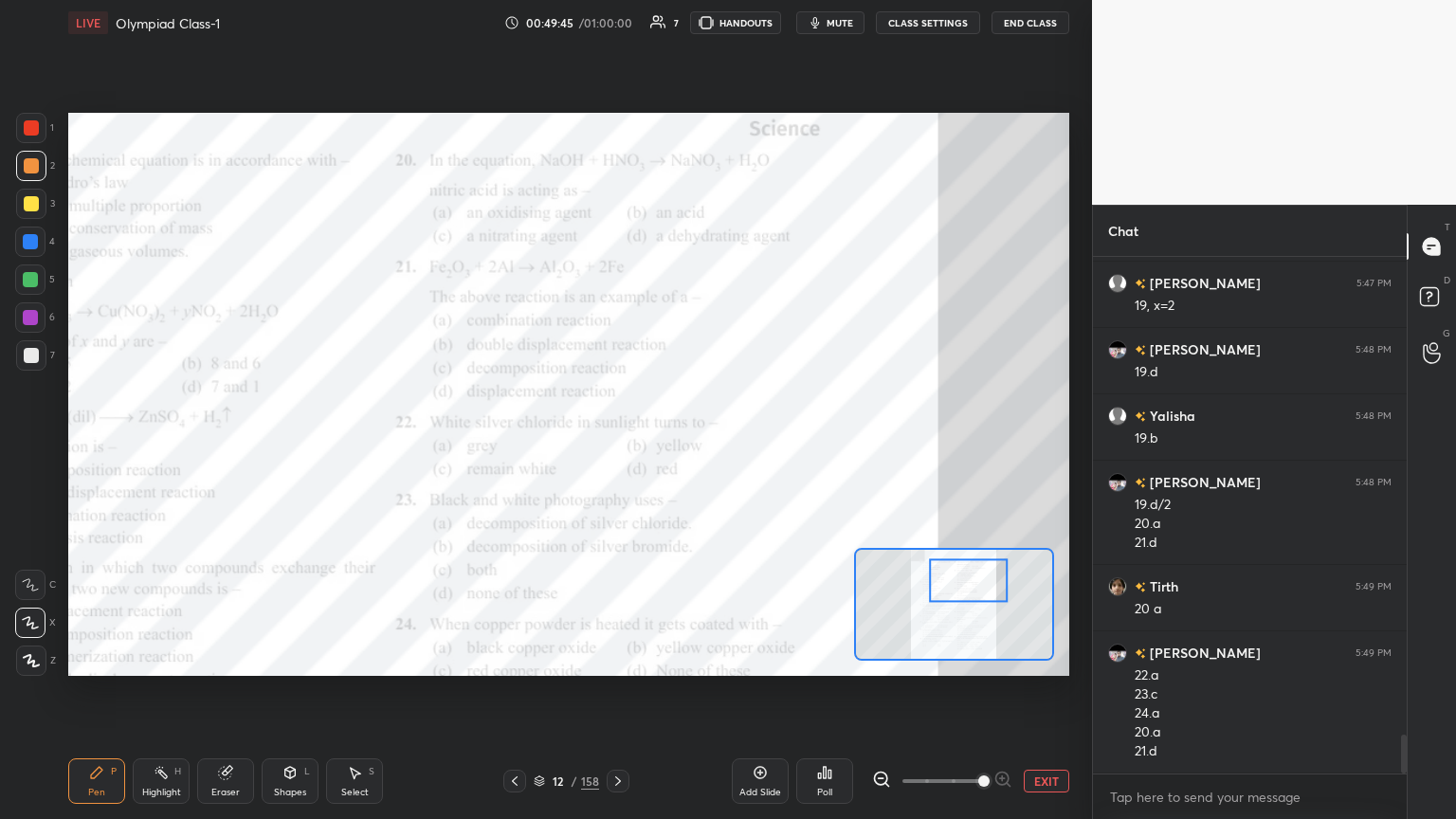
click at [28, 445] on icon at bounding box center [32, 661] width 15 height 12
click at [32, 445] on icon at bounding box center [31, 623] width 15 height 12
click at [220, 445] on icon at bounding box center [224, 773] width 12 height 12
click at [29, 445] on div "Erase all" at bounding box center [31, 661] width 31 height 31
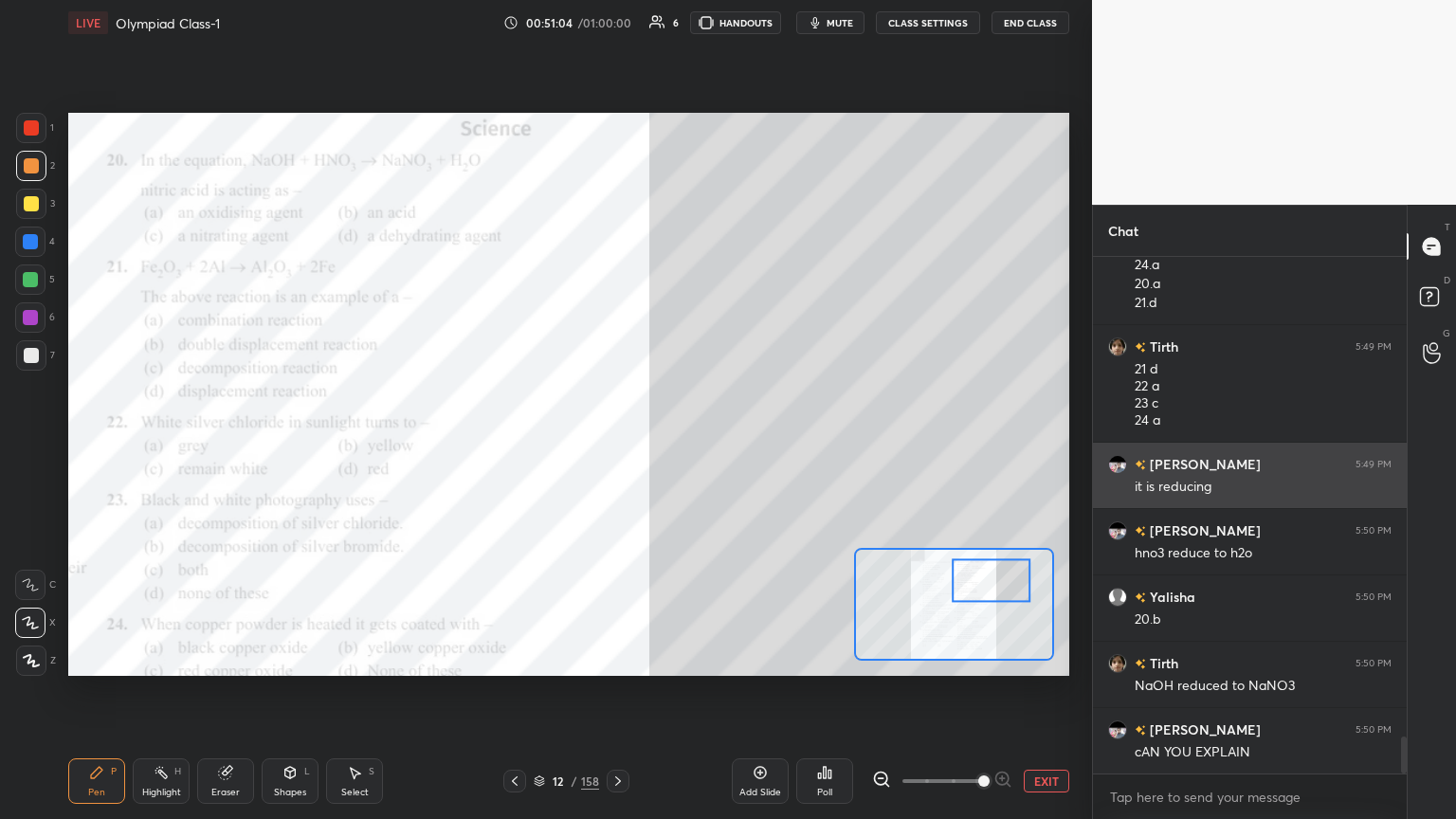
scroll to position [6788, 0]
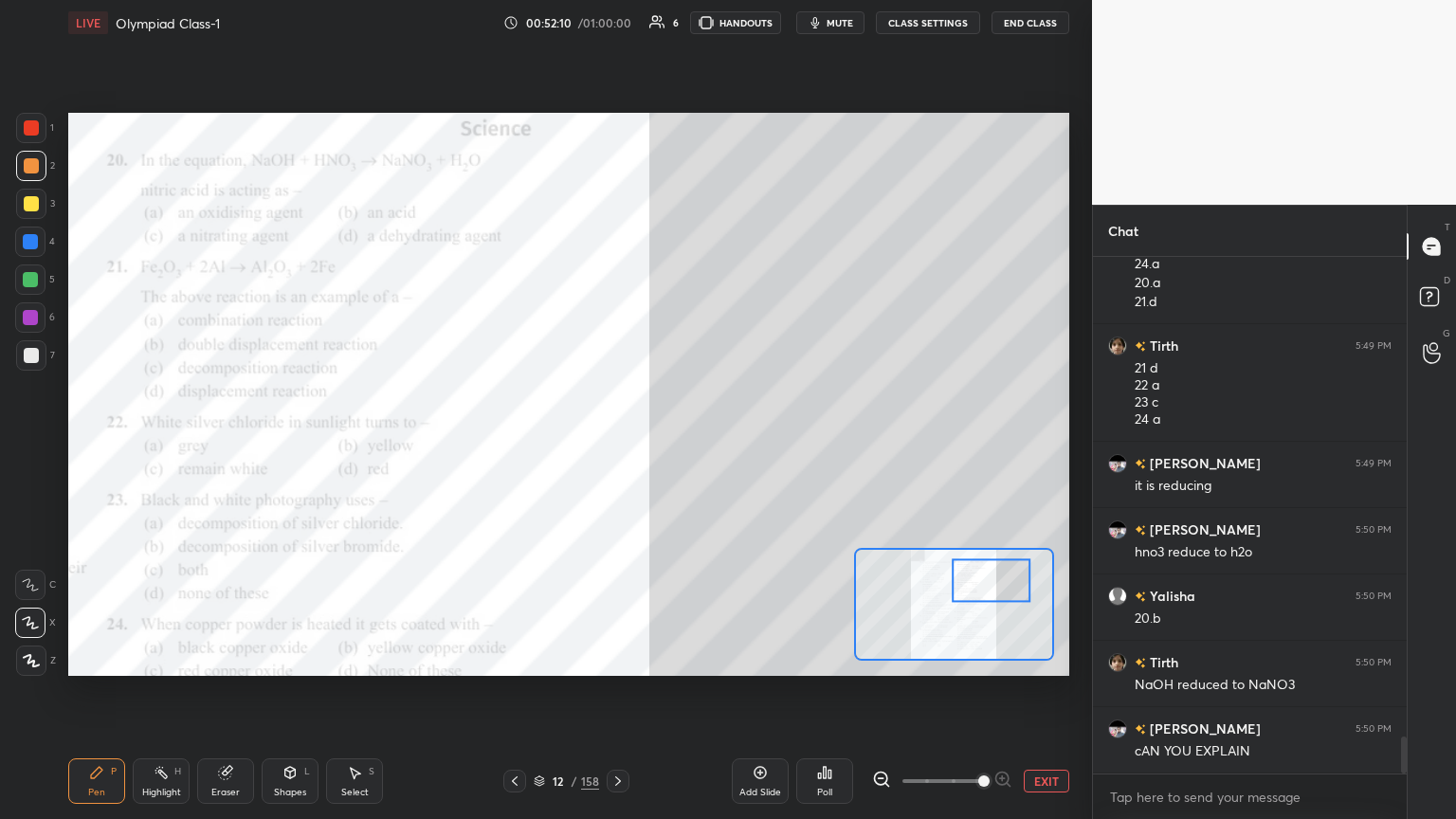
click at [233, 445] on div "Eraser" at bounding box center [225, 781] width 57 height 45
click at [32, 445] on div "Erase all" at bounding box center [31, 661] width 31 height 31
click at [35, 131] on div at bounding box center [32, 129] width 15 height 15
click at [222, 445] on icon at bounding box center [224, 773] width 12 height 12
click at [54, 445] on div "E" at bounding box center [38, 623] width 47 height 31
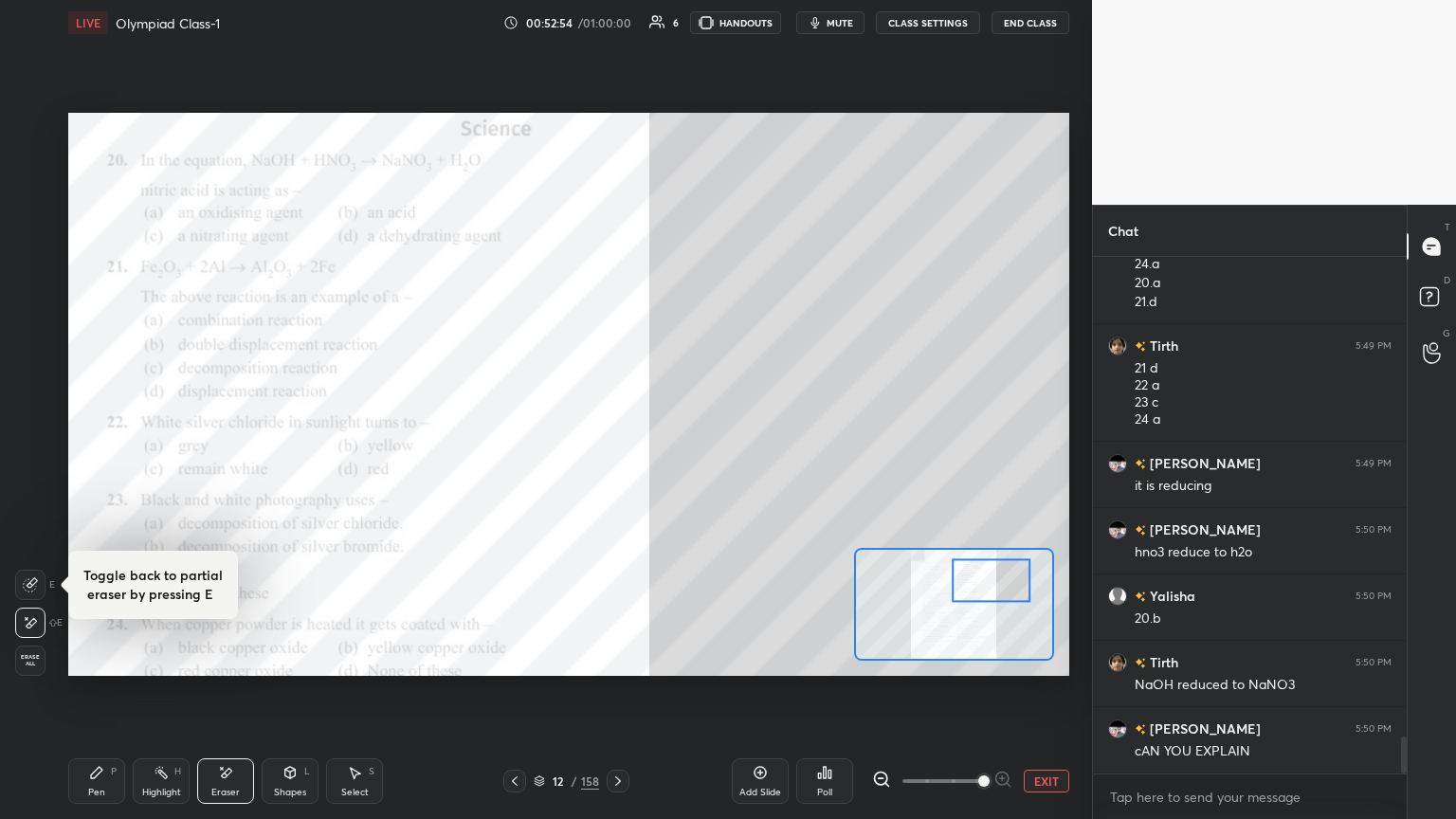
click at [23, 445] on div "Erase all" at bounding box center [31, 661] width 31 height 31
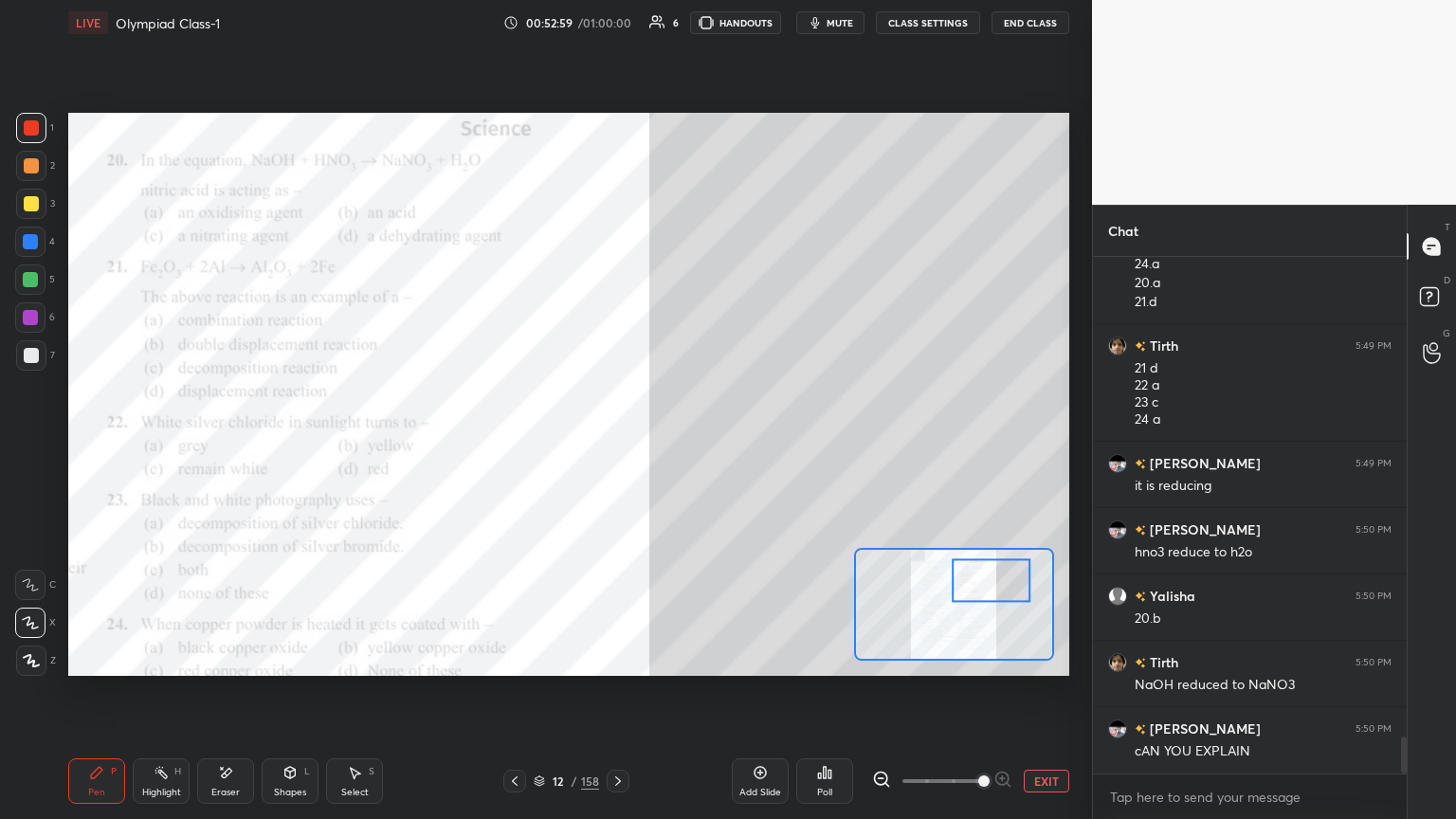
click at [30, 163] on div at bounding box center [32, 166] width 15 height 15
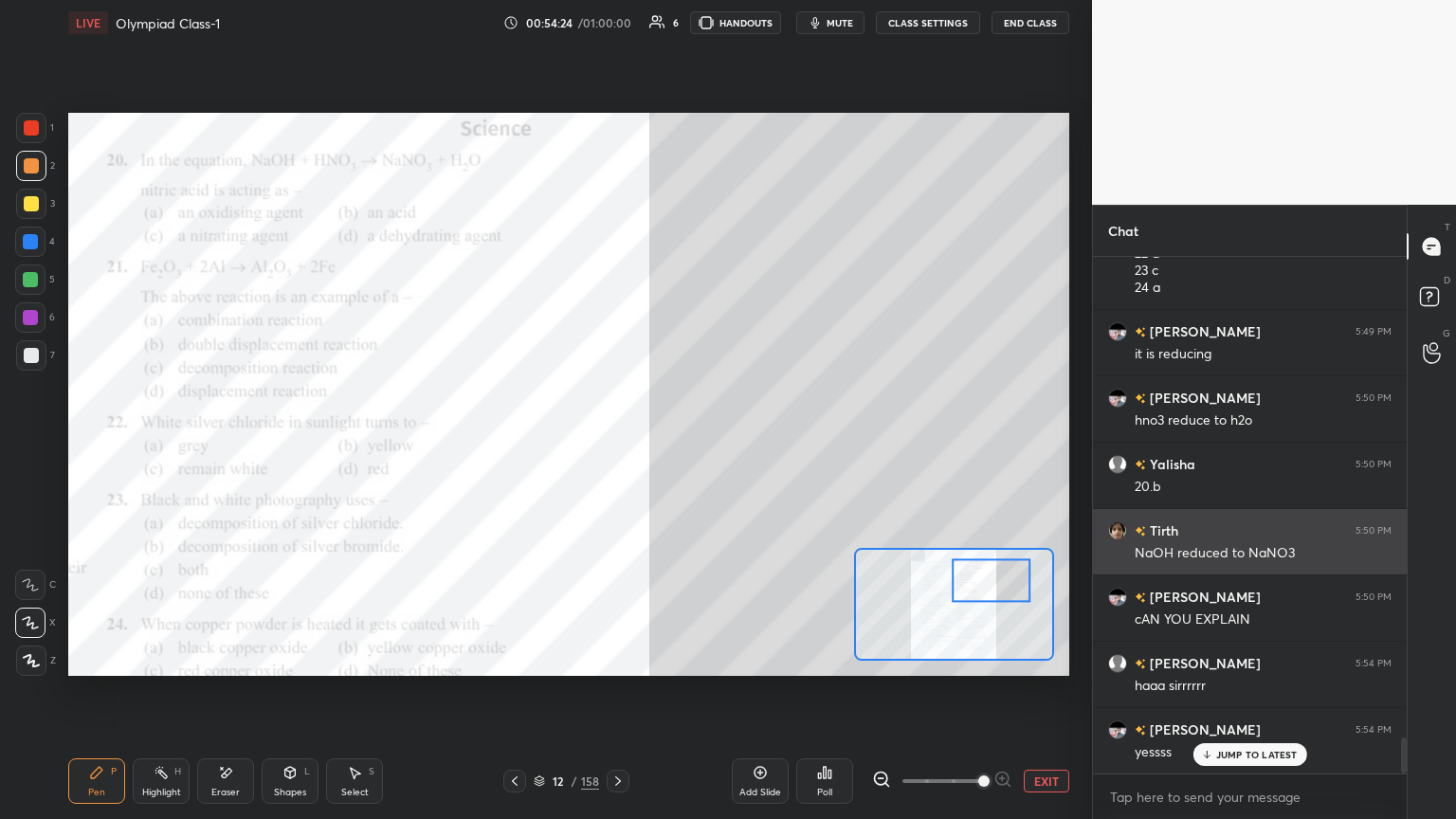
scroll to position [6920, 0]
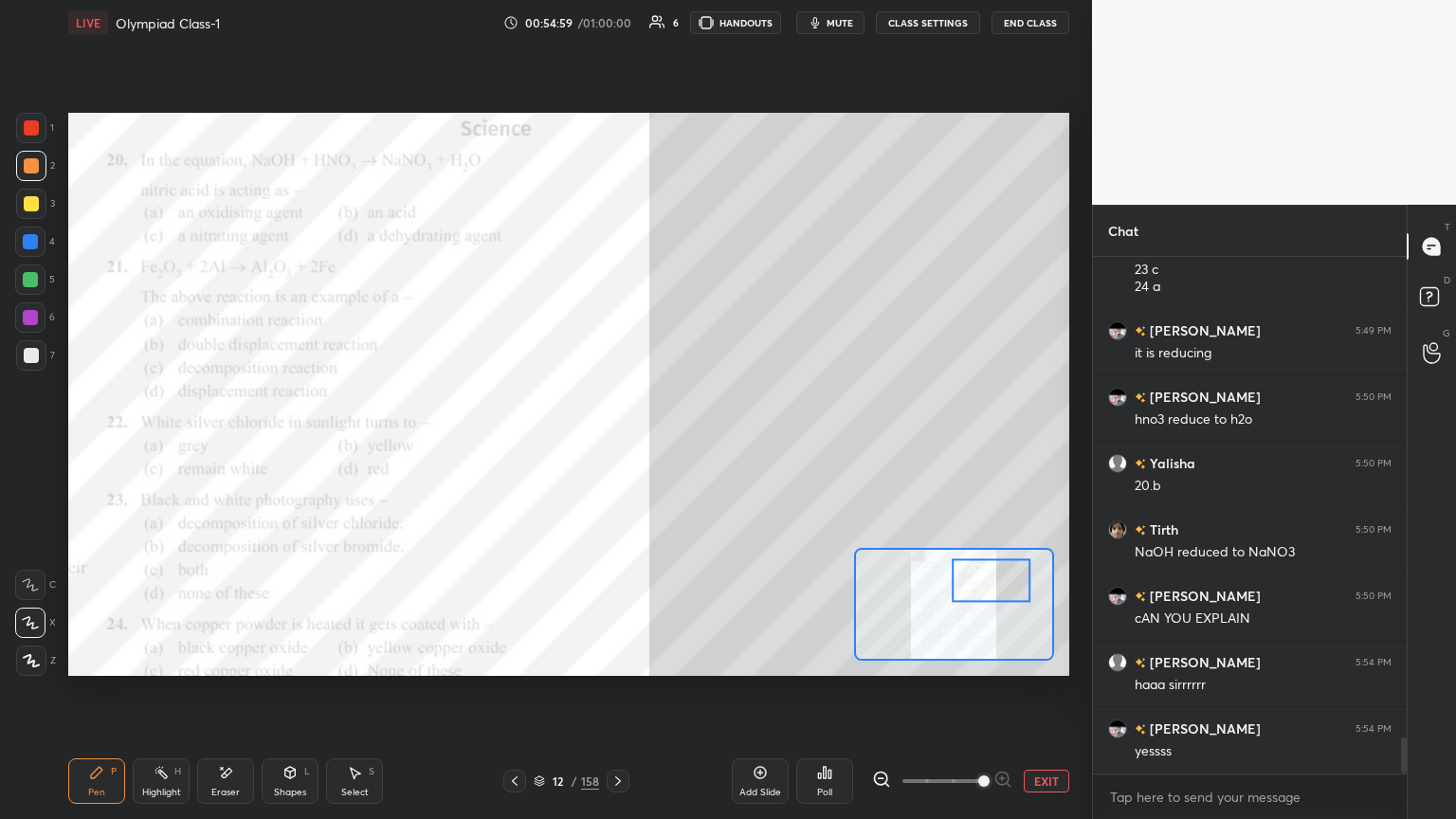
click at [236, 445] on div "Eraser" at bounding box center [225, 781] width 57 height 45
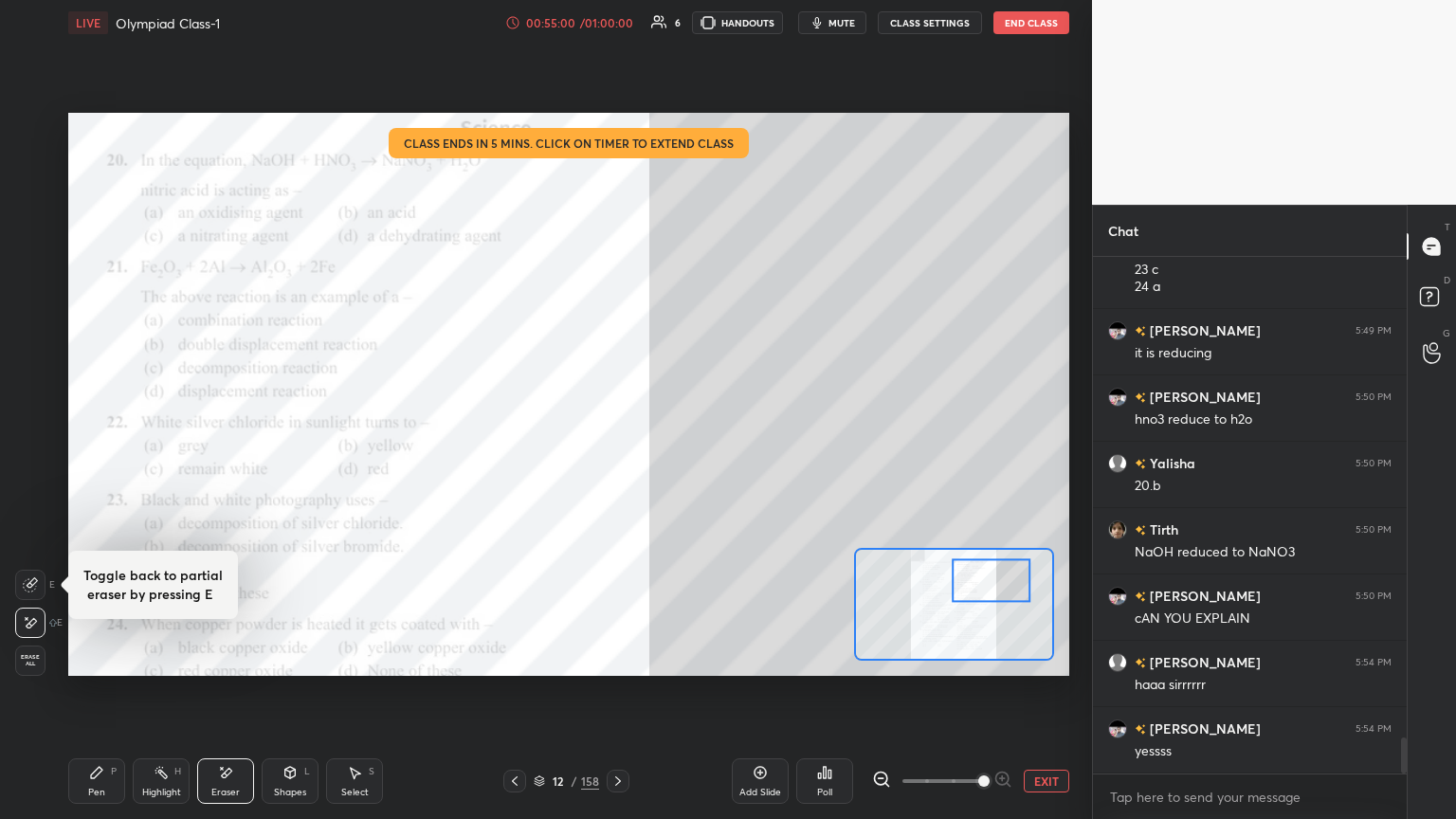
click at [36, 445] on span "Erase all" at bounding box center [31, 661] width 29 height 13
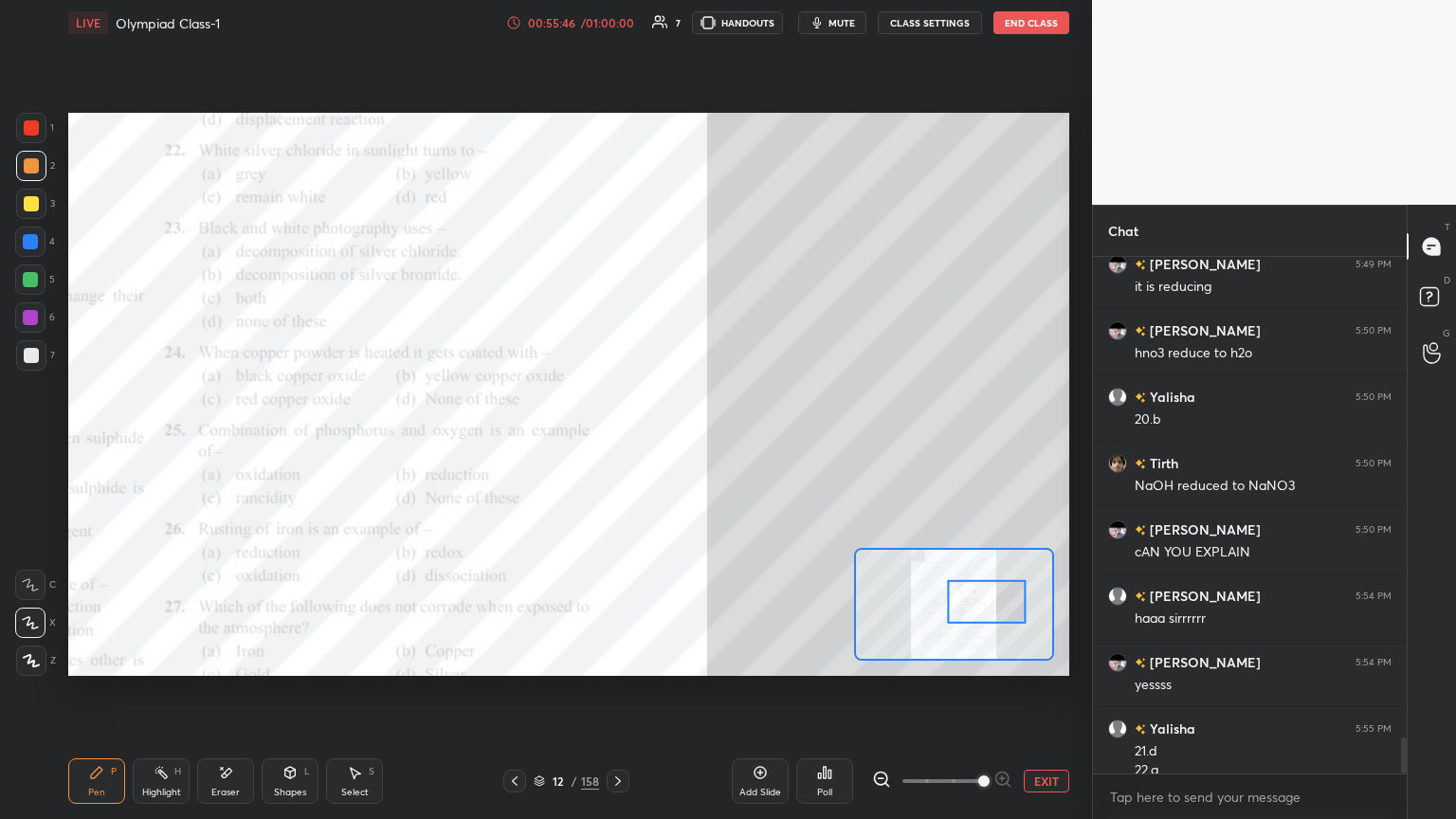
scroll to position [7006, 0]
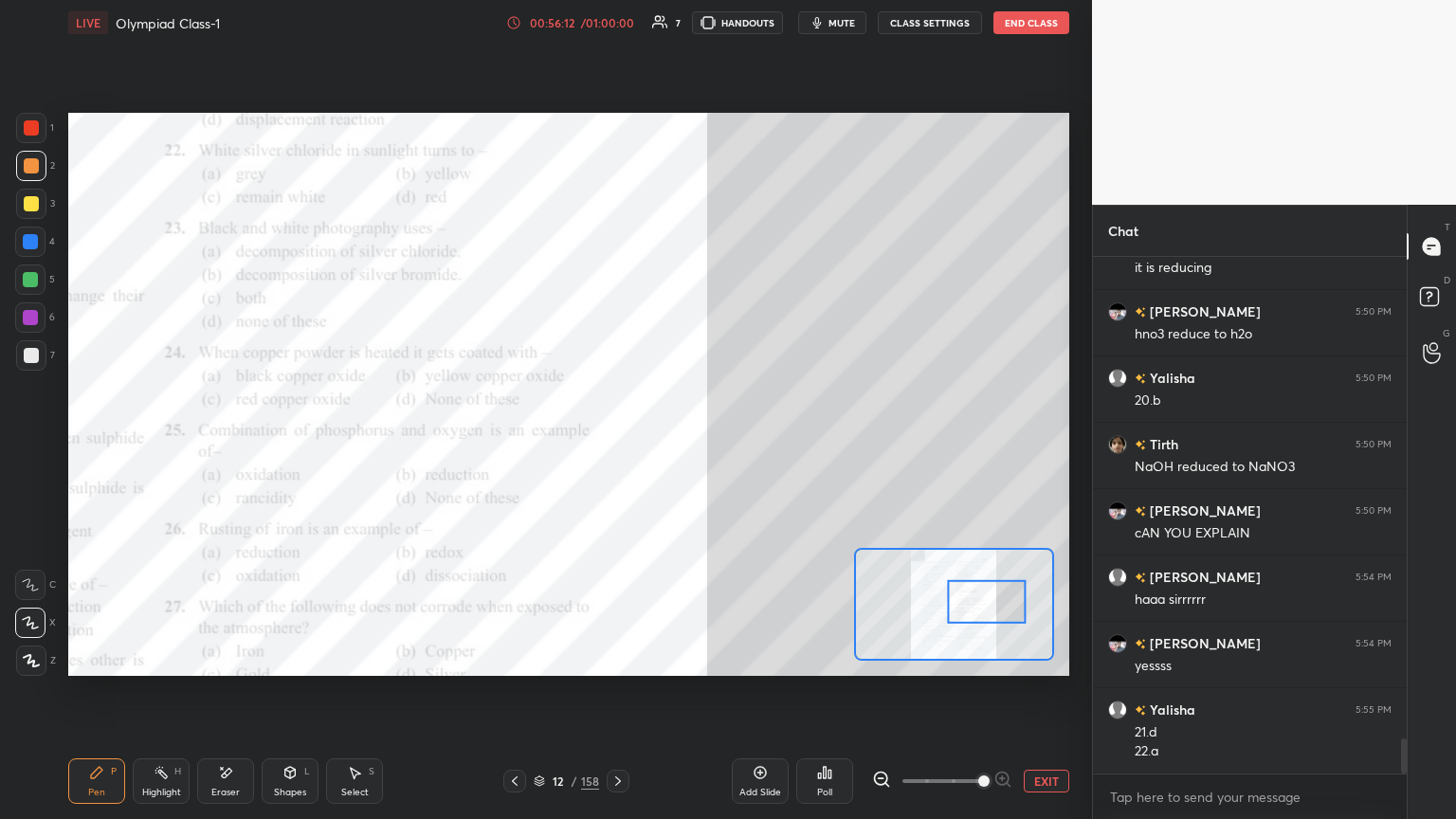
click at [559, 30] on div "00:56:12 / 01:00:00" at bounding box center [571, 23] width 130 height 15
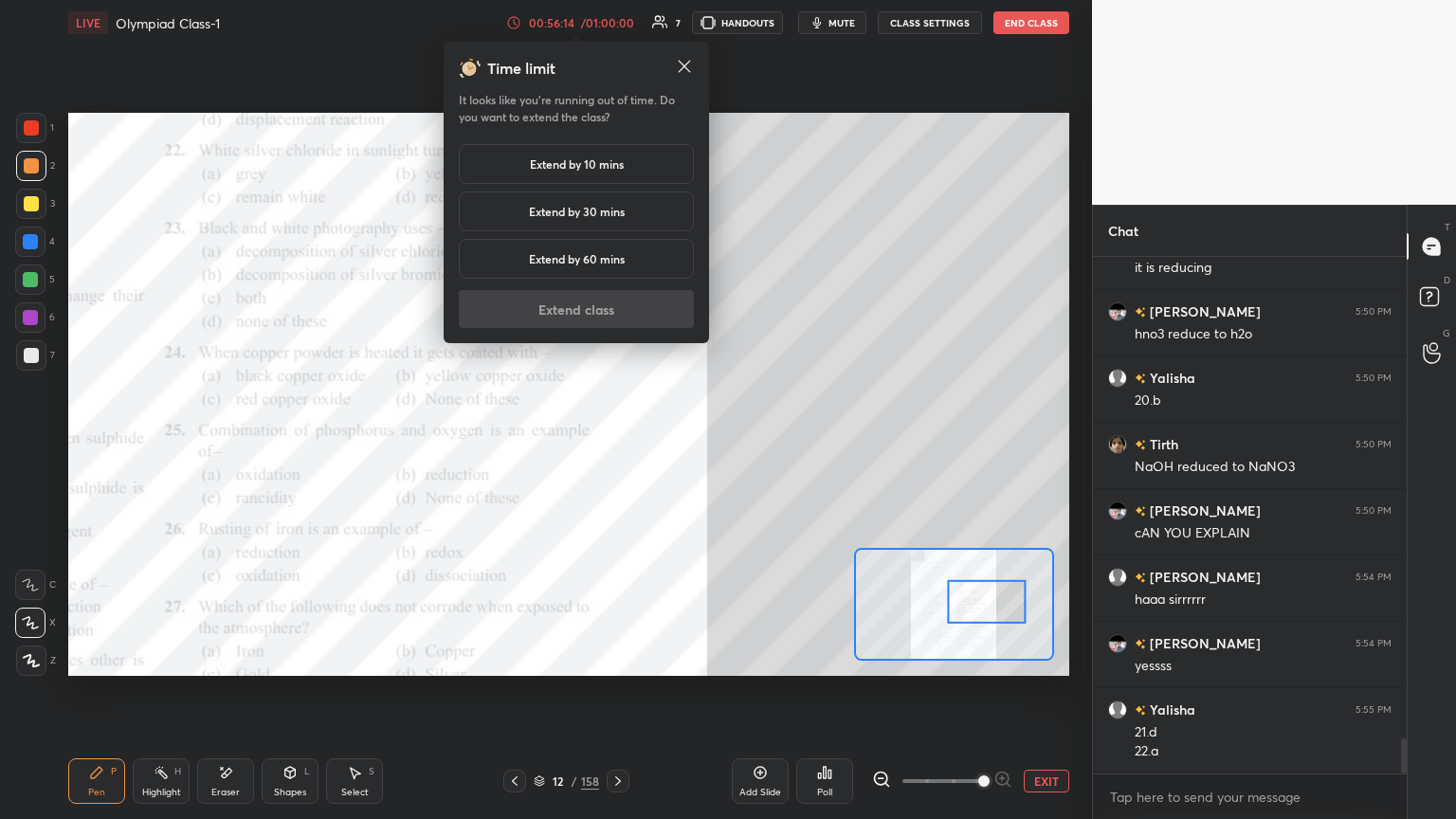
click at [549, 165] on h5 "Extend by 10 mins" at bounding box center [577, 164] width 94 height 17
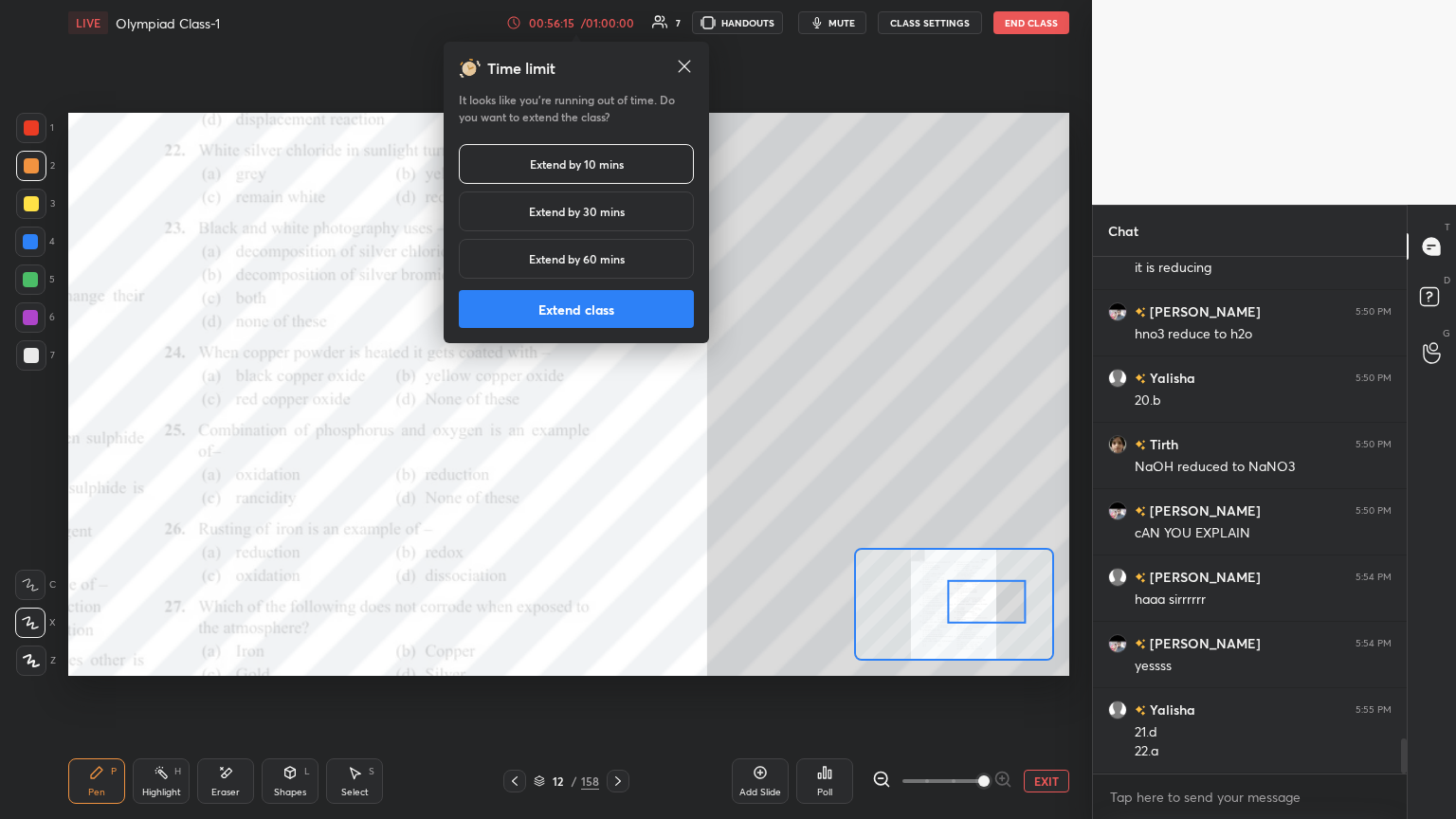
click at [557, 307] on button "Extend class" at bounding box center [576, 310] width 235 height 38
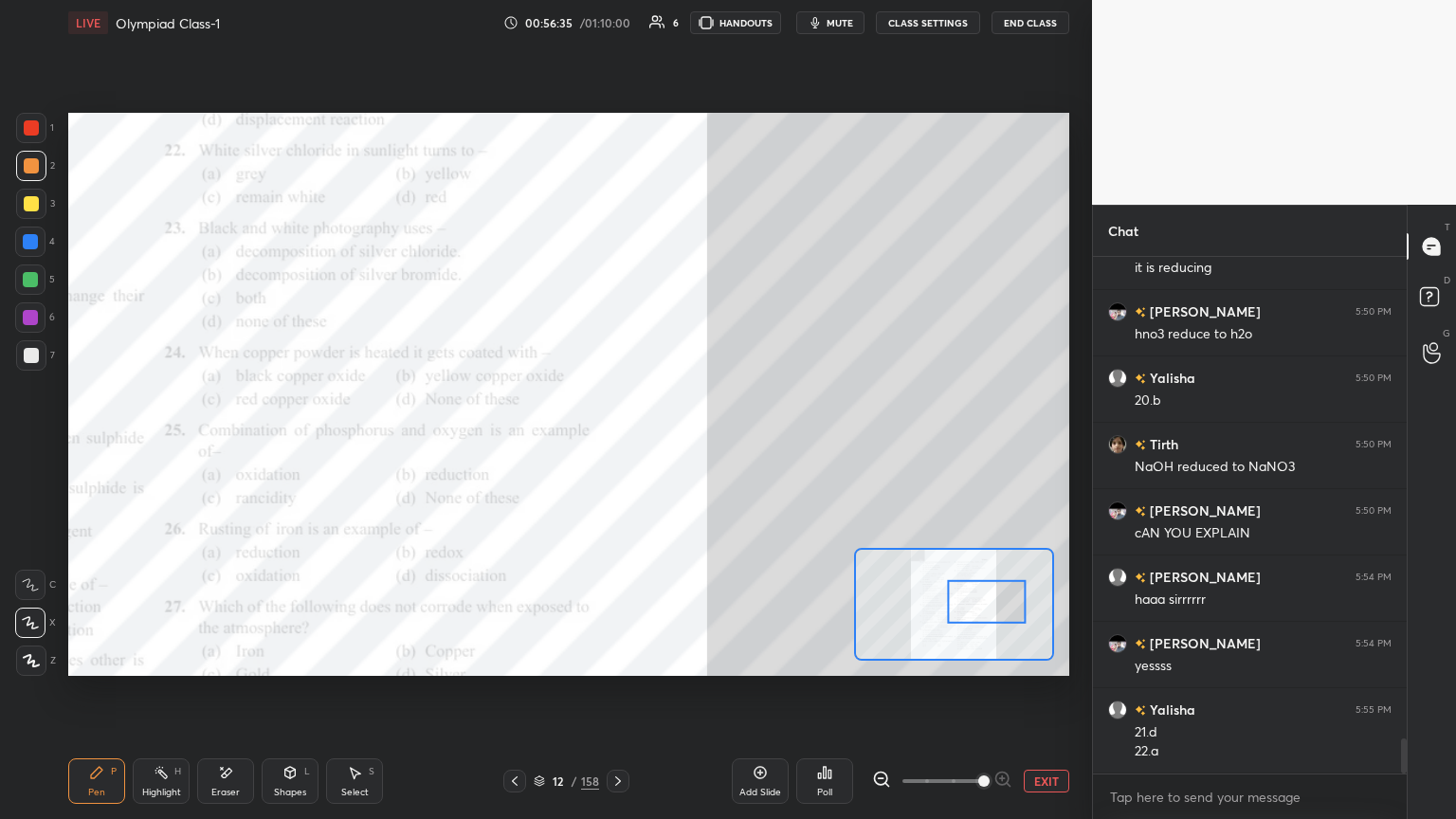
click at [35, 141] on div at bounding box center [32, 129] width 31 height 31
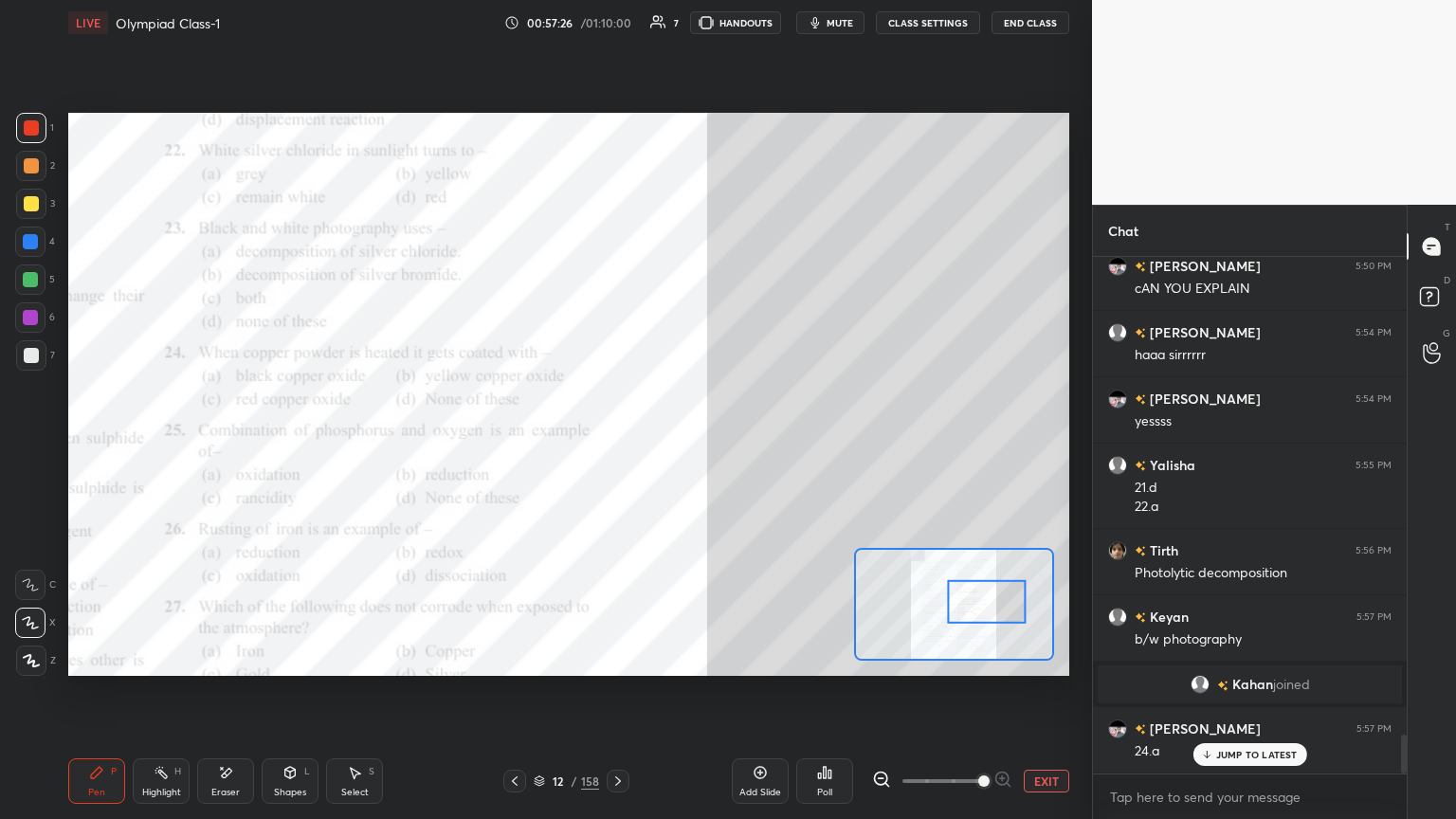
scroll to position [6426, 0]
click at [215, 445] on div "Eraser" at bounding box center [225, 781] width 57 height 45
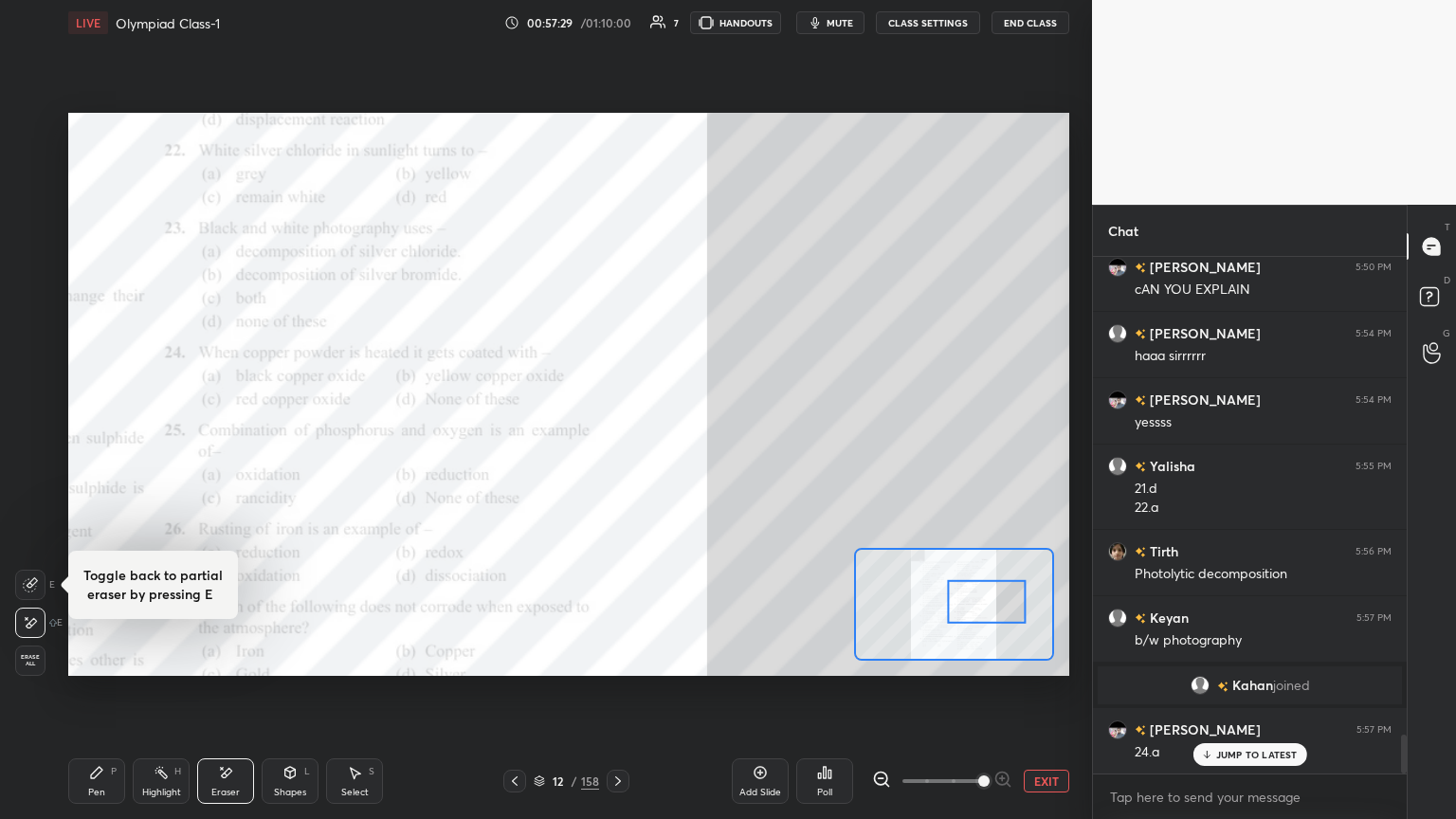
click at [34, 445] on span "Erase all" at bounding box center [31, 661] width 29 height 13
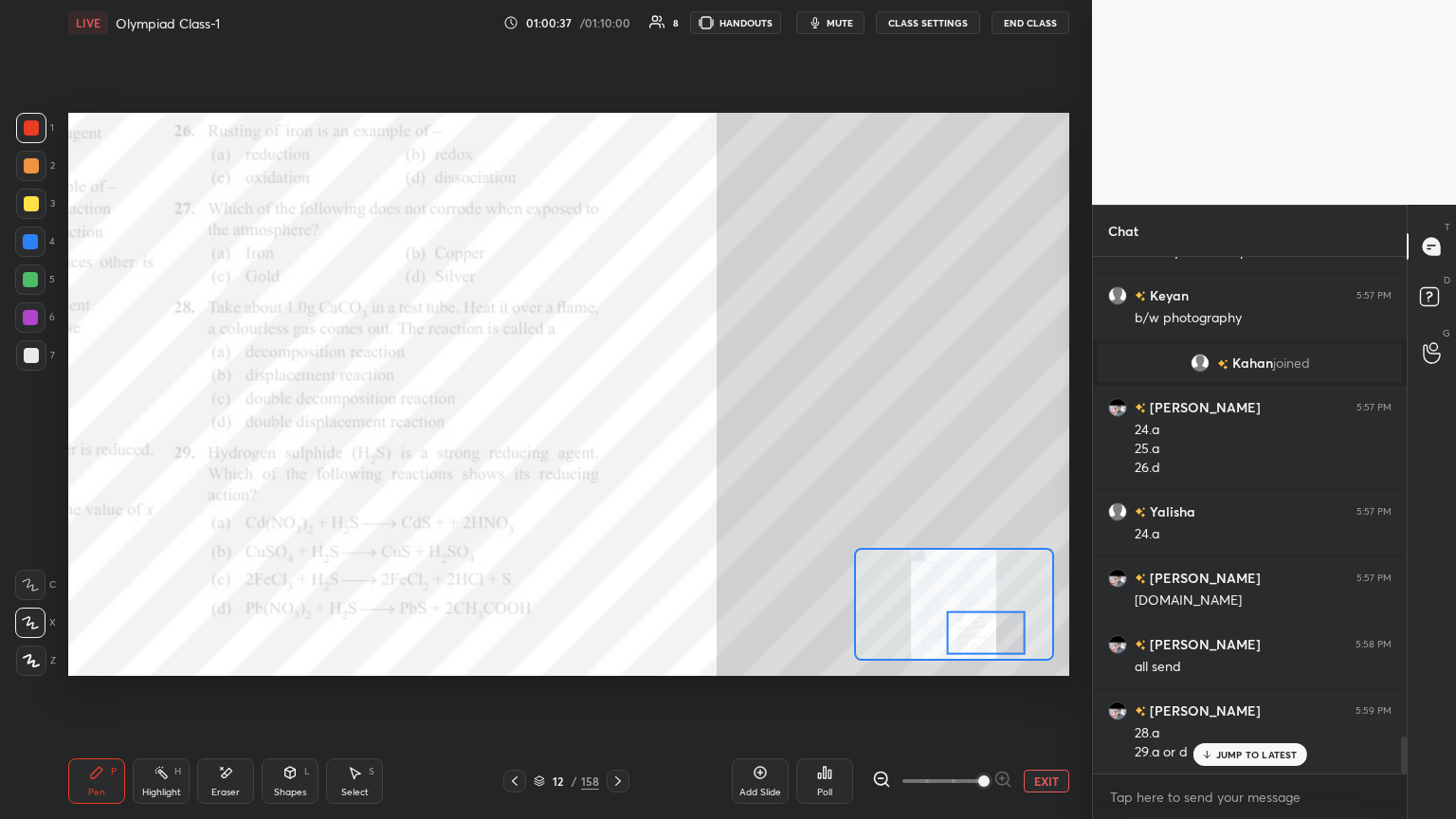
scroll to position [6, 6]
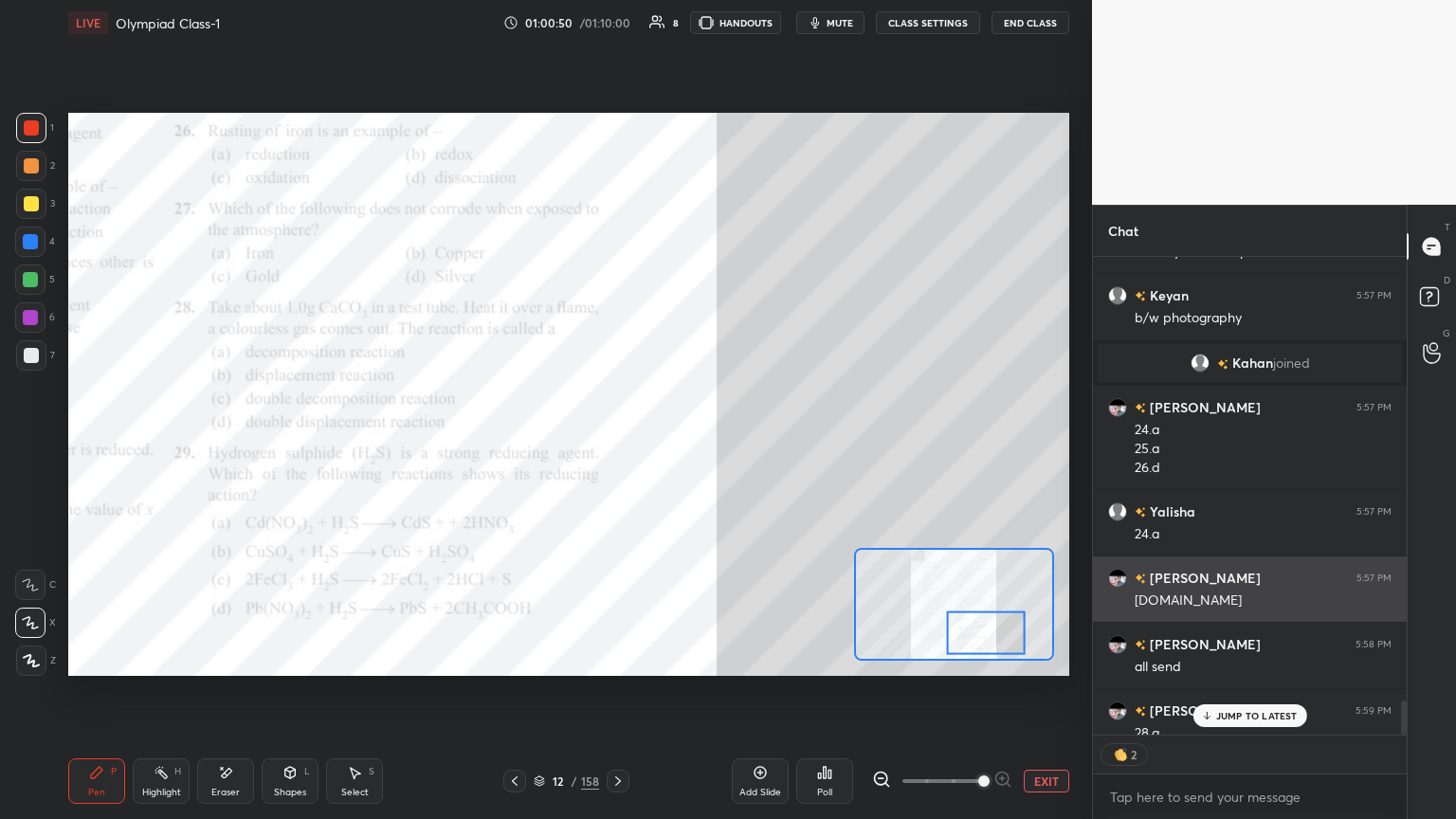
type textarea "x"
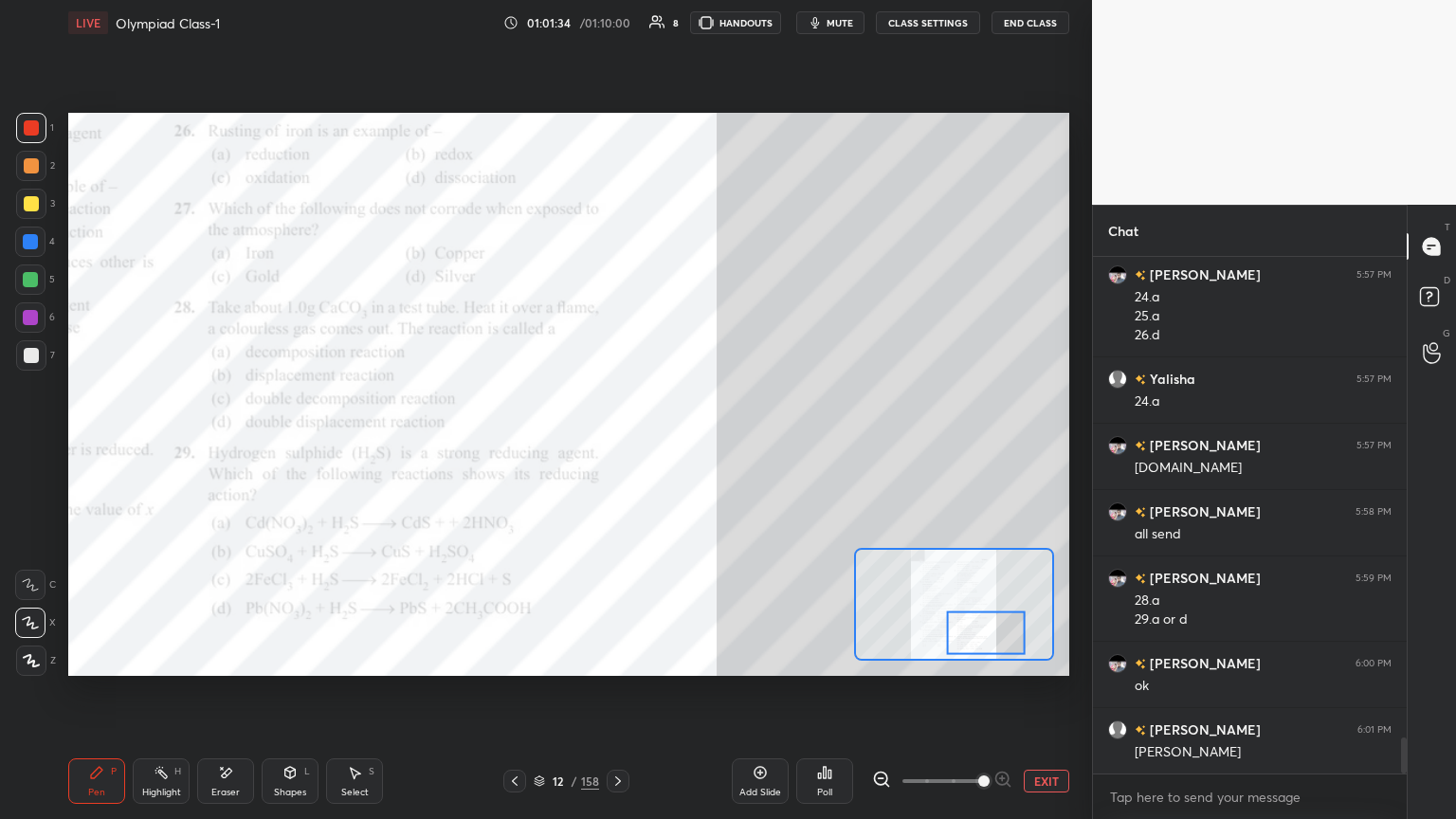
scroll to position [6949, 0]
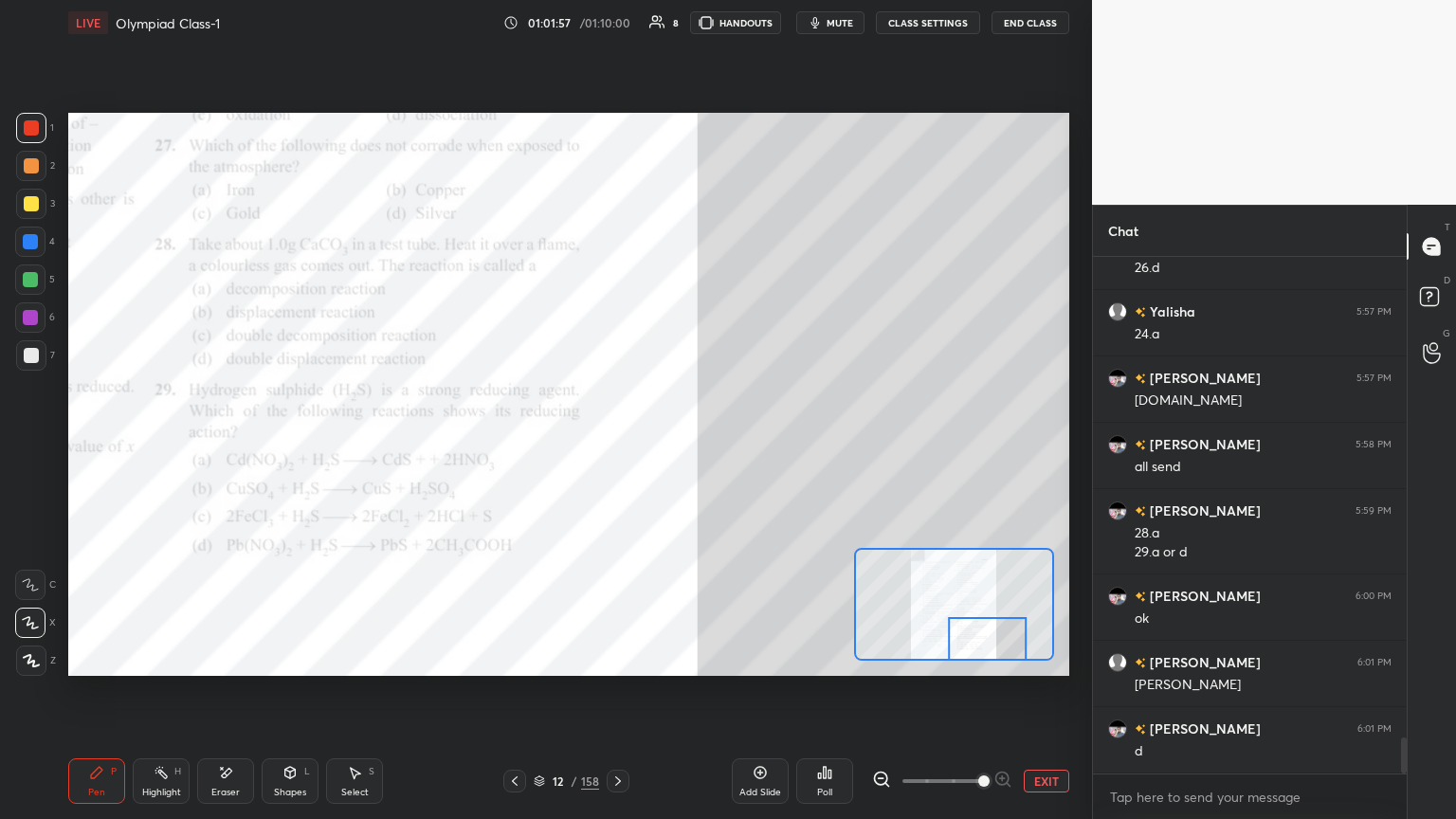
click at [609, 445] on div at bounding box center [618, 782] width 23 height 23
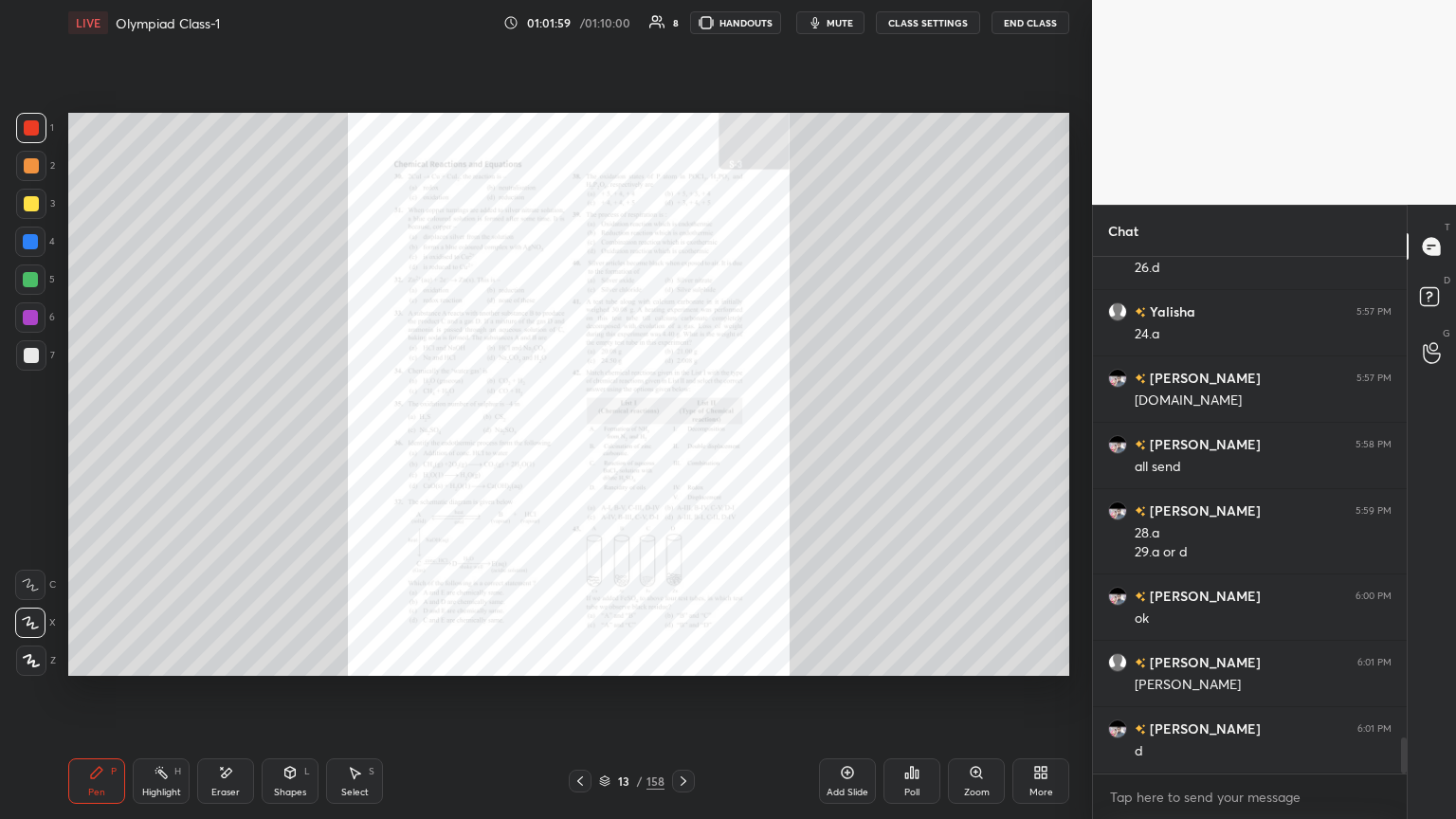
click at [680, 445] on icon at bounding box center [977, 773] width 15 height 15
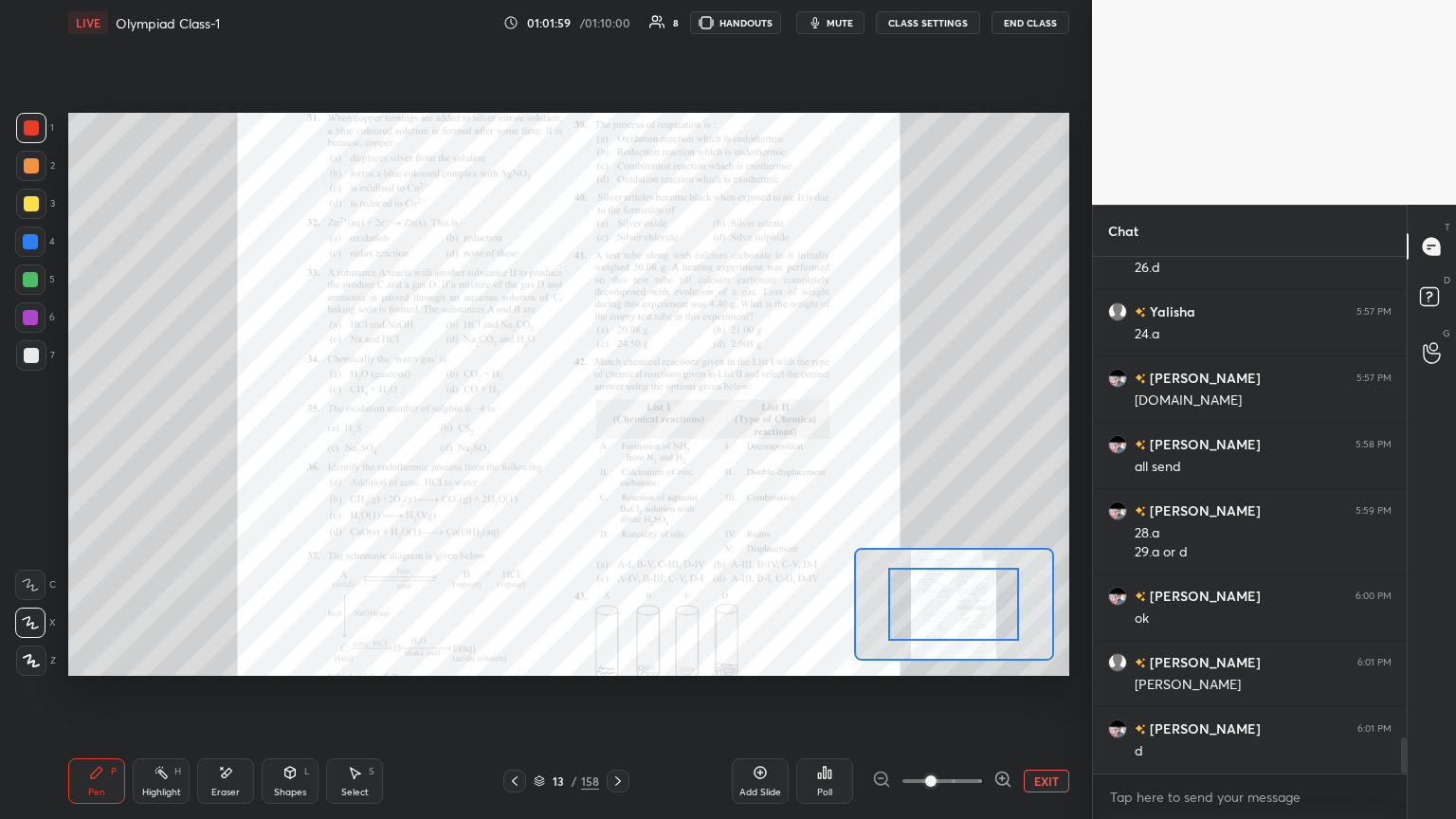
scroll to position [6968, 0]
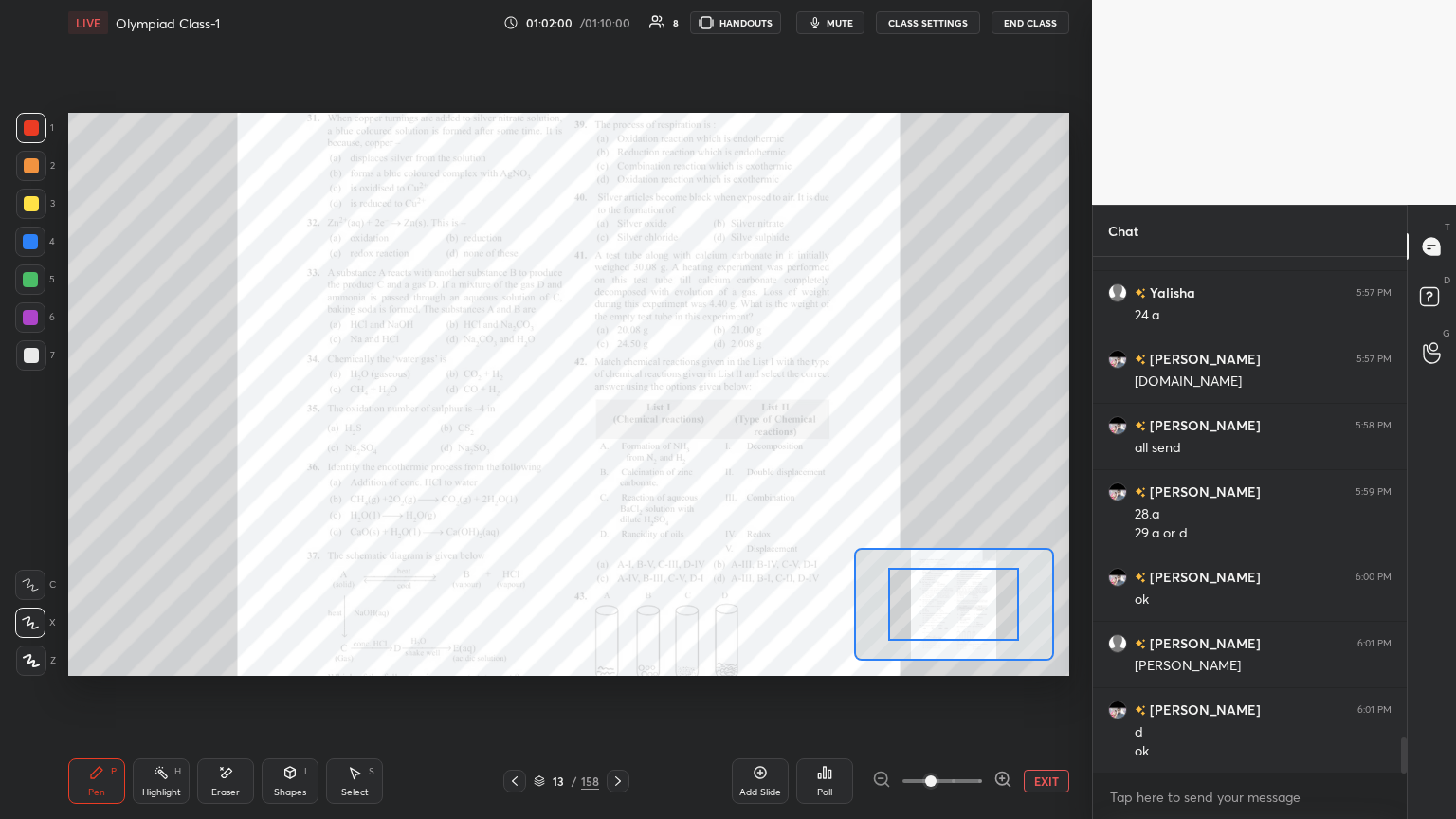
click at [680, 445] on icon at bounding box center [1002, 779] width 12 height 12
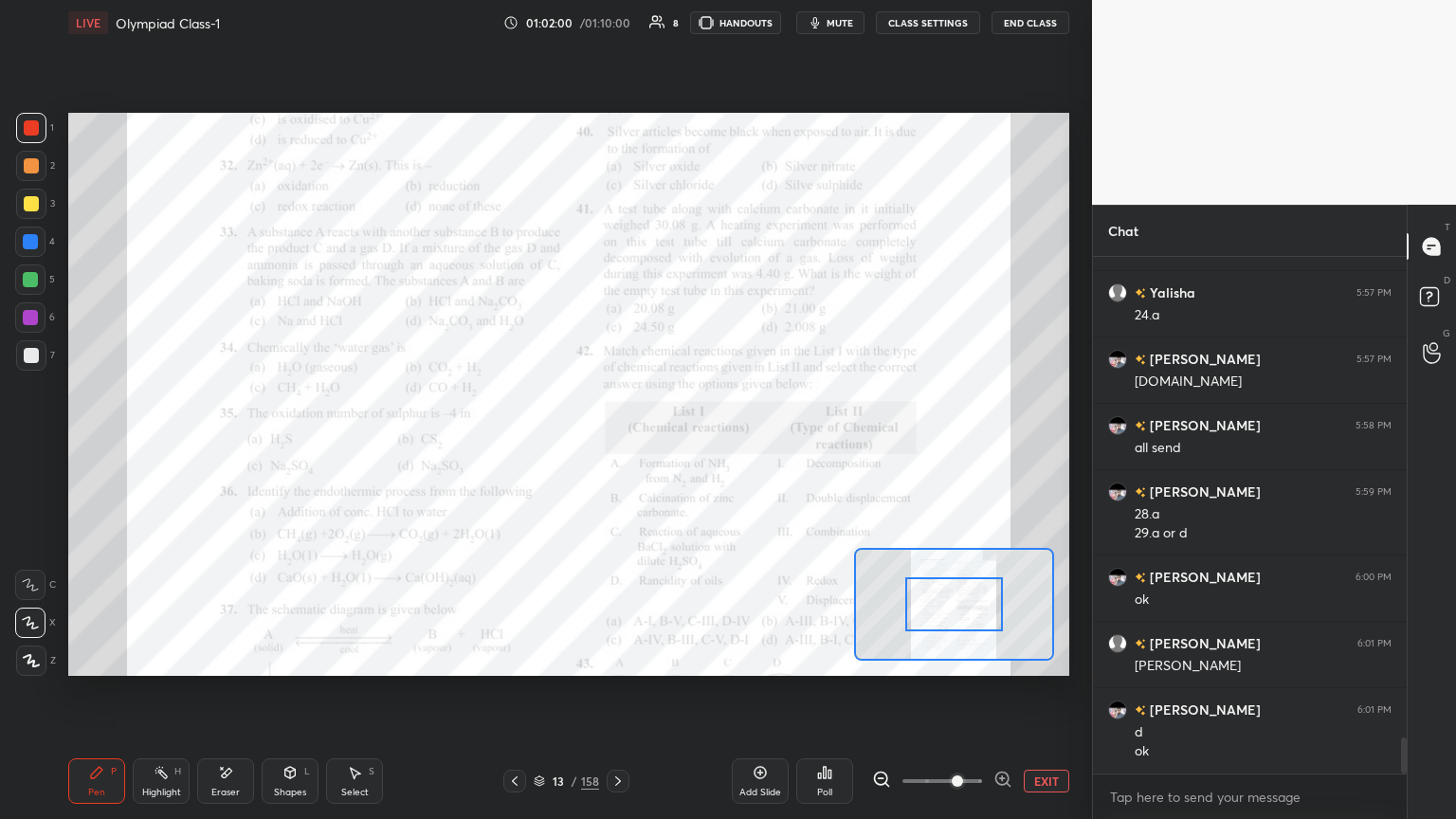
click at [680, 445] on icon at bounding box center [1003, 780] width 19 height 19
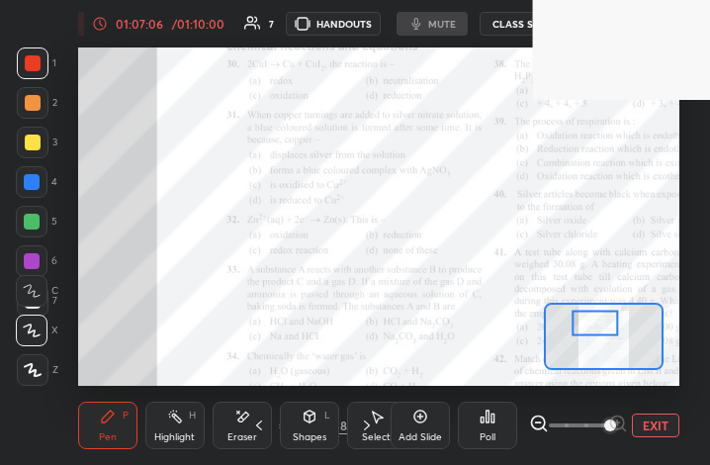
scroll to position [338, 631]
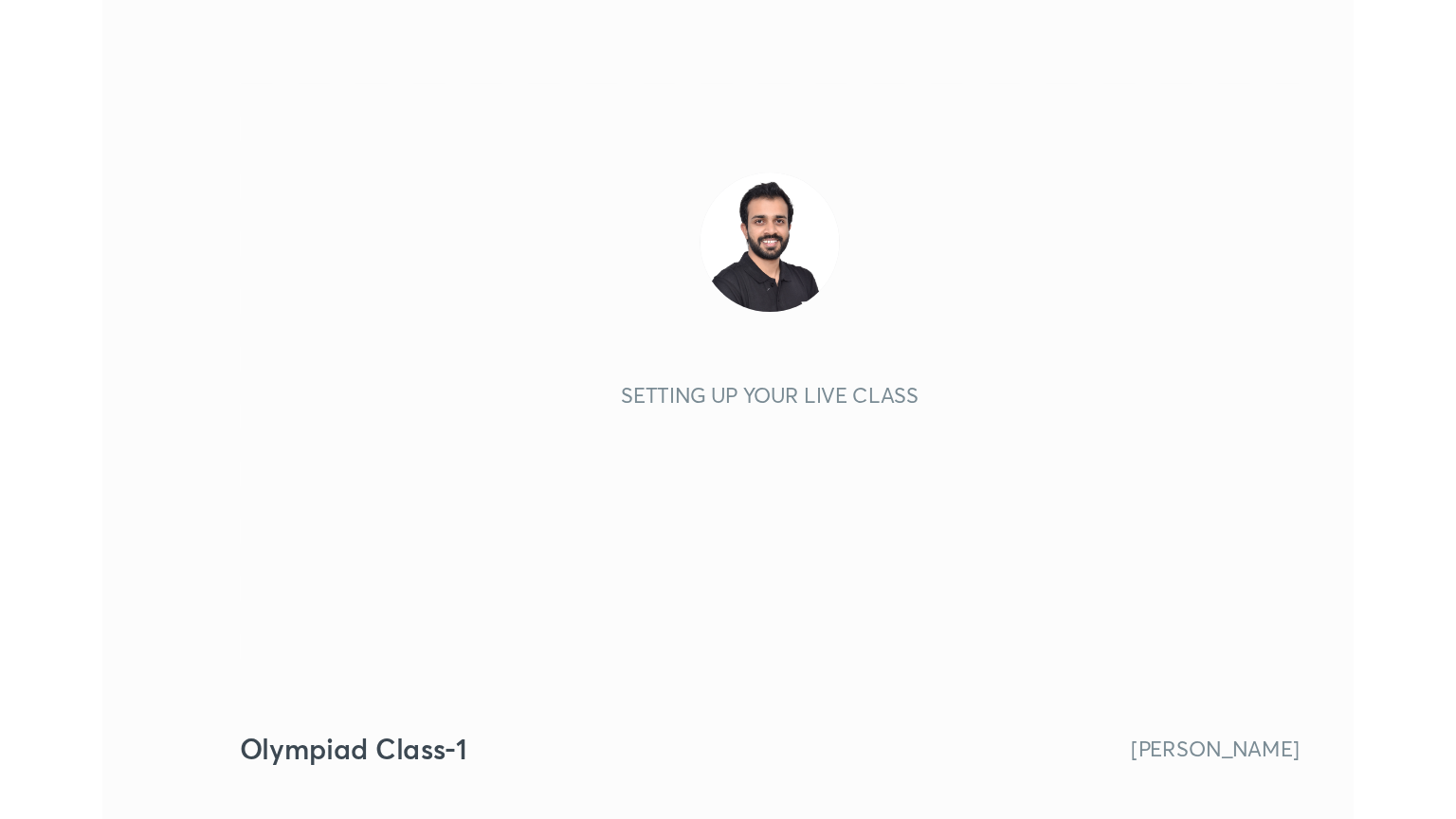
scroll to position [324, 605]
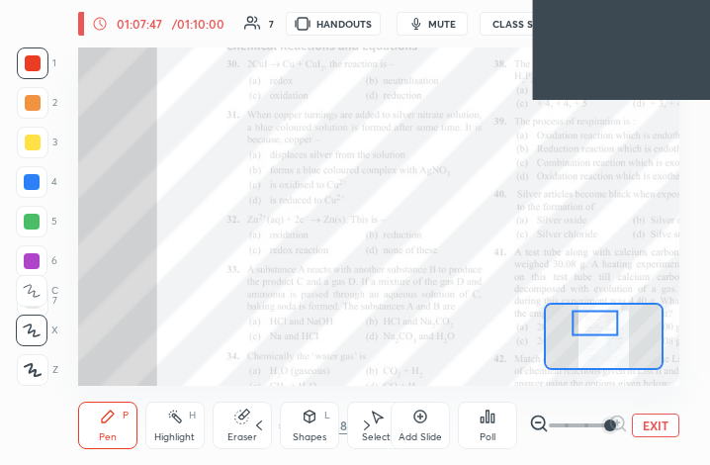
click at [659, 424] on button "EXIT" at bounding box center [655, 425] width 47 height 24
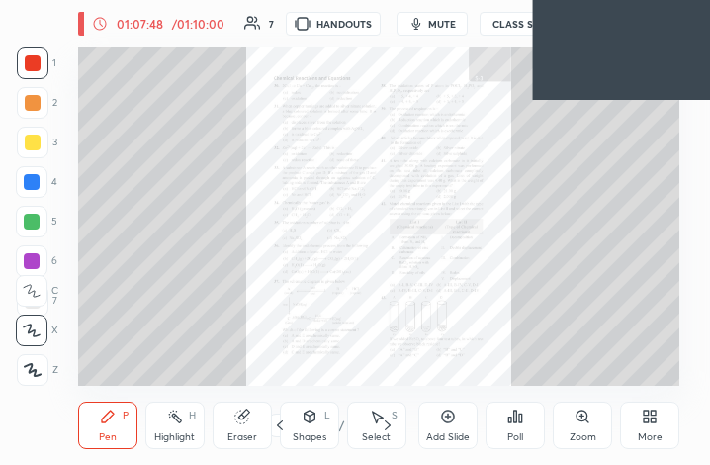
click at [644, 430] on div "More" at bounding box center [649, 425] width 59 height 47
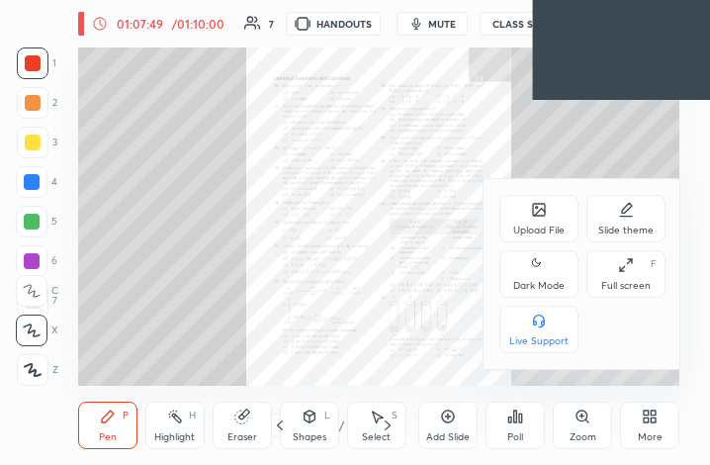
click at [637, 281] on div "Full screen" at bounding box center [625, 286] width 49 height 10
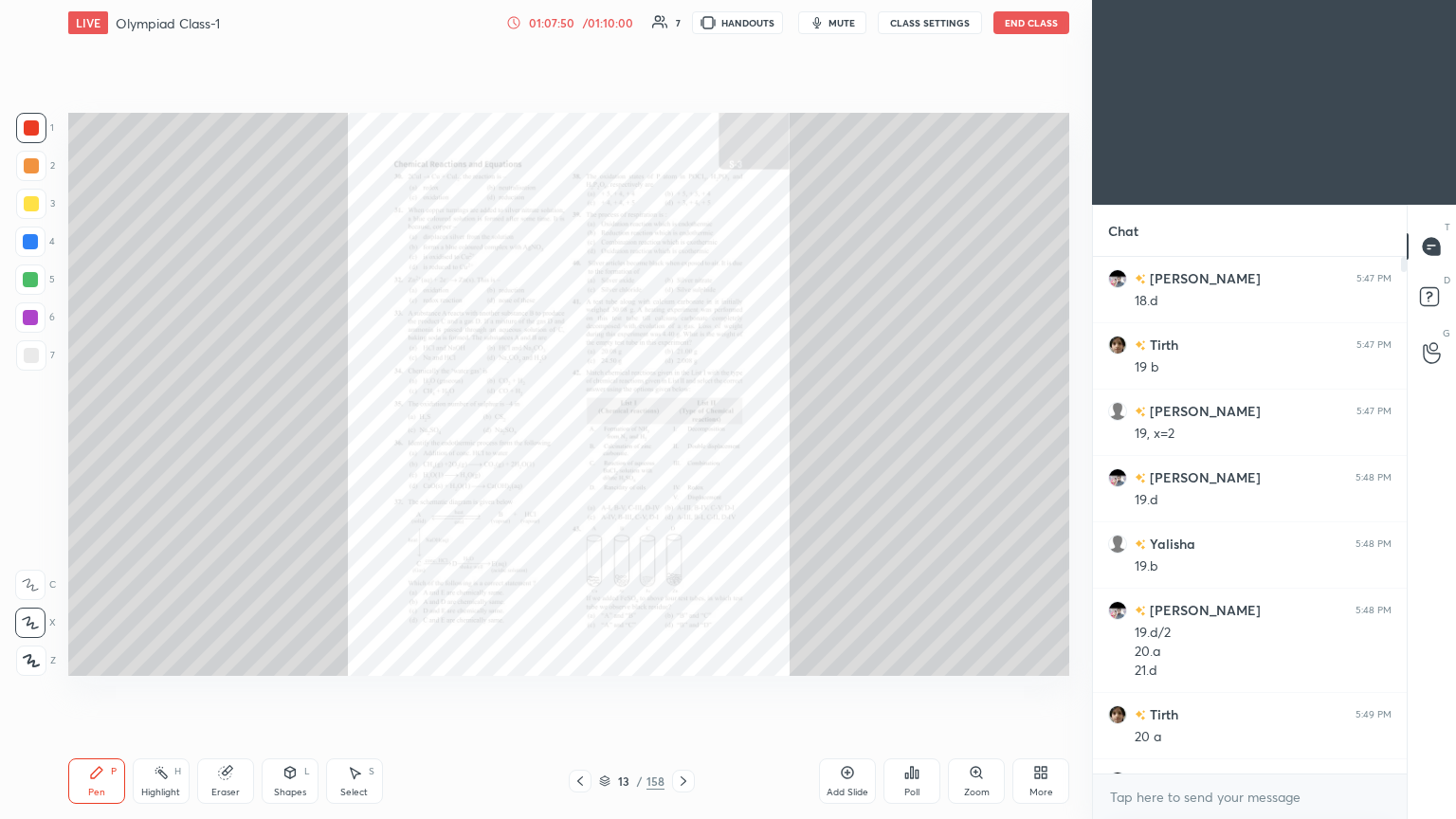
scroll to position [94142, 93775]
click at [680, 445] on icon at bounding box center [977, 773] width 15 height 15
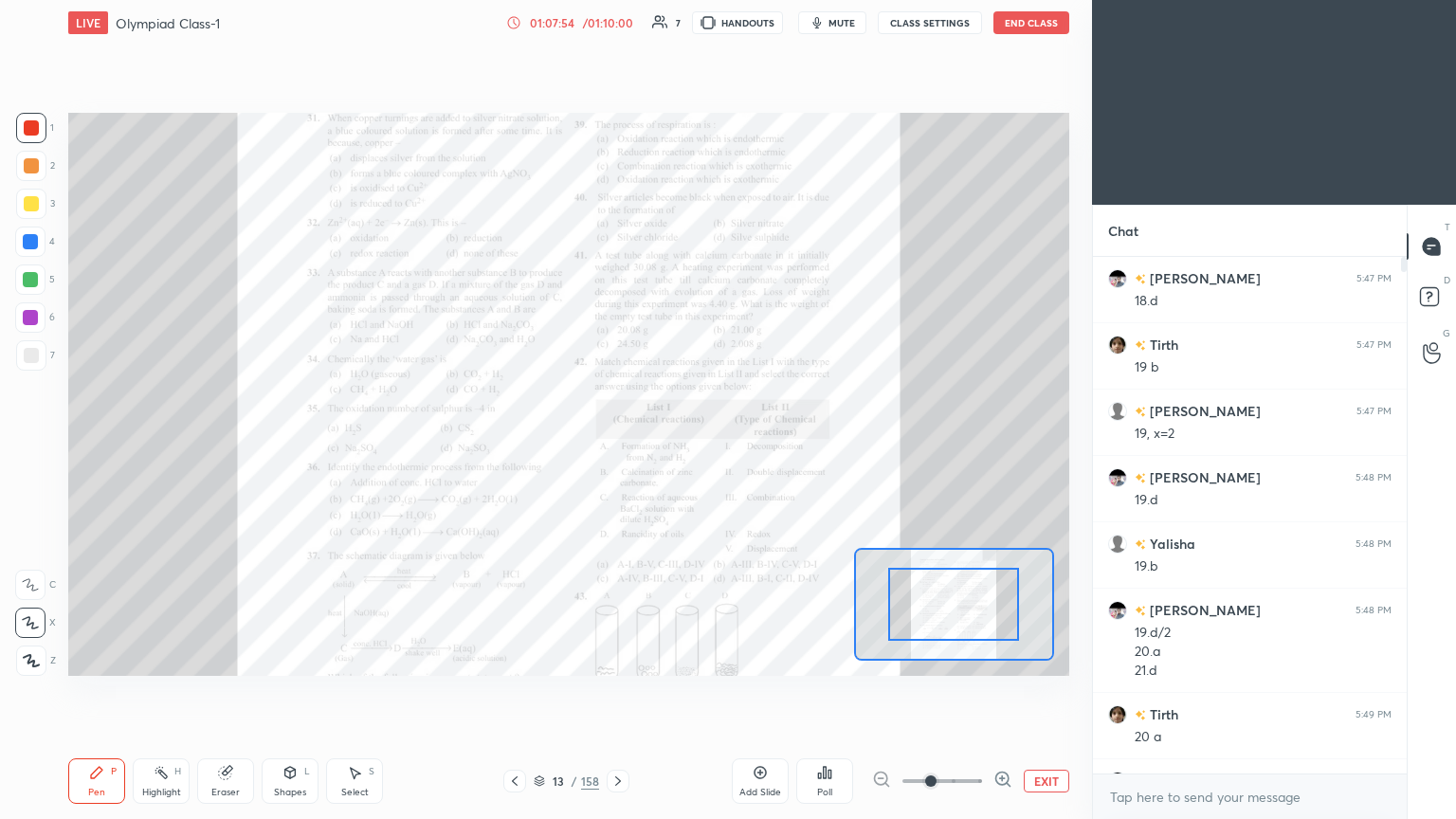
click at [680, 445] on icon at bounding box center [1003, 780] width 19 height 19
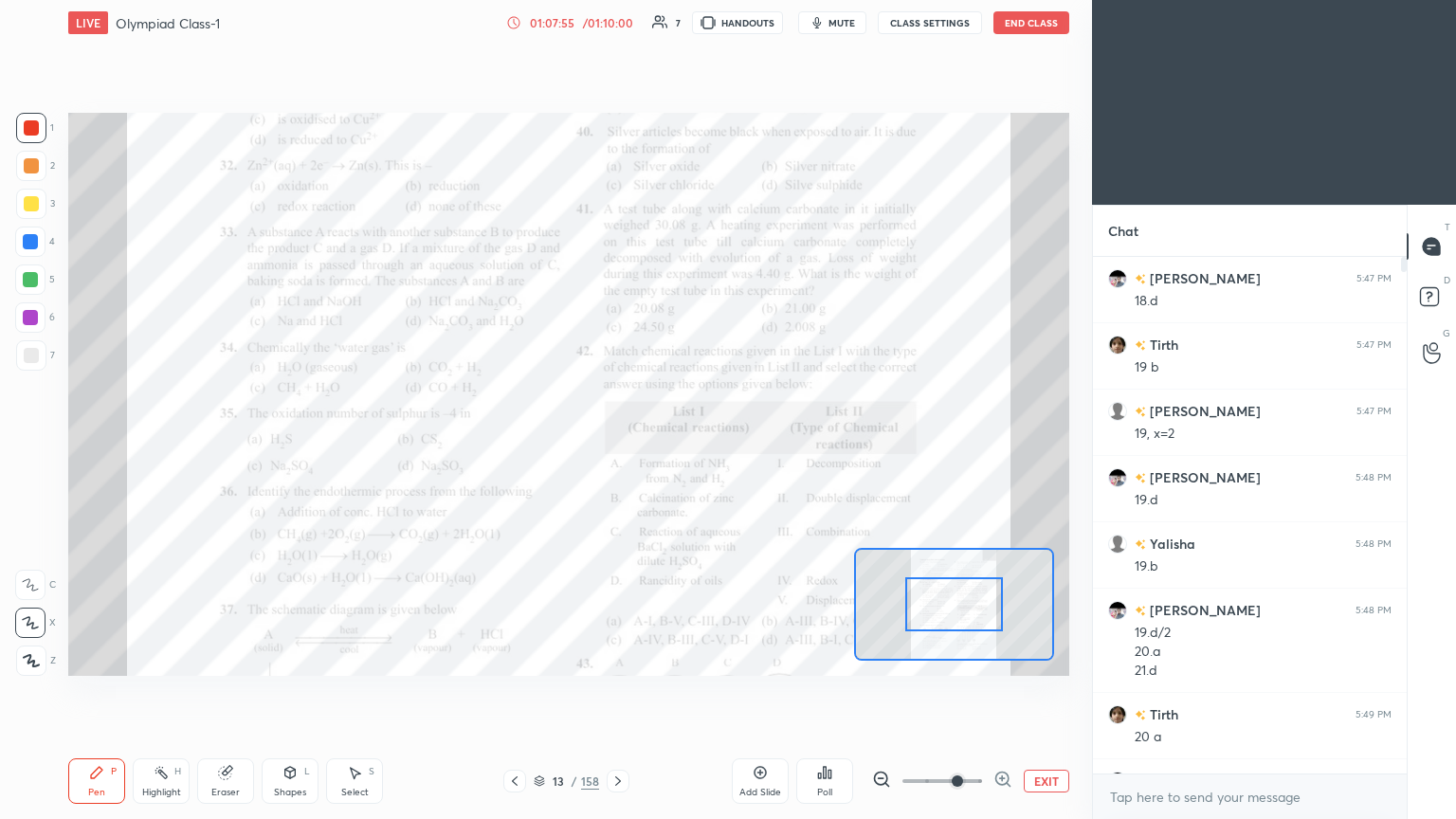
click at [680, 445] on icon at bounding box center [1003, 780] width 19 height 19
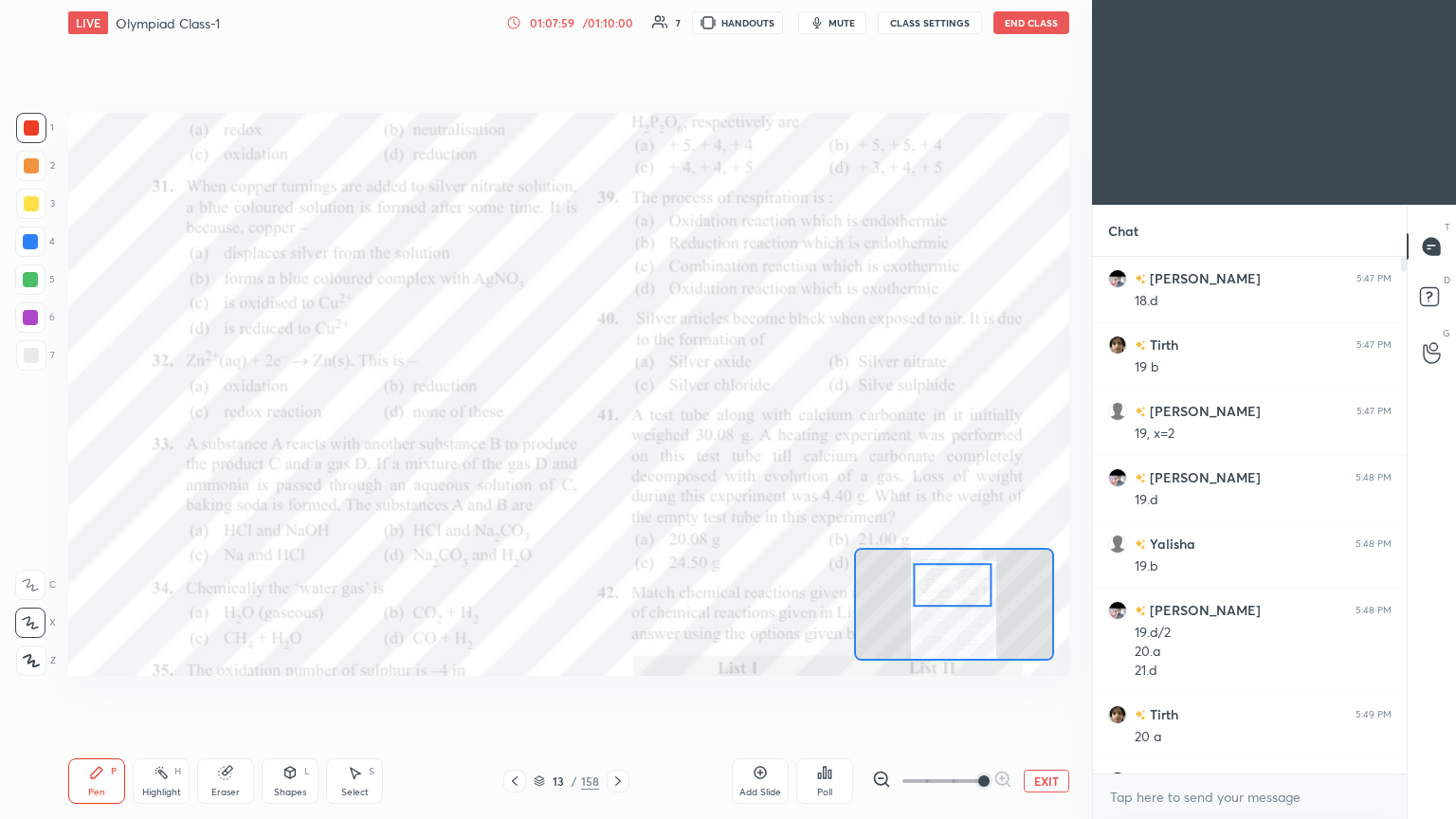
click at [227, 445] on icon at bounding box center [224, 773] width 12 height 12
click at [22, 445] on span "Erase all" at bounding box center [31, 661] width 29 height 13
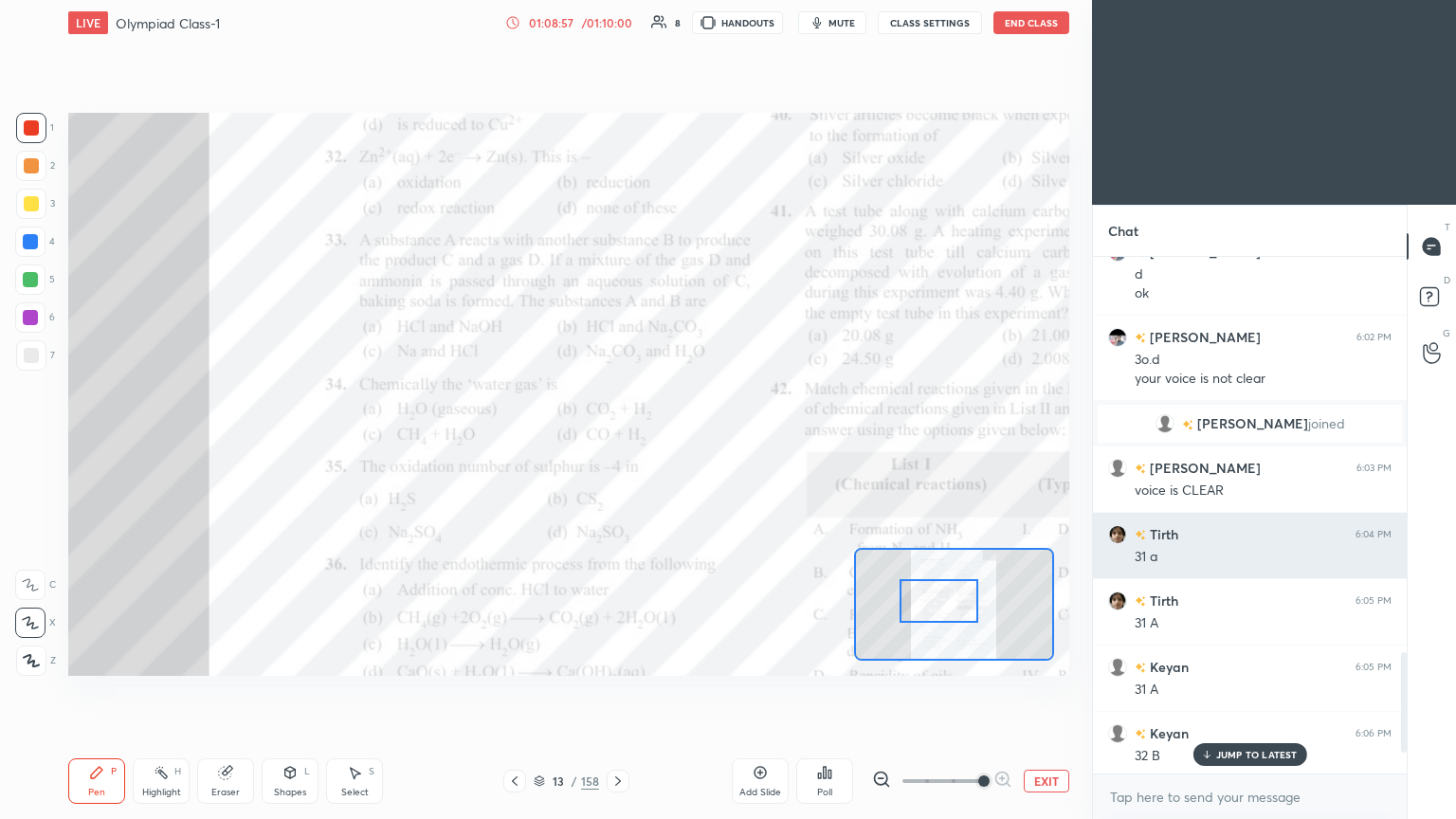
scroll to position [2156, 0]
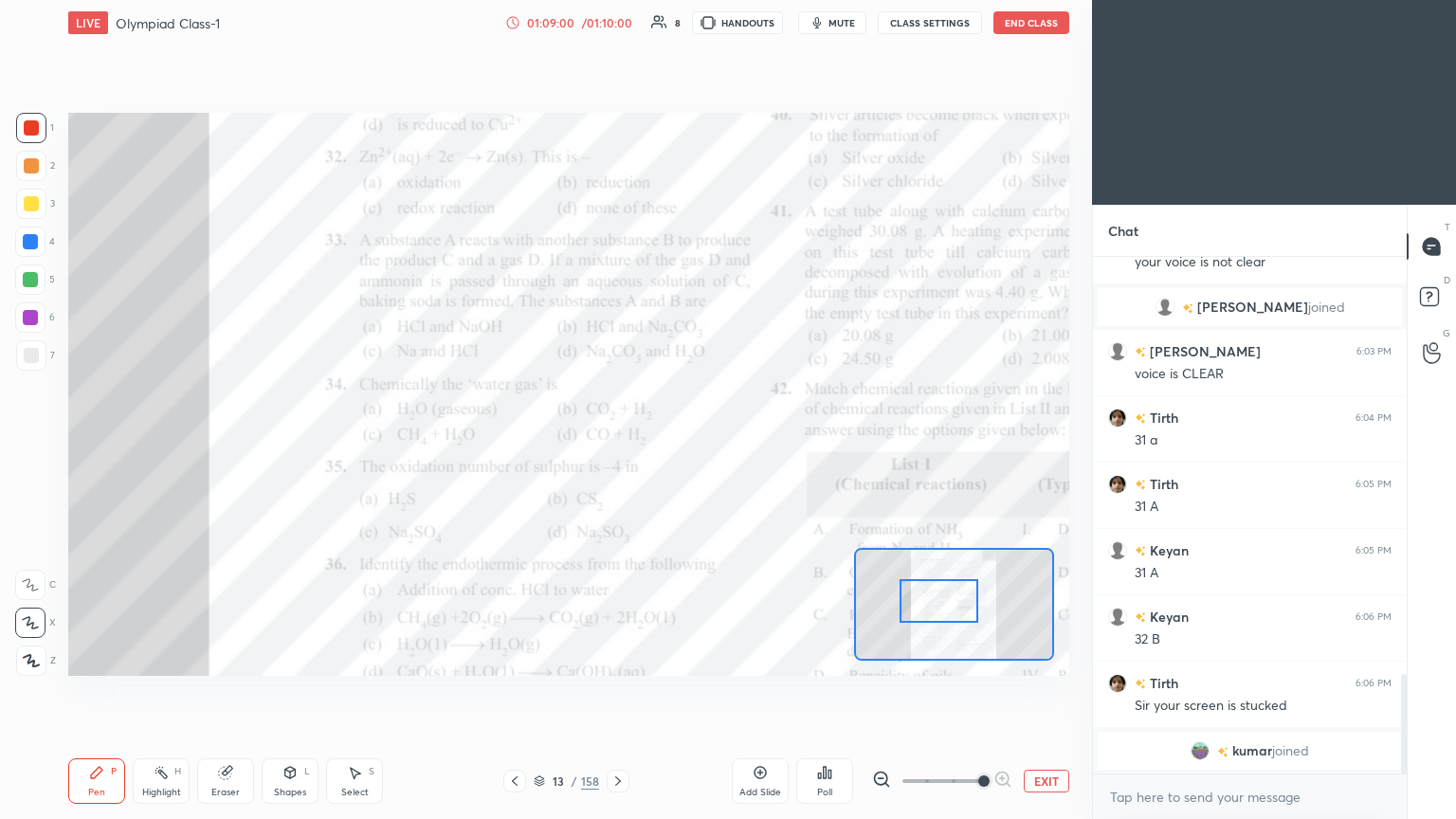
click at [680, 445] on body "1 2 3 4 5 6 7 C X Z C X Z E E Erase all H H LIVE Olympiad Class-1 01:09:00 / 01…" at bounding box center [728, 410] width 1456 height 819
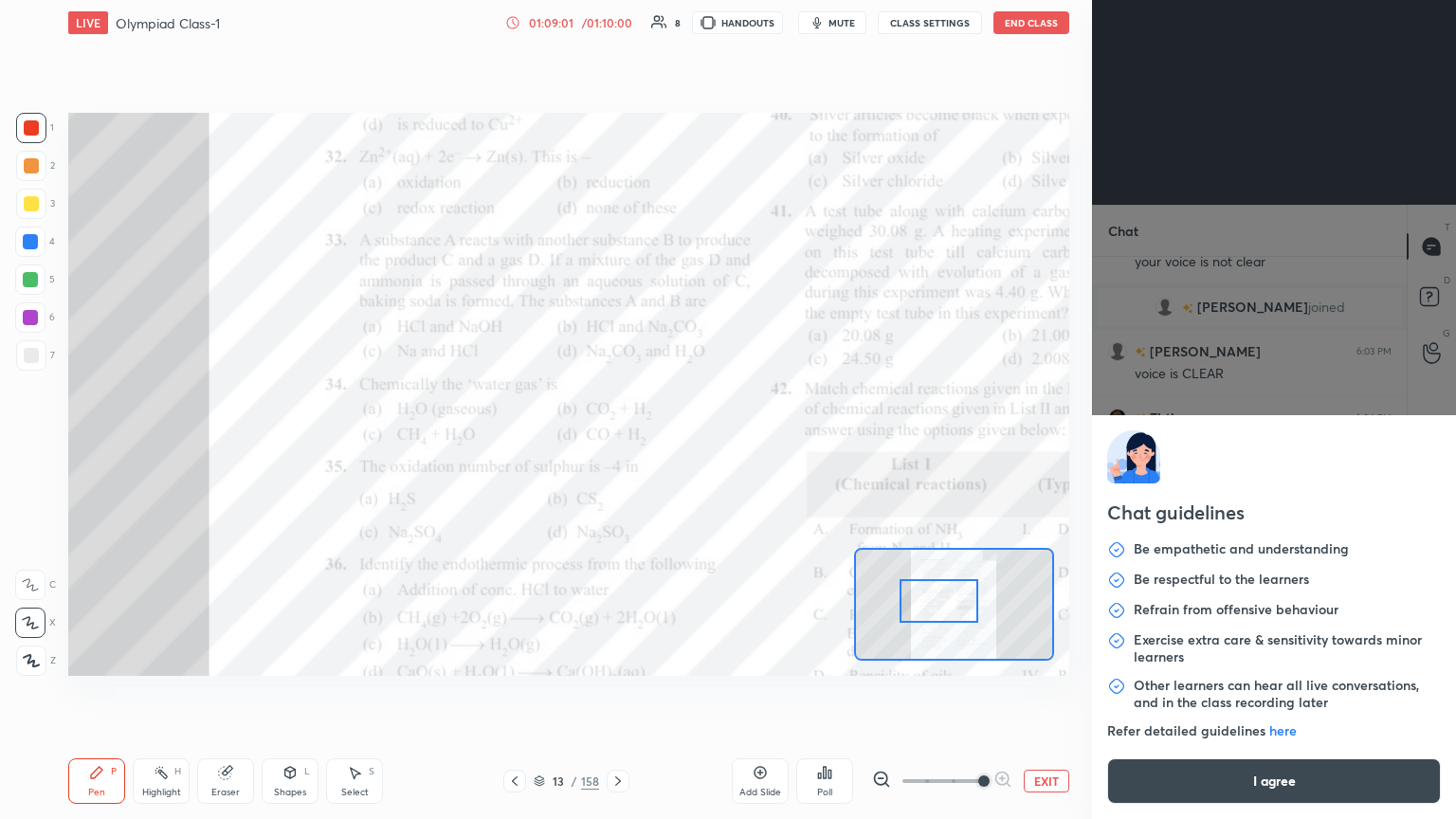
scroll to position [1715, 0]
click at [680, 445] on button "I agree" at bounding box center [1274, 781] width 334 height 45
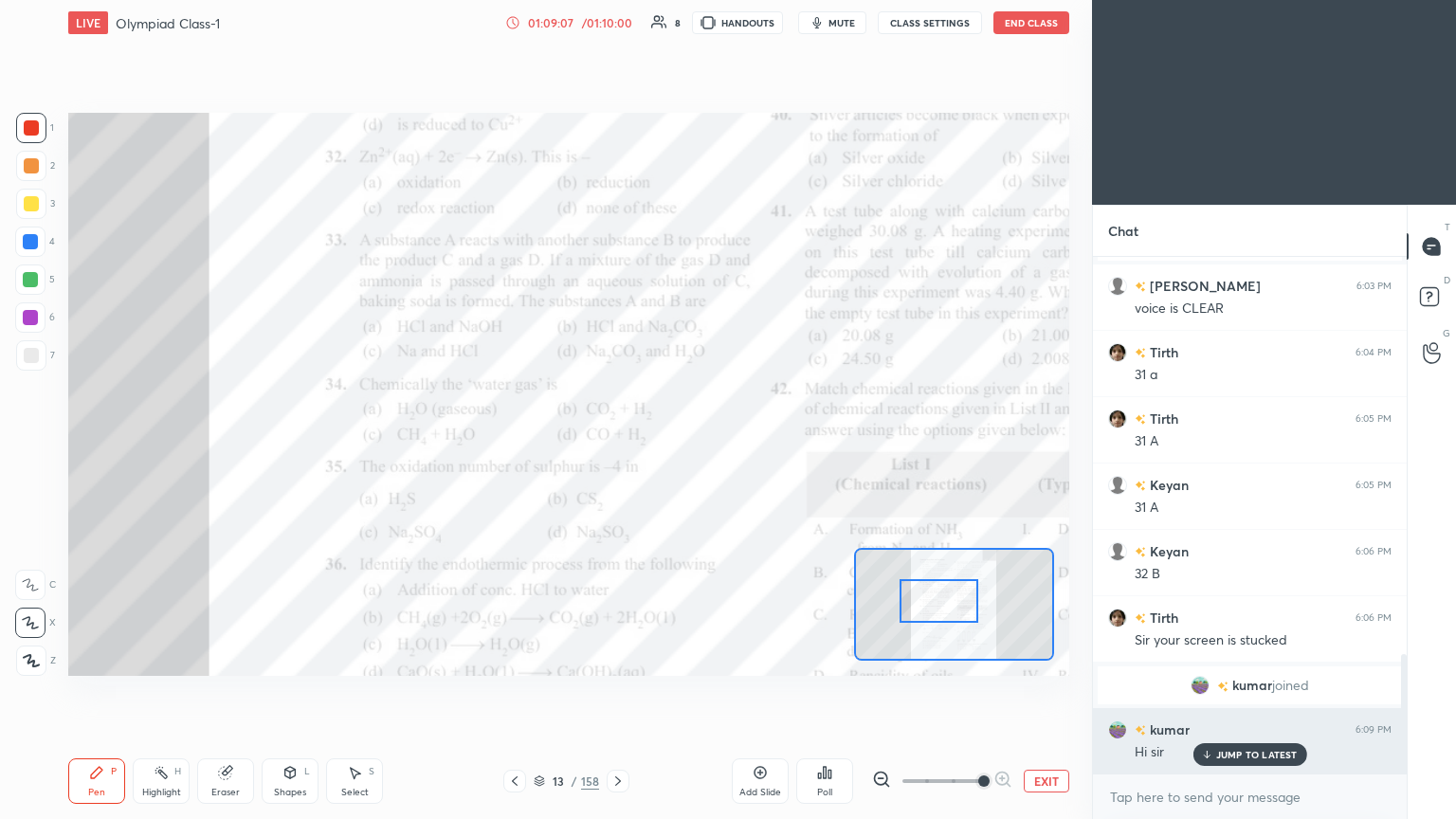
click at [680, 445] on div "[PERSON_NAME] 6:09 PM Hi sir" at bounding box center [1249, 741] width 313 height 65
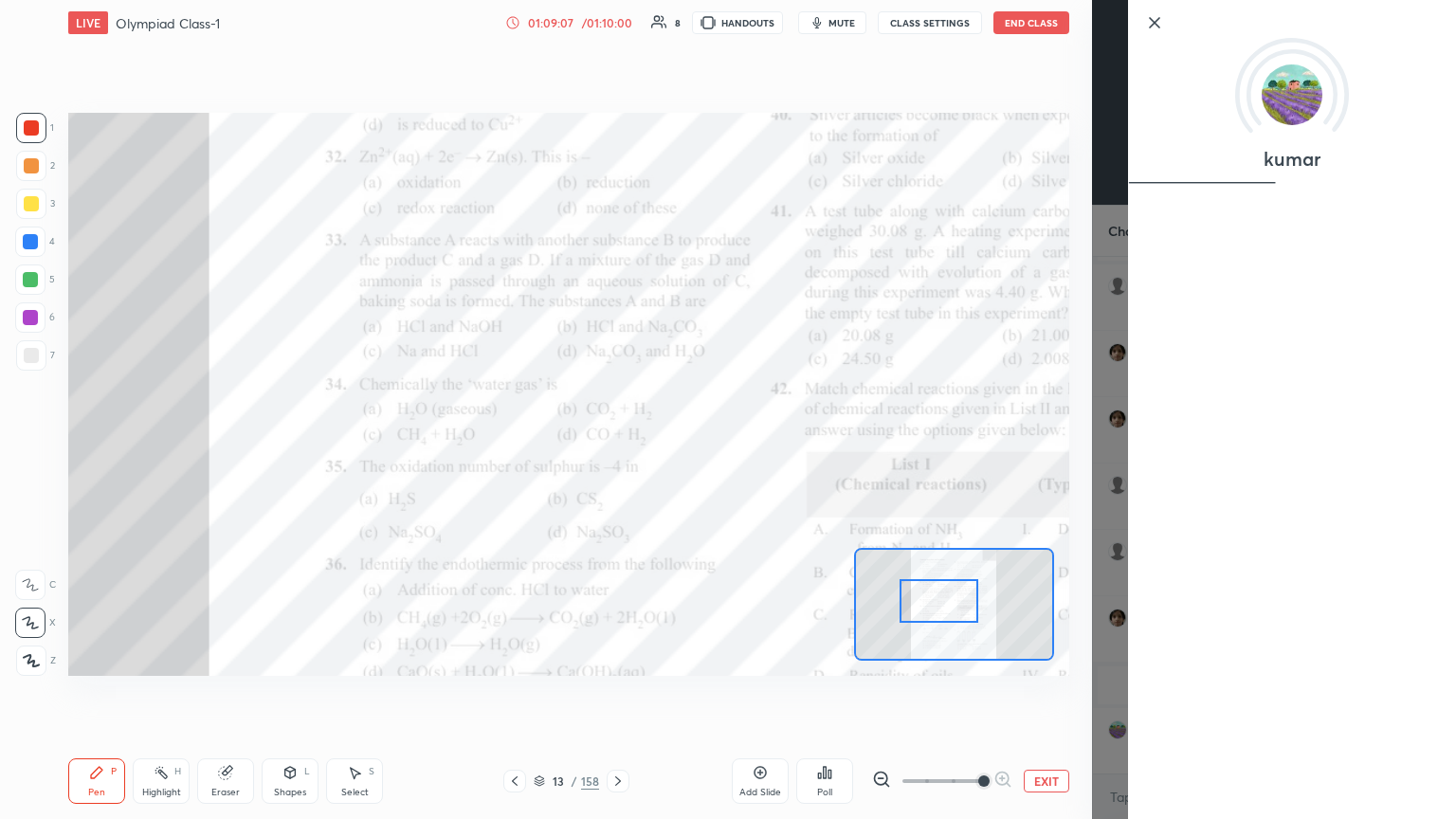
click at [680, 445] on div "kumar" at bounding box center [1292, 410] width 328 height 819
click at [680, 115] on img at bounding box center [1291, 94] width 60 height 60
click at [680, 19] on icon at bounding box center [1155, 23] width 10 height 10
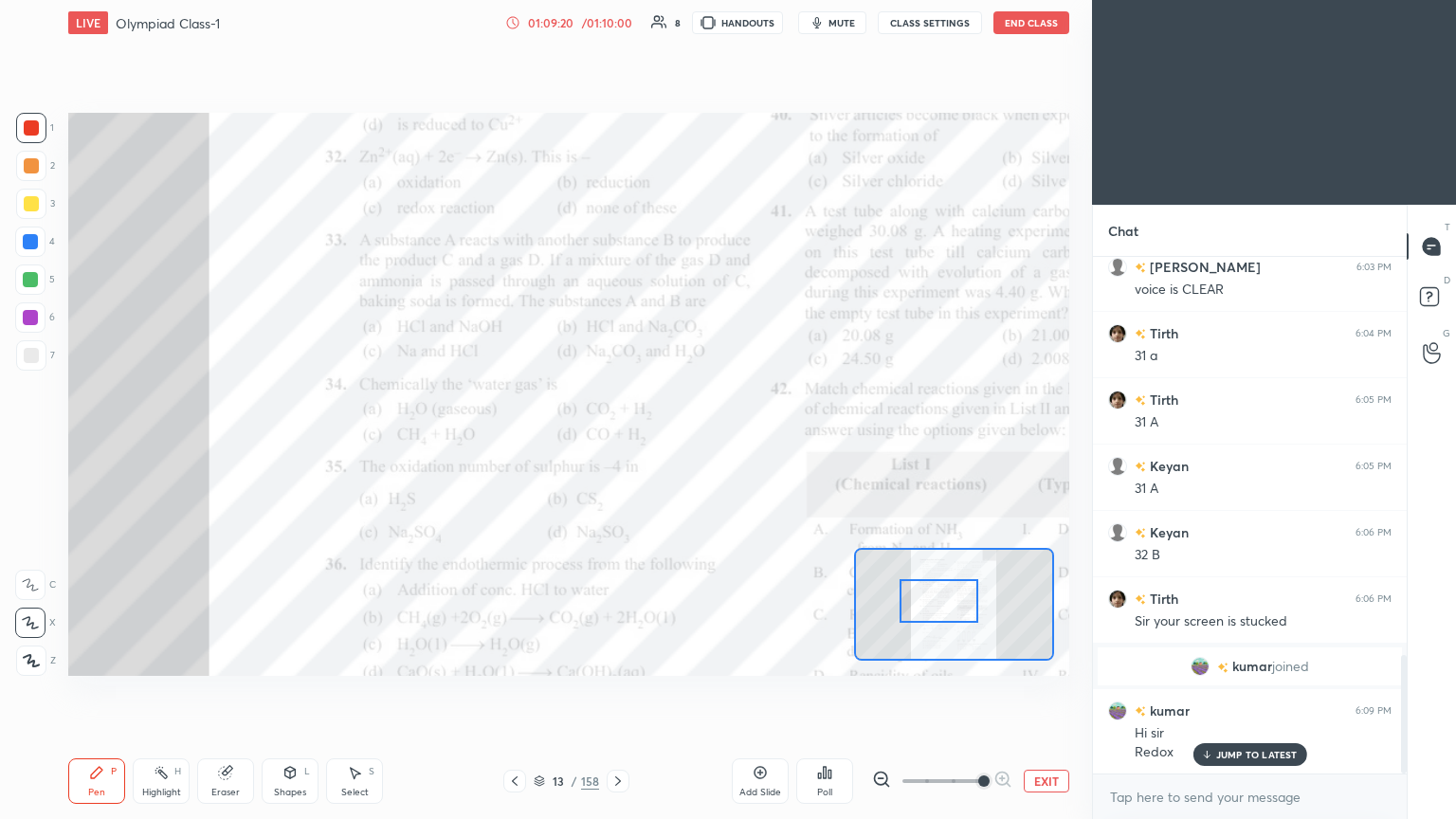
scroll to position [1801, 0]
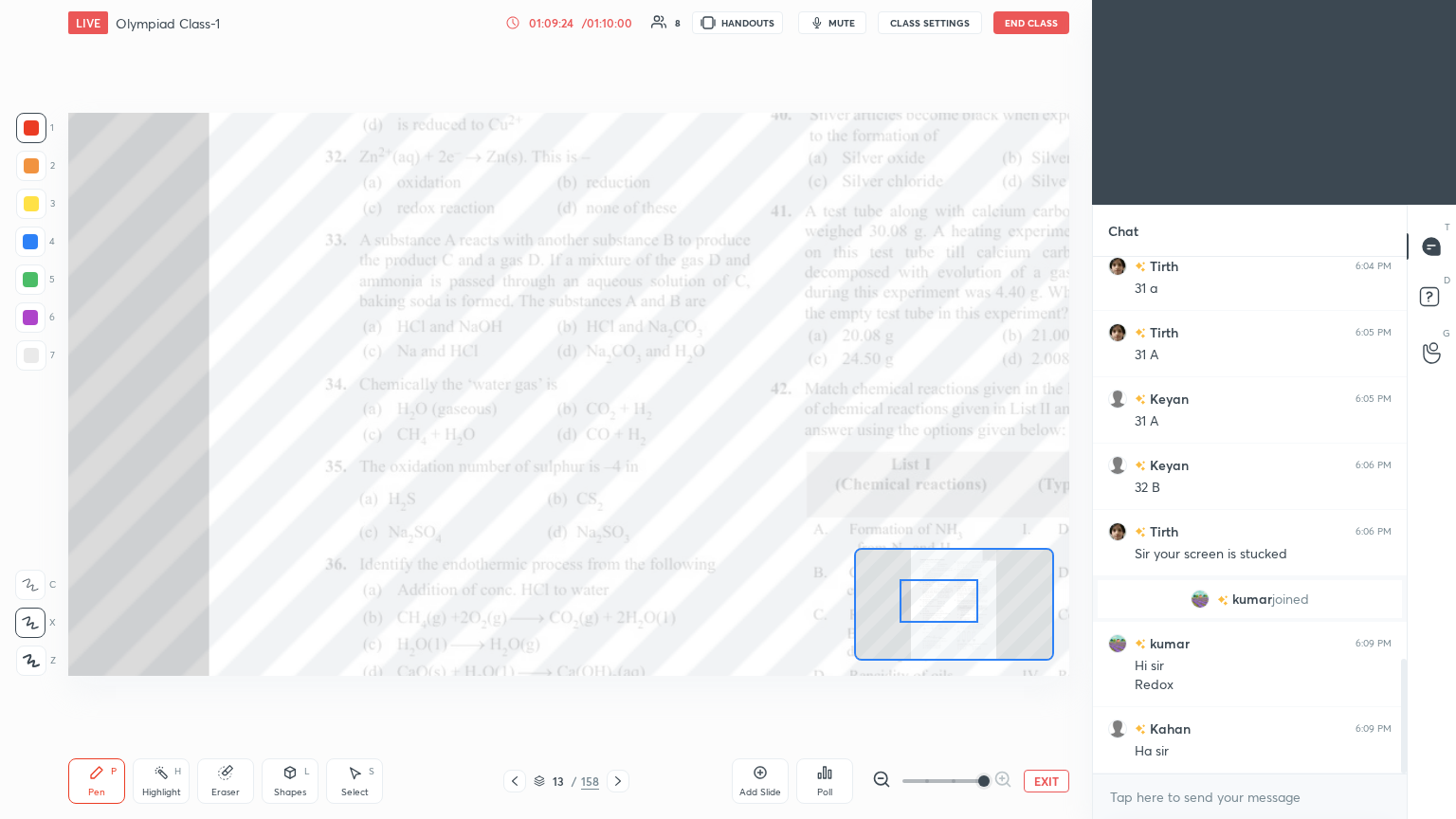
click at [216, 445] on div "Eraser" at bounding box center [225, 781] width 57 height 45
click at [25, 445] on span "Erase all" at bounding box center [31, 661] width 29 height 13
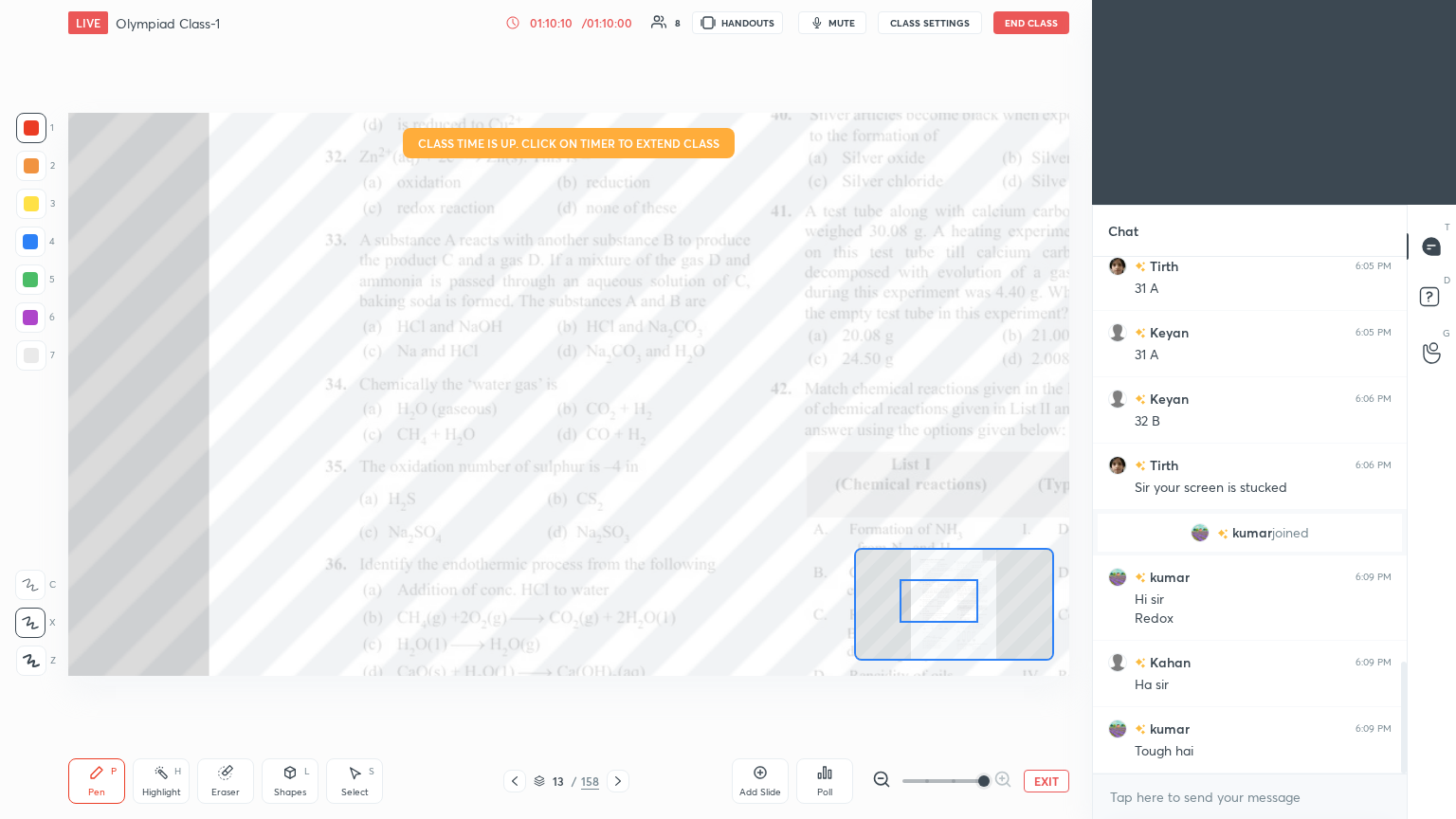
scroll to position [1933, 0]
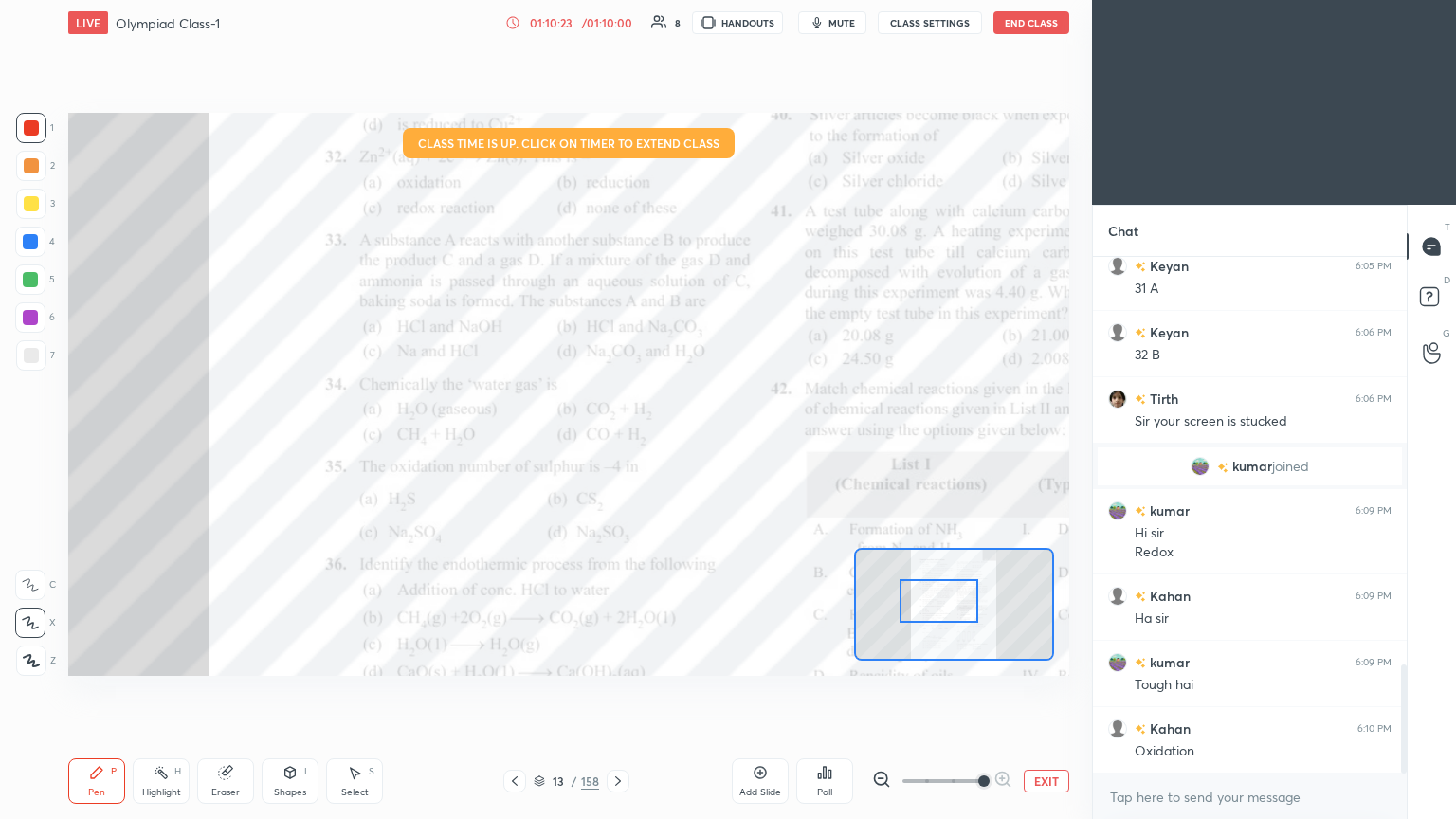
click at [550, 21] on div "01:10:23" at bounding box center [550, 23] width 53 height 12
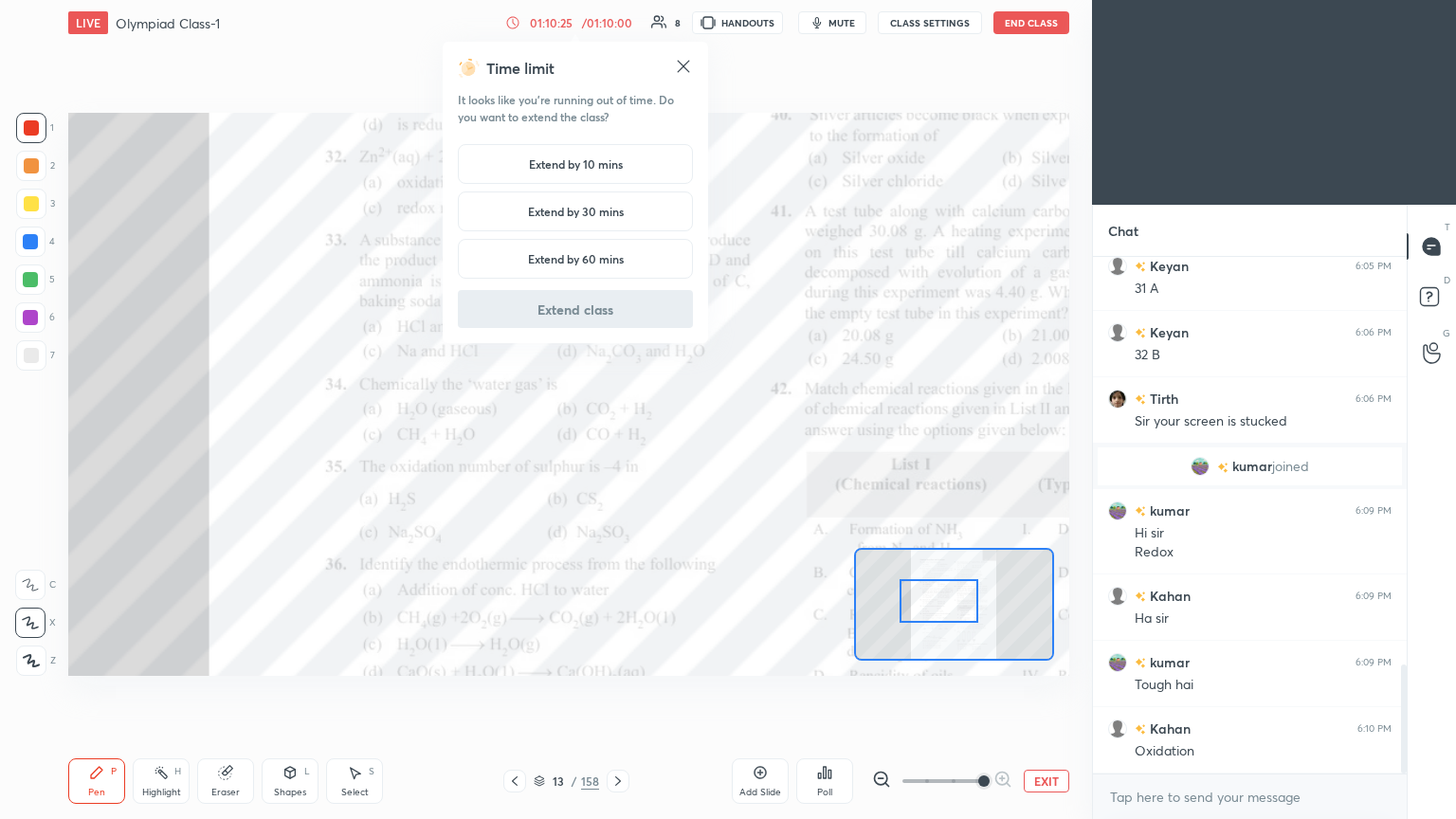
click at [680, 66] on icon at bounding box center [683, 66] width 12 height 12
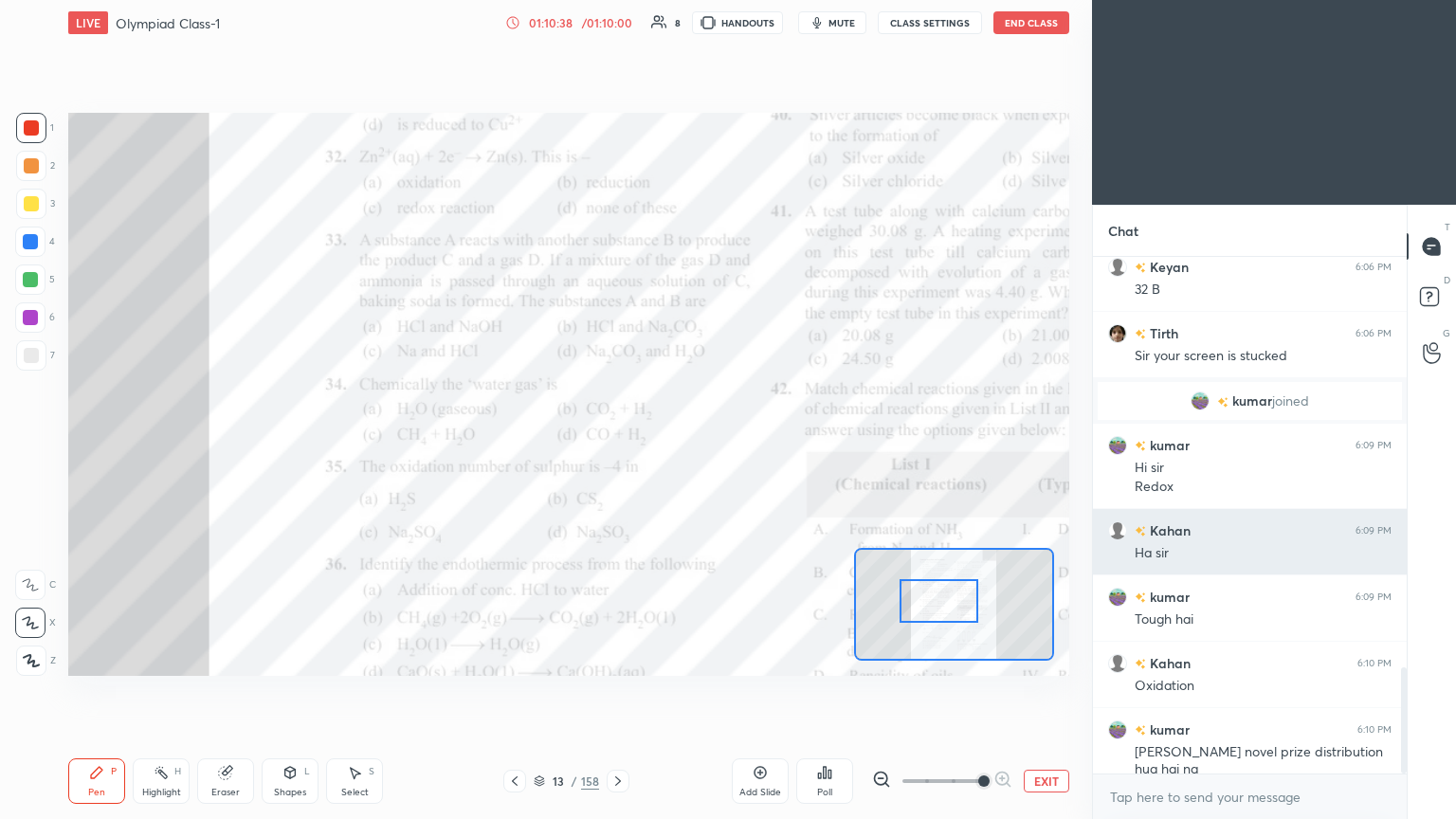
scroll to position [2001, 0]
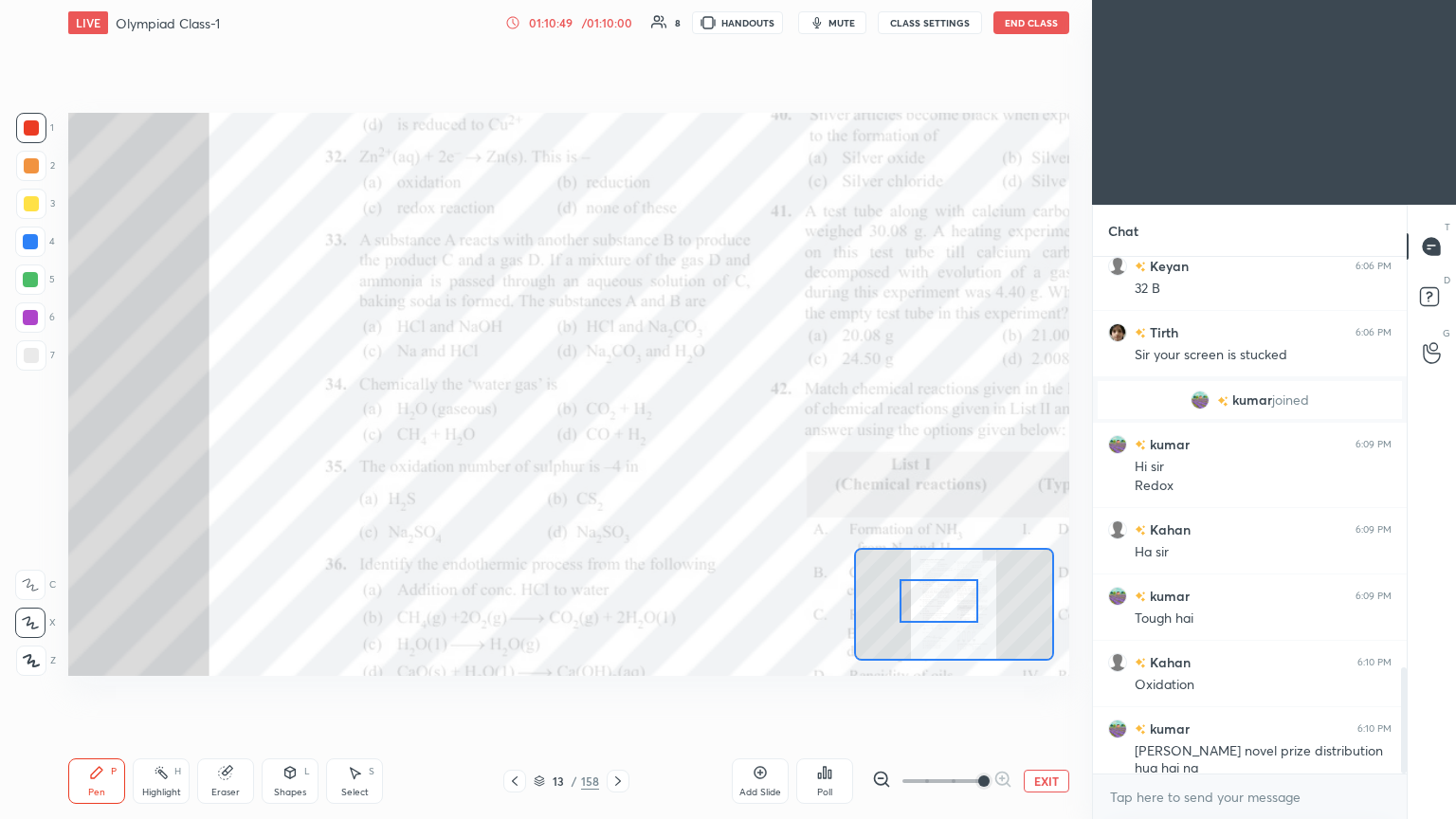
click at [680, 31] on button "End Class" at bounding box center [1030, 23] width 76 height 23
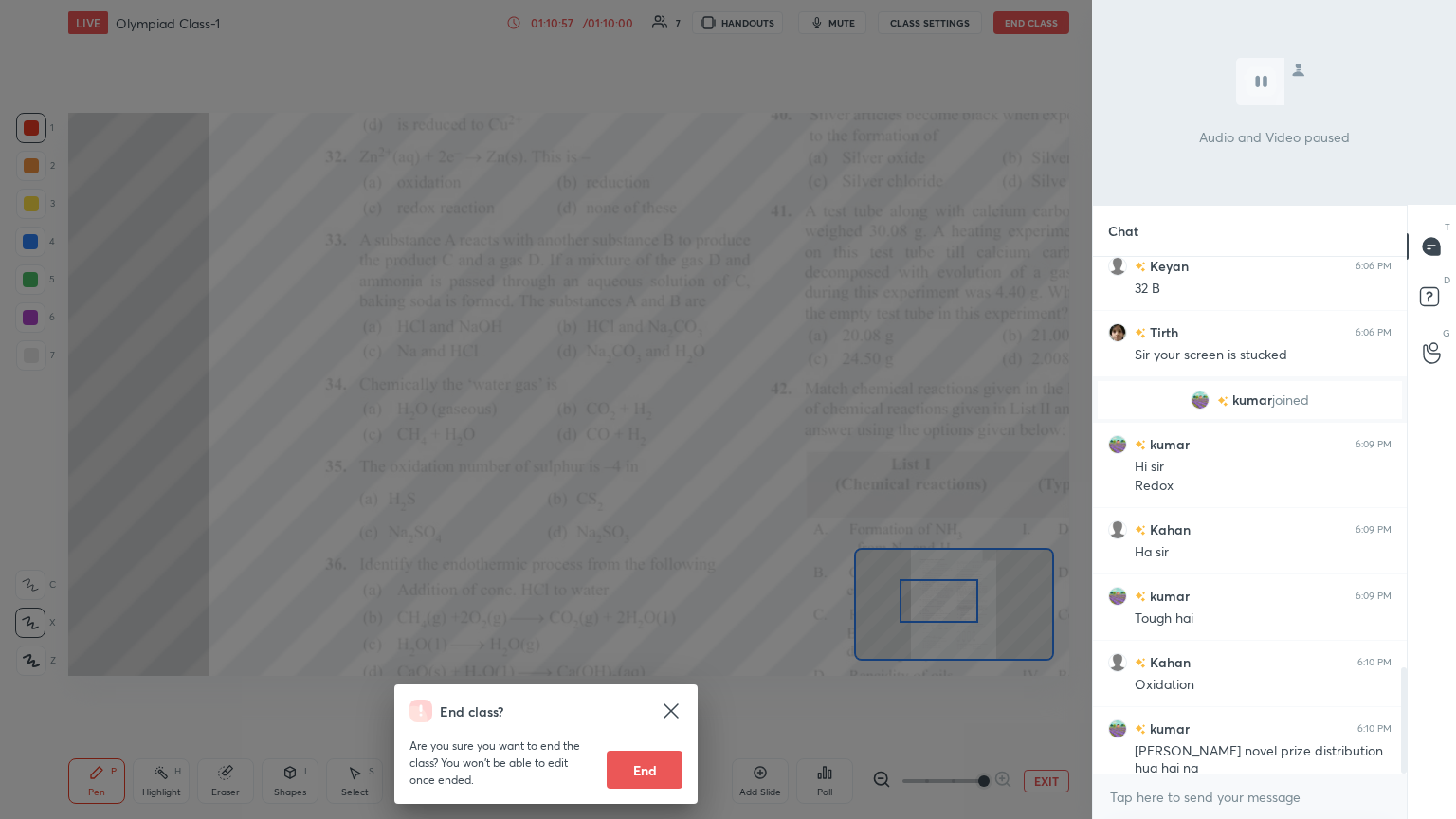
click at [633, 445] on button "End" at bounding box center [644, 770] width 76 height 38
type textarea "x"
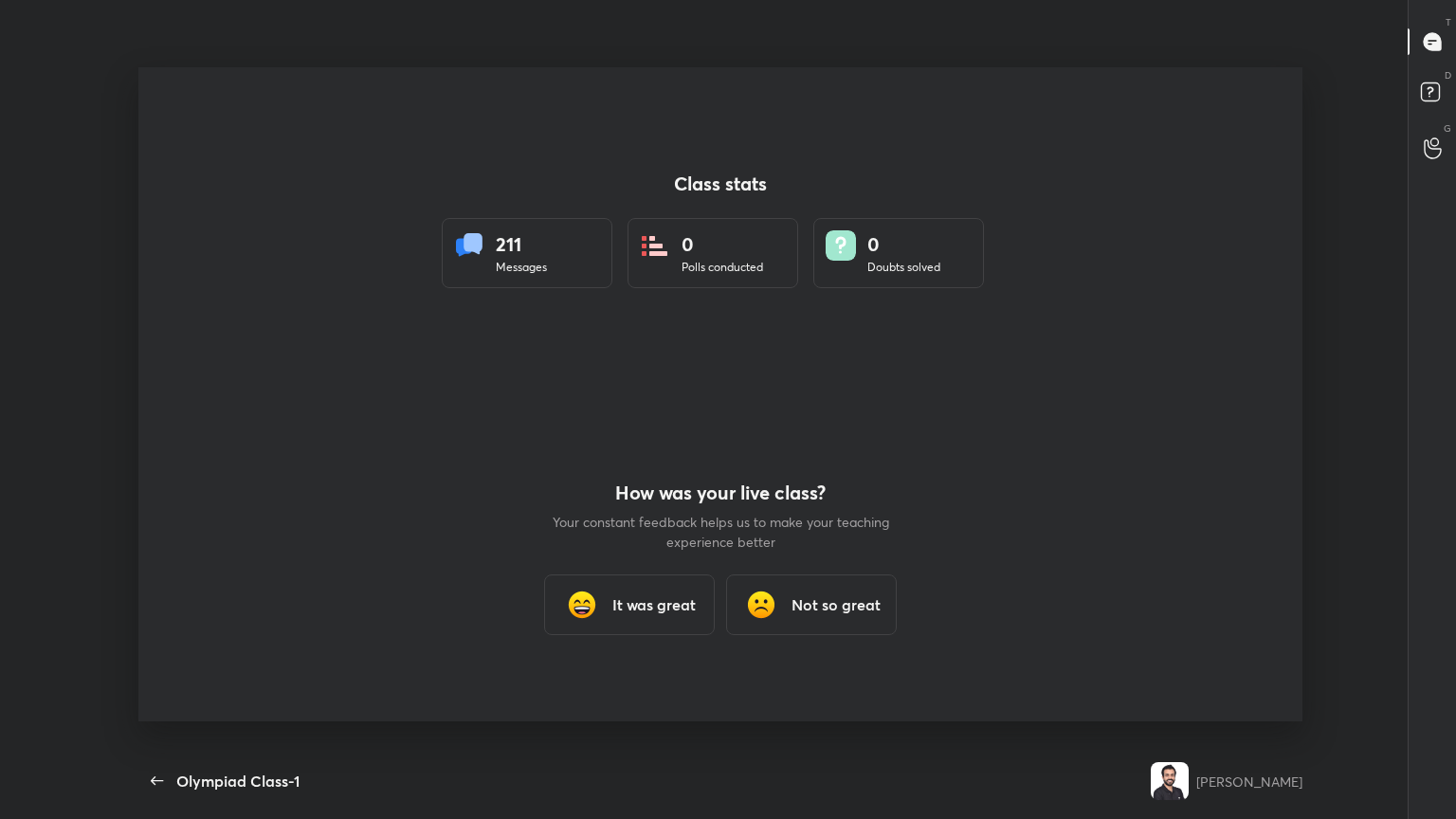
scroll to position [0, 0]
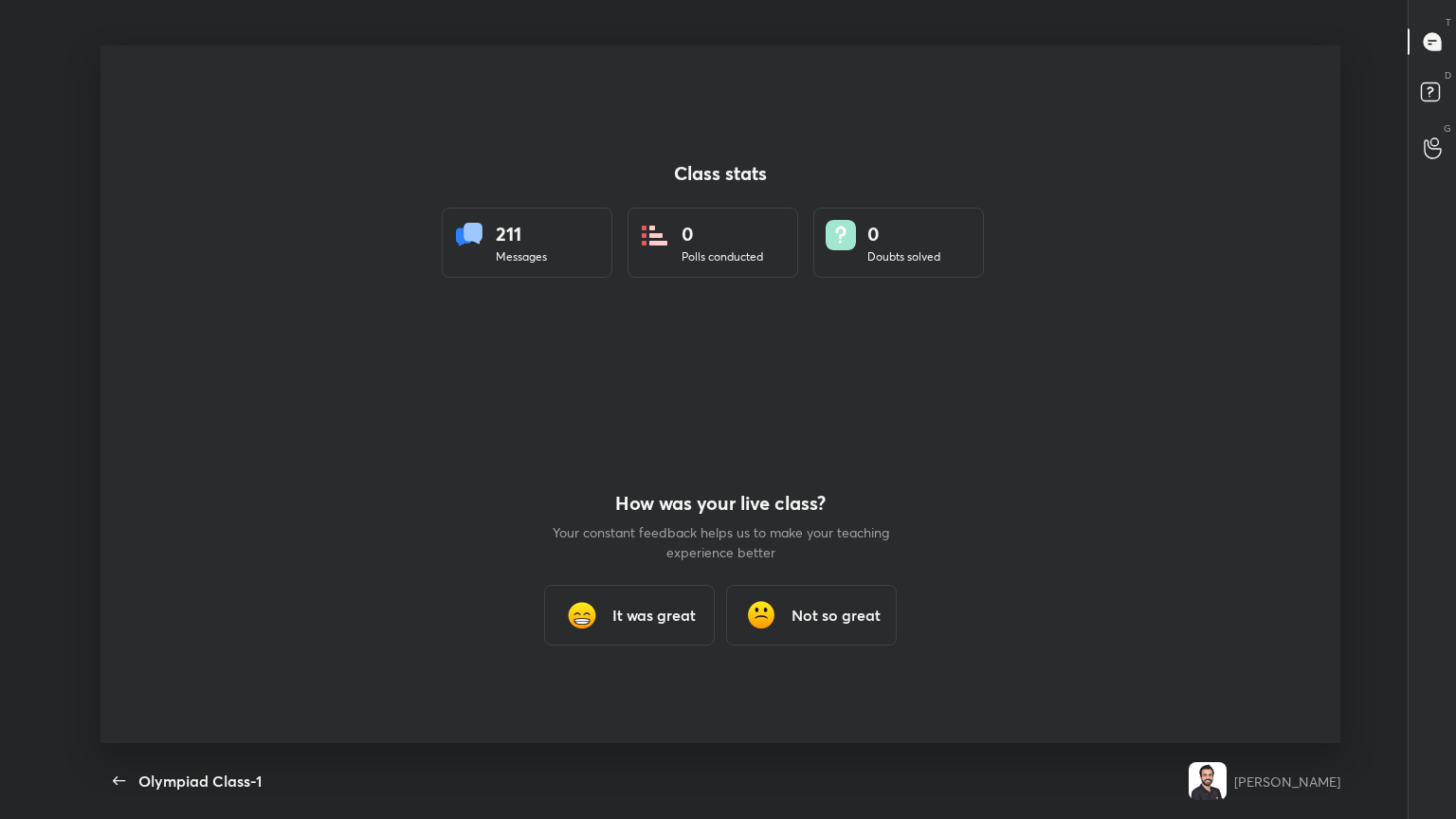
click at [574, 445] on img at bounding box center [582, 616] width 38 height 38
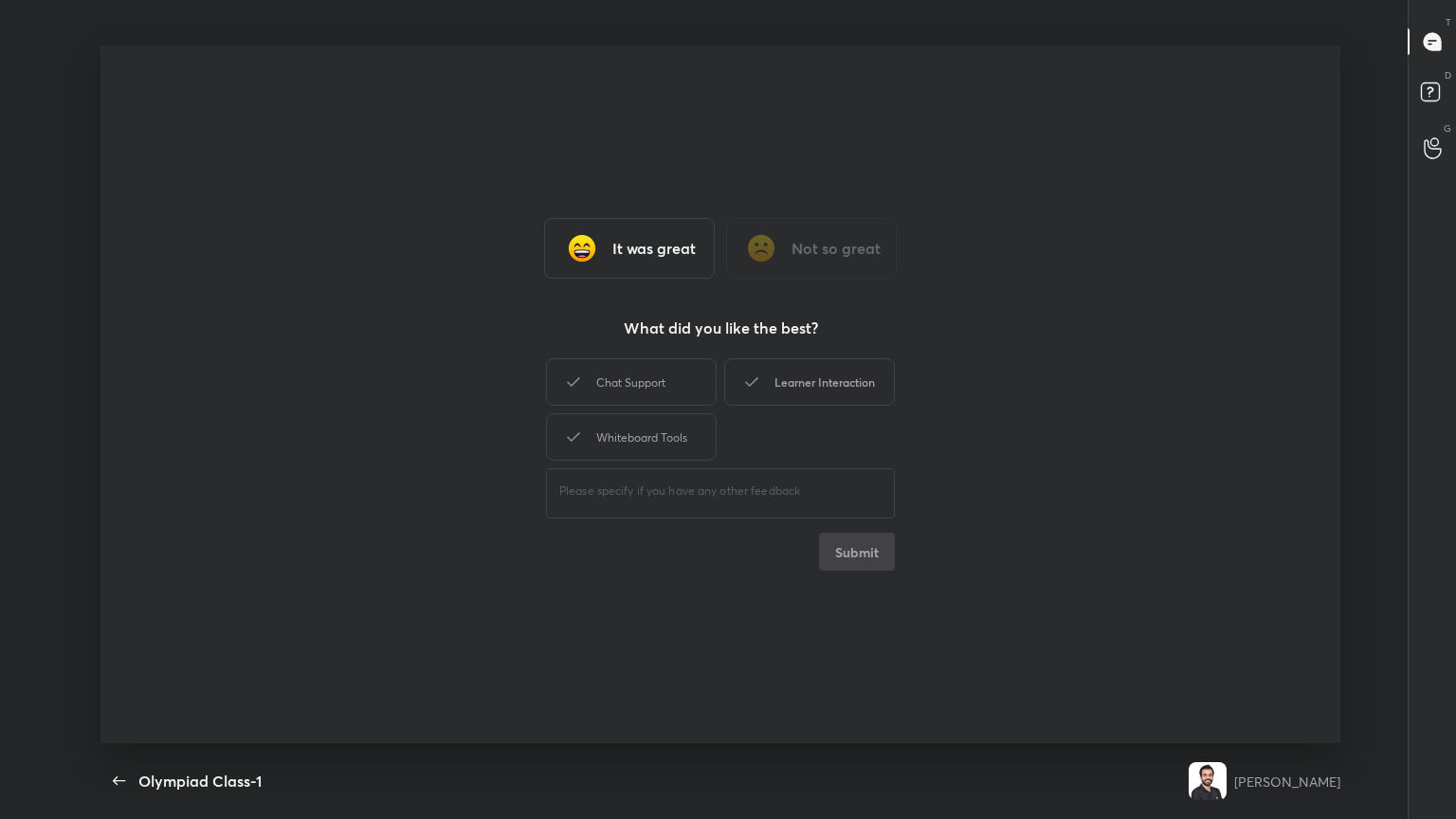
click at [680, 377] on div "Learner Interaction" at bounding box center [810, 382] width 171 height 47
click at [680, 445] on button "Submit" at bounding box center [856, 552] width 76 height 38
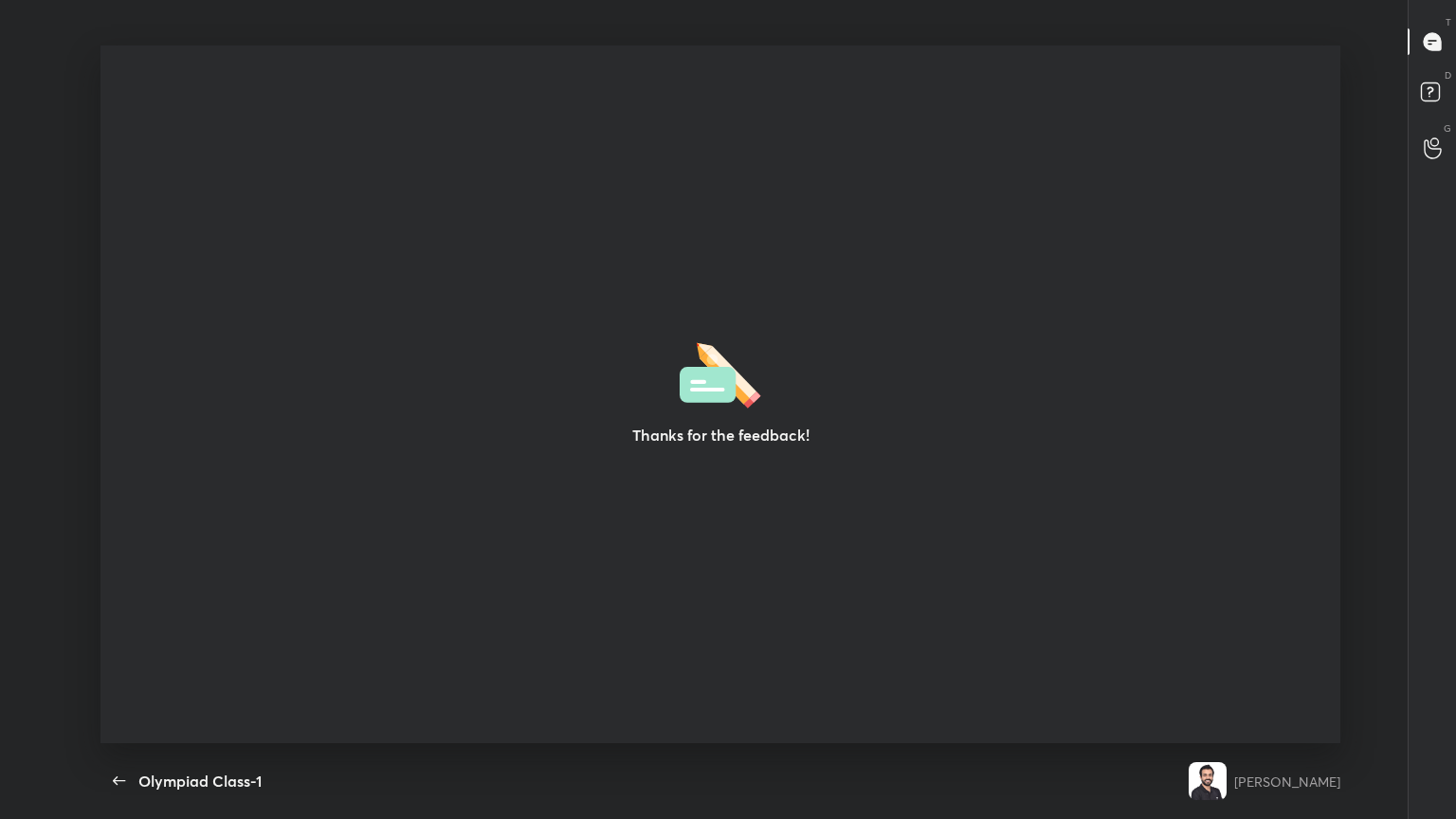
click at [680, 445] on div "Thanks for the feedback!" at bounding box center [721, 394] width 1240 height 698
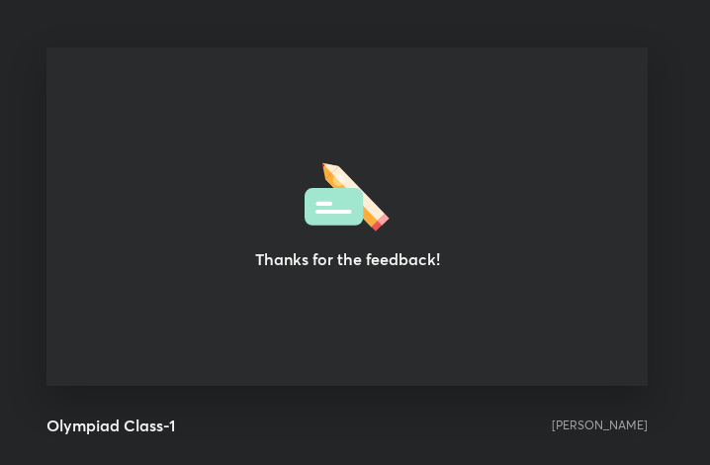
scroll to position [98554, 98198]
